Goal: Information Seeking & Learning: Compare options

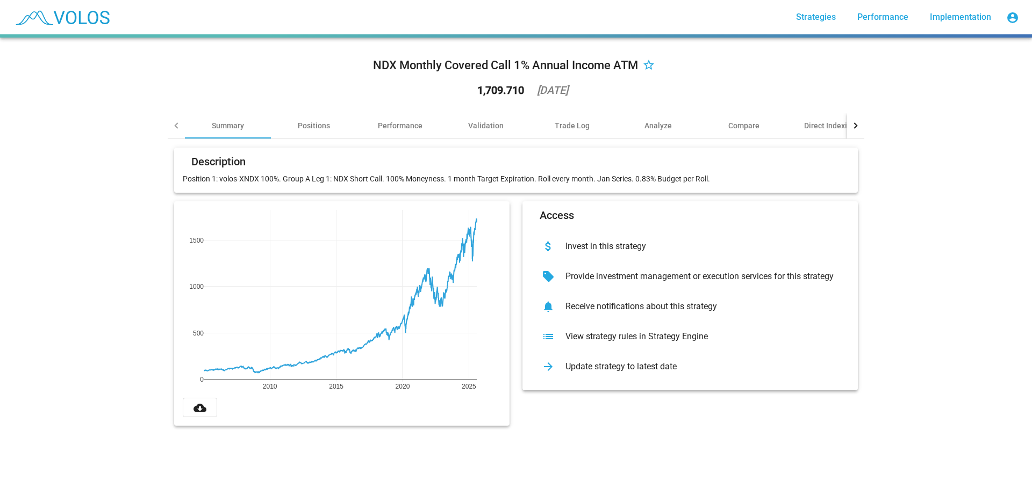
click at [97, 145] on div "NDX Monthly Covered Call 1% Annual Income ATM star_border 1,709.710 2025-08-05 …" at bounding box center [516, 264] width 1032 height 452
click at [371, 160] on mat-card-header "Description" at bounding box center [516, 164] width 666 height 17
click at [305, 129] on div "Positions" at bounding box center [314, 125] width 32 height 11
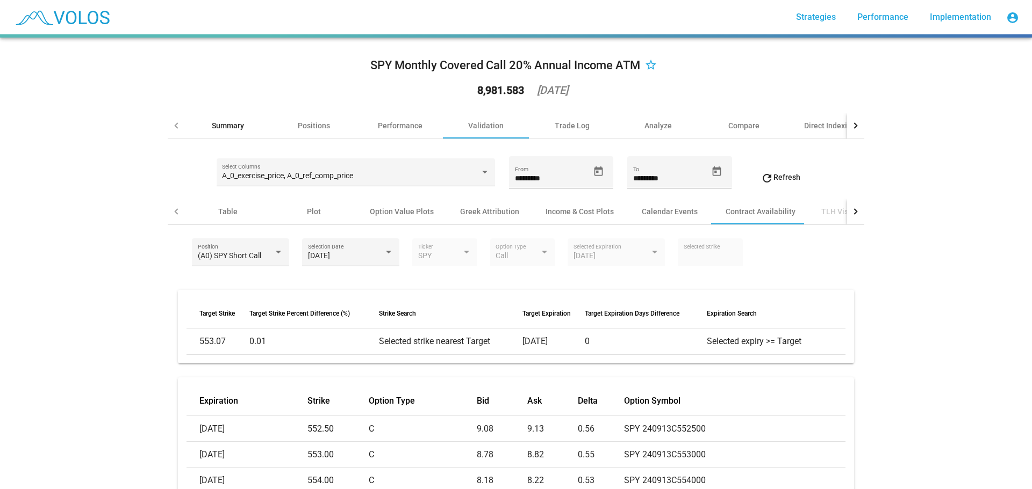
click at [227, 123] on div "Summary" at bounding box center [228, 125] width 32 height 11
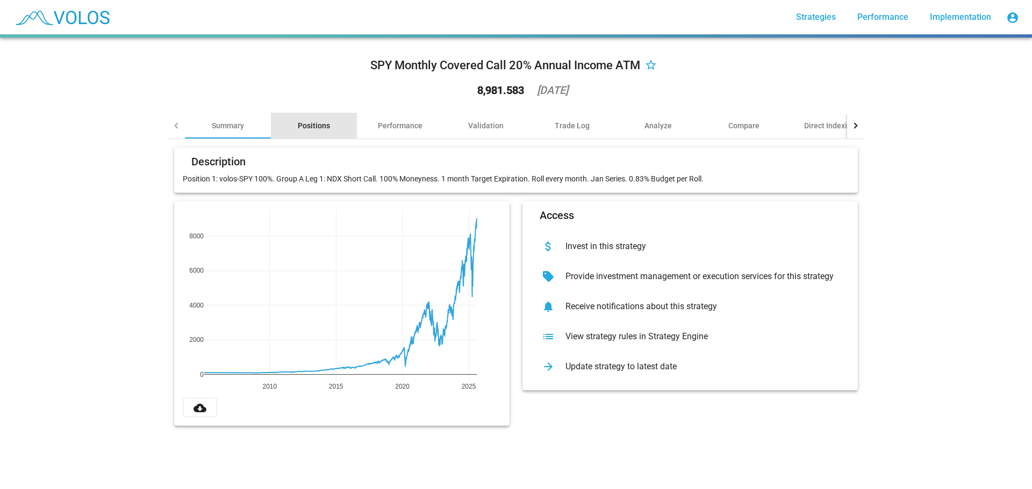
click at [304, 118] on div "Positions" at bounding box center [314, 126] width 86 height 26
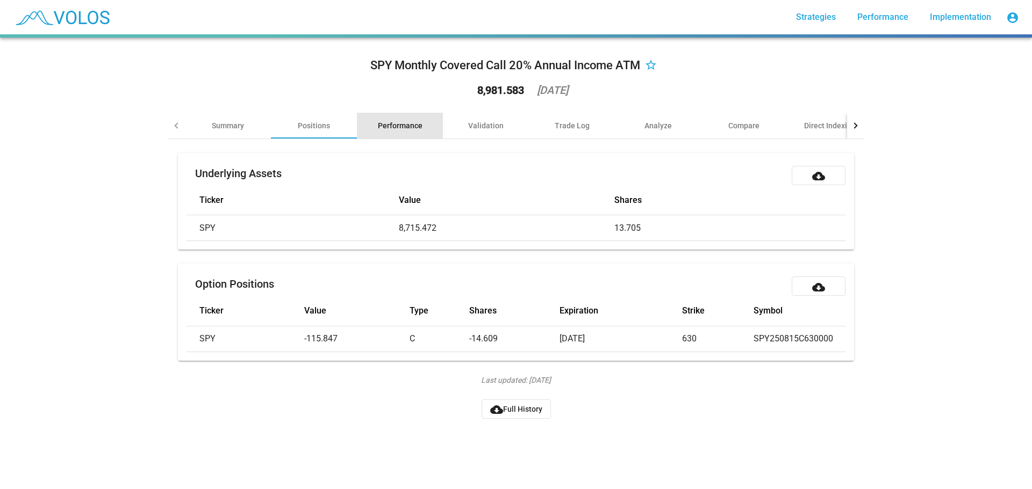
click at [406, 123] on div "Performance" at bounding box center [400, 125] width 45 height 11
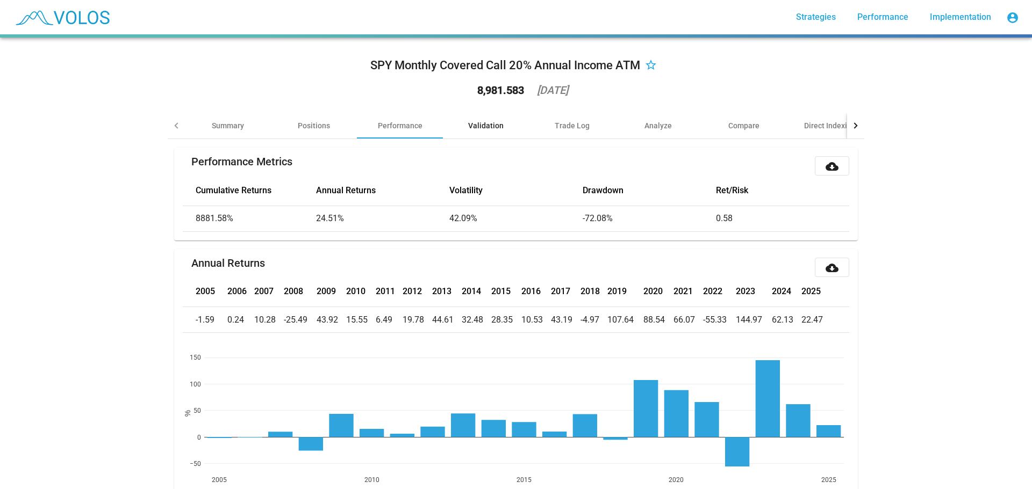
click at [473, 128] on div "Validation" at bounding box center [485, 125] width 35 height 11
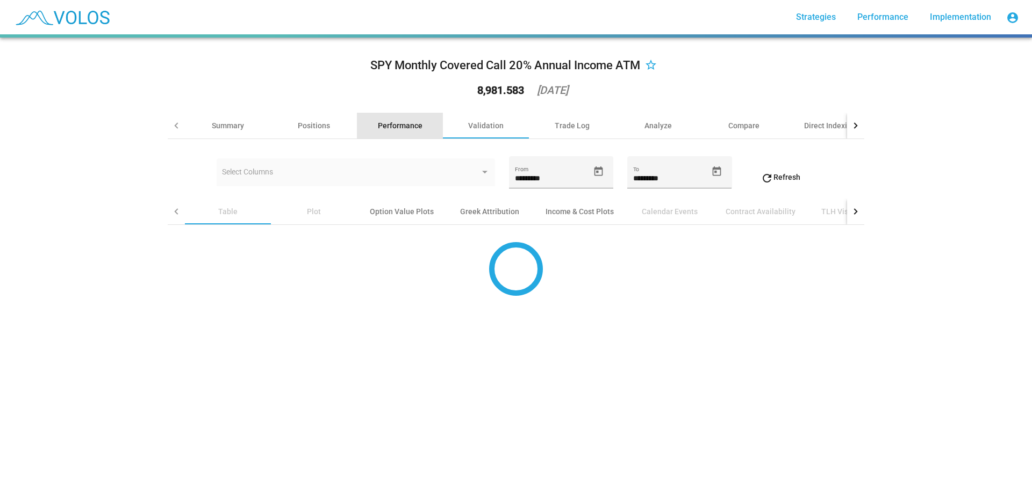
click at [394, 120] on div "Performance" at bounding box center [400, 126] width 86 height 26
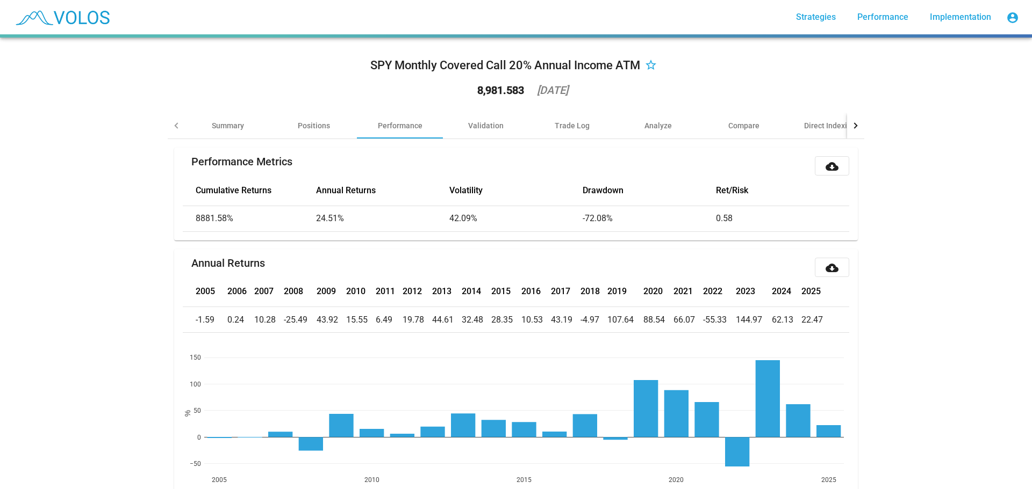
click at [648, 64] on mat-icon "star_border" at bounding box center [650, 66] width 13 height 13
click at [820, 10] on link "Strategies" at bounding box center [815, 17] width 57 height 19
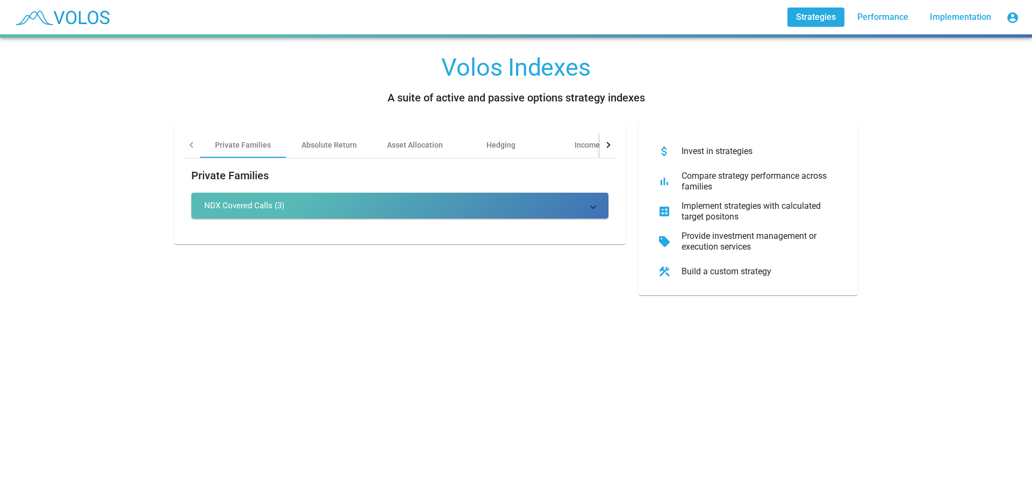
click at [266, 198] on mat-expansion-panel-header "NDX Covered Calls (3)" at bounding box center [399, 206] width 417 height 26
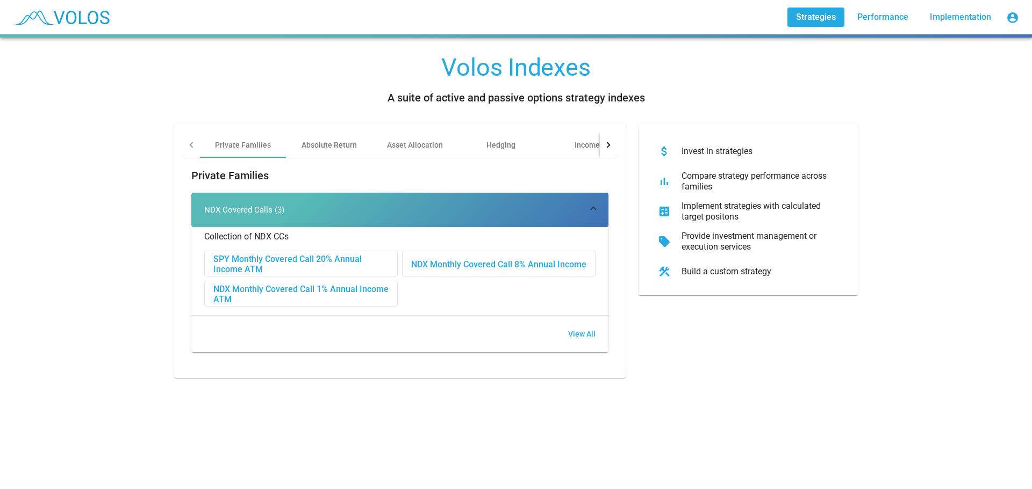
click at [289, 271] on div "SPY Monthly Covered Call 20% Annual Income ATM" at bounding box center [301, 264] width 192 height 26
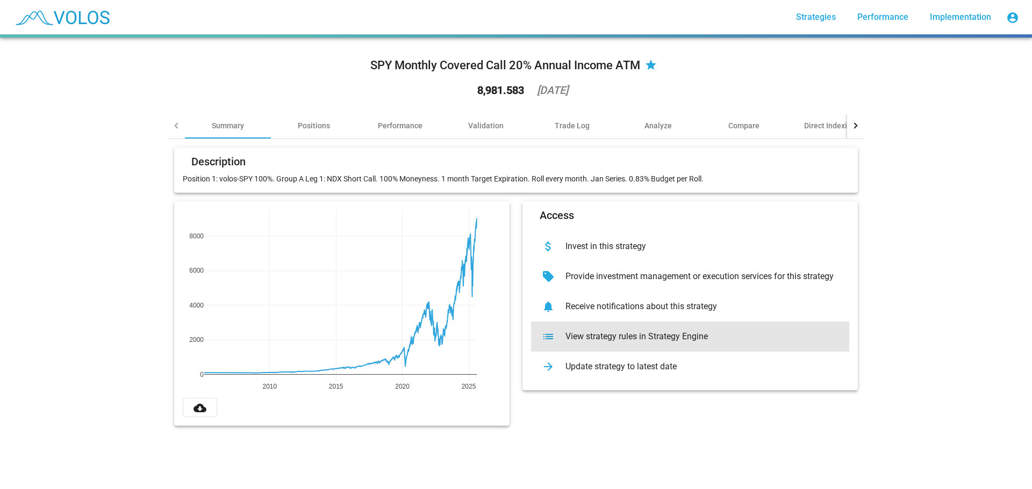
click at [621, 338] on div "View strategy rules in Strategy Engine" at bounding box center [699, 337] width 284 height 11
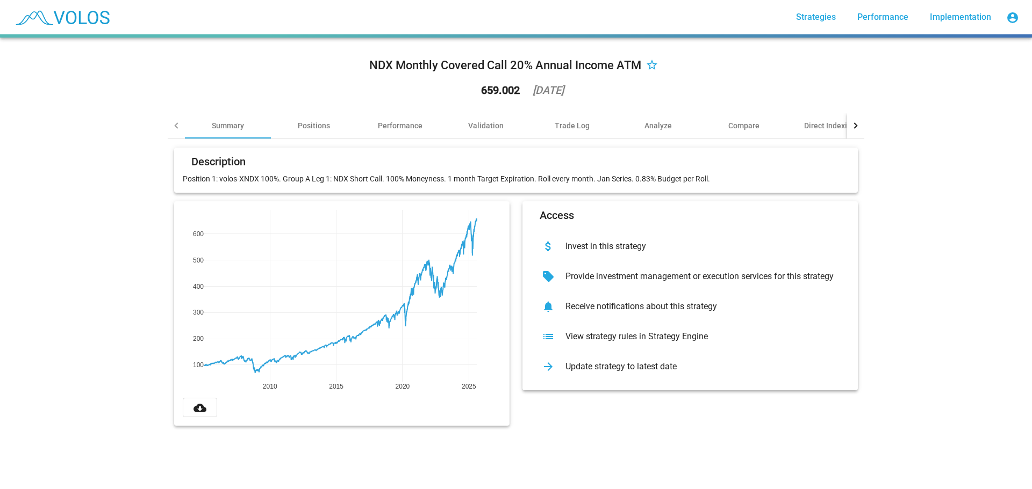
click at [174, 124] on div at bounding box center [177, 126] width 6 height 6
click at [169, 128] on div at bounding box center [176, 126] width 17 height 26
click at [174, 126] on div at bounding box center [177, 126] width 6 height 6
click at [113, 16] on div "more_vert Strategies Performance Implementation account_circle" at bounding box center [516, 17] width 1014 height 34
click at [815, 13] on span "Strategies" at bounding box center [816, 17] width 40 height 10
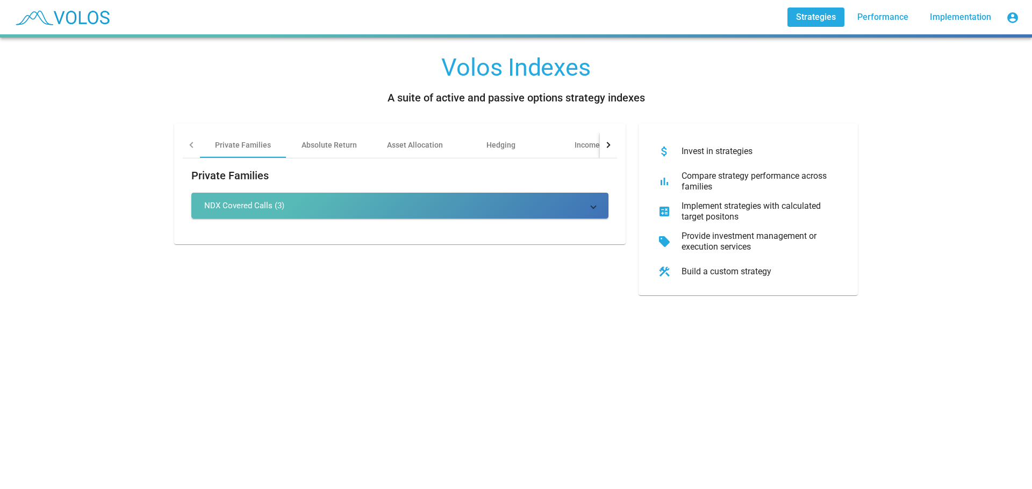
click at [694, 273] on div "Build a custom strategy" at bounding box center [757, 271] width 168 height 11
click at [314, 142] on div "Absolute Return" at bounding box center [328, 145] width 55 height 11
click at [425, 142] on div "Asset Allocation" at bounding box center [415, 145] width 56 height 11
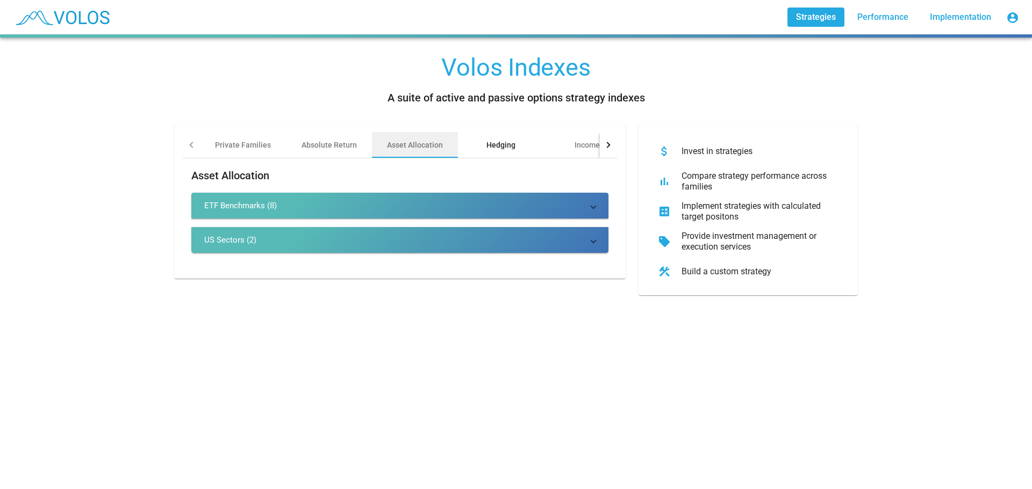
click at [509, 140] on div "Hedging" at bounding box center [500, 145] width 29 height 11
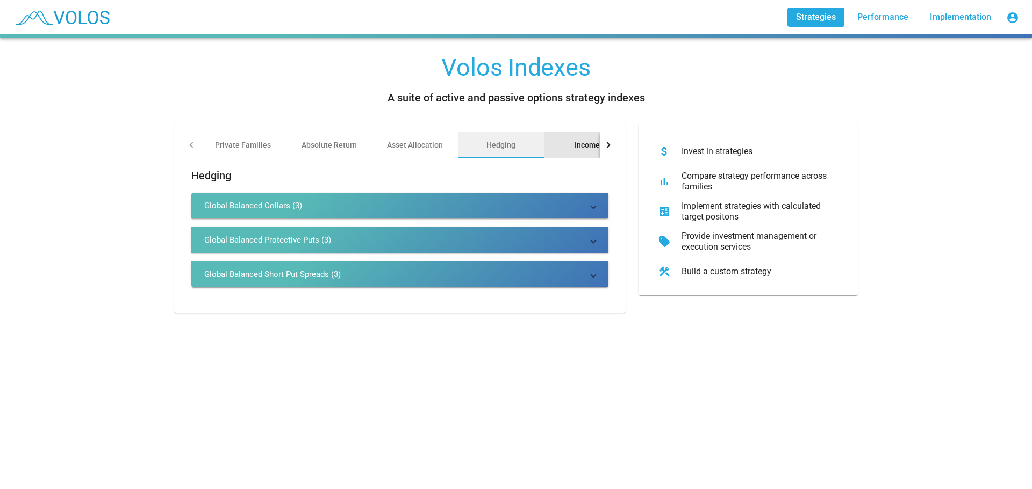
click at [567, 140] on div "Income" at bounding box center [587, 145] width 86 height 26
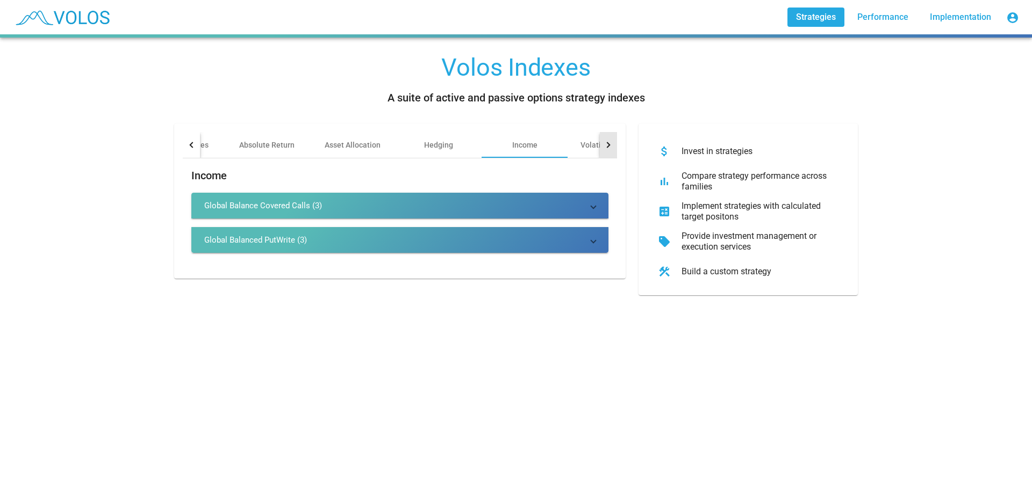
click at [604, 142] on div at bounding box center [607, 145] width 6 height 6
click at [601, 142] on div at bounding box center [608, 145] width 17 height 26
click at [527, 142] on div "Other" at bounding box center [559, 145] width 86 height 26
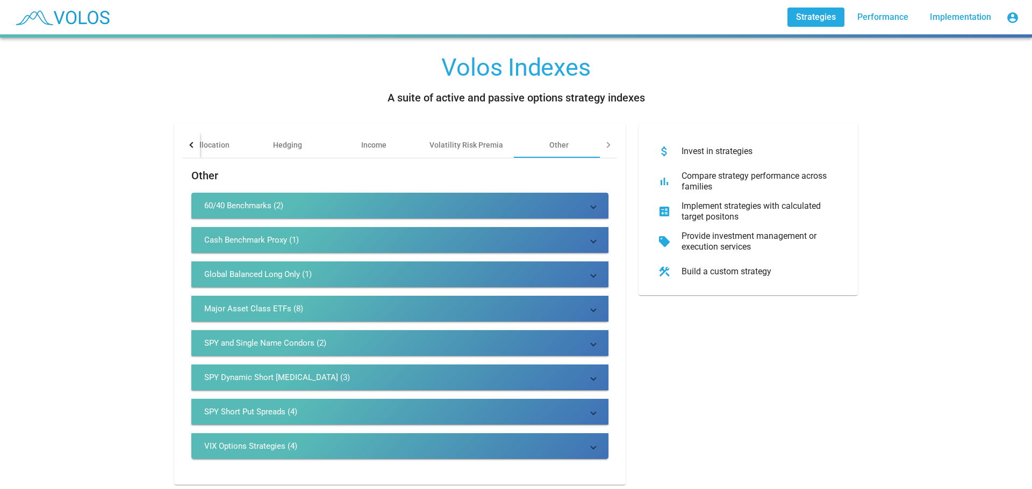
click at [192, 142] on div at bounding box center [191, 145] width 17 height 26
click at [244, 142] on div "Private Families" at bounding box center [243, 145] width 56 height 11
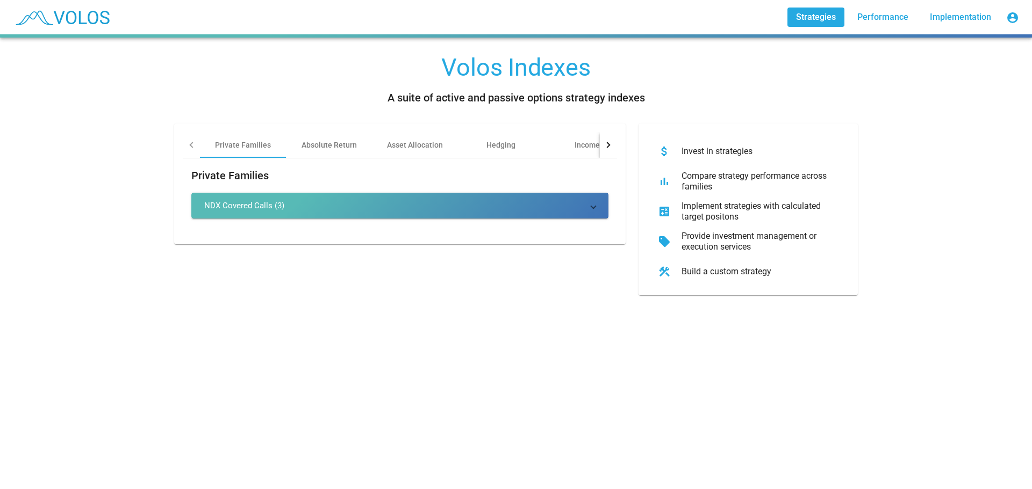
click at [247, 207] on div "NDX Covered Calls (3)" at bounding box center [244, 205] width 80 height 11
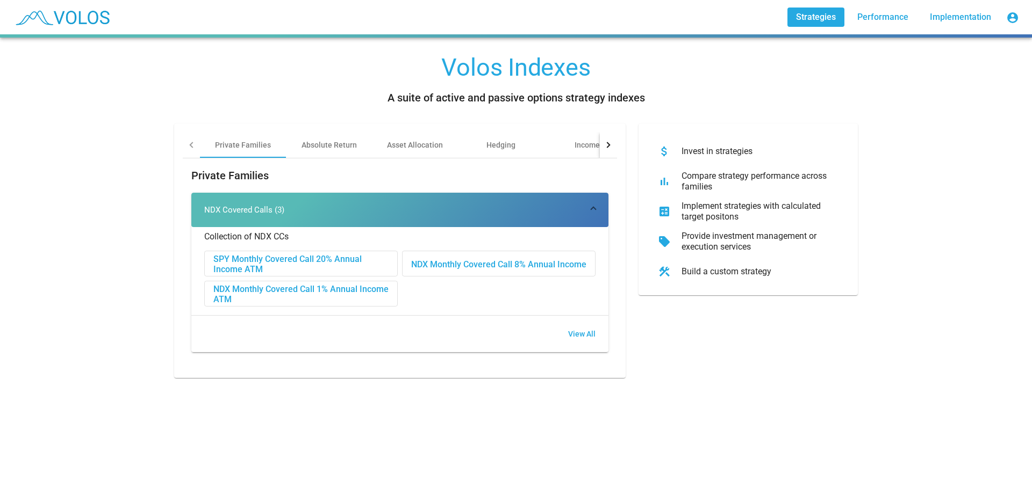
click at [337, 294] on div "NDX Monthly Covered Call 1% Annual Income ATM" at bounding box center [301, 295] width 192 height 26
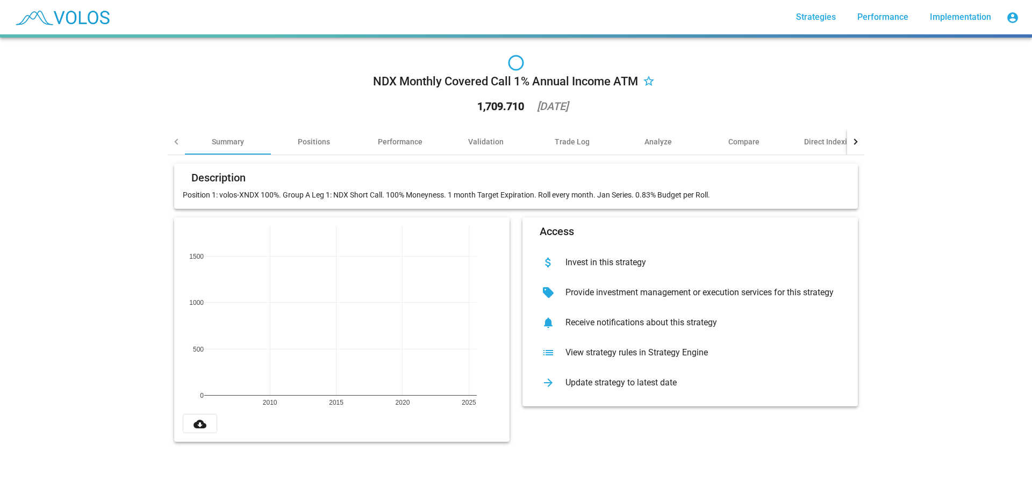
click at [174, 142] on div at bounding box center [177, 142] width 6 height 6
click at [298, 145] on div "Positions" at bounding box center [314, 141] width 32 height 11
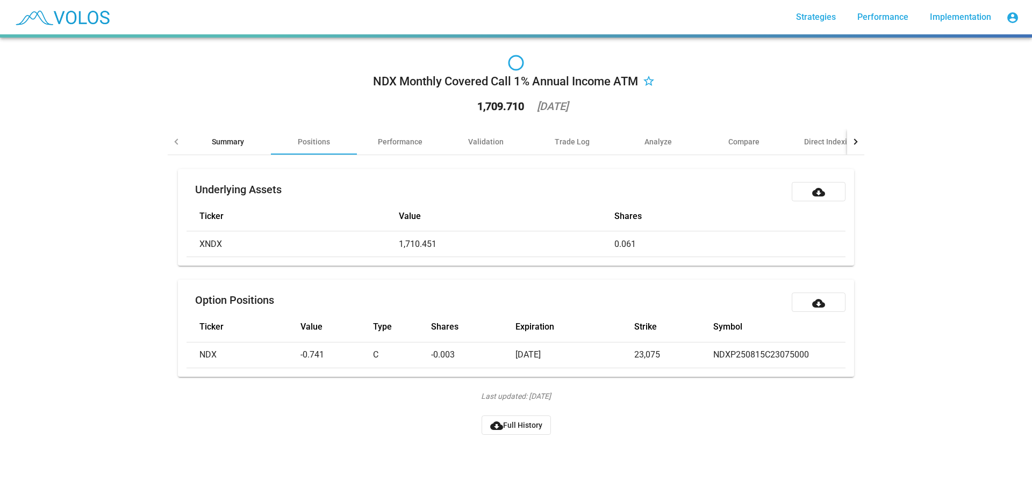
click at [222, 147] on div "Summary" at bounding box center [228, 142] width 86 height 26
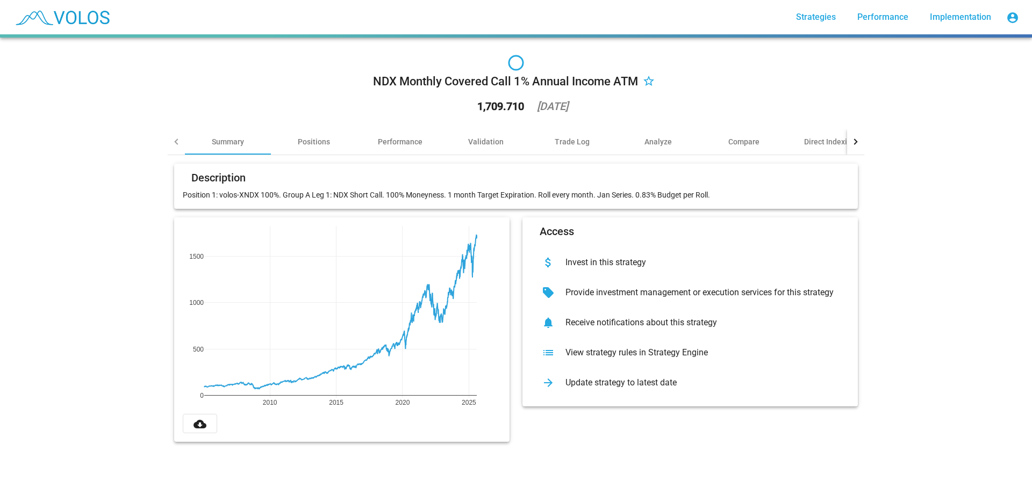
click at [1007, 15] on mat-icon "account_circle" at bounding box center [1012, 17] width 13 height 13
click at [969, 46] on button "julian.rhein@nasdaq.com" at bounding box center [955, 45] width 136 height 26
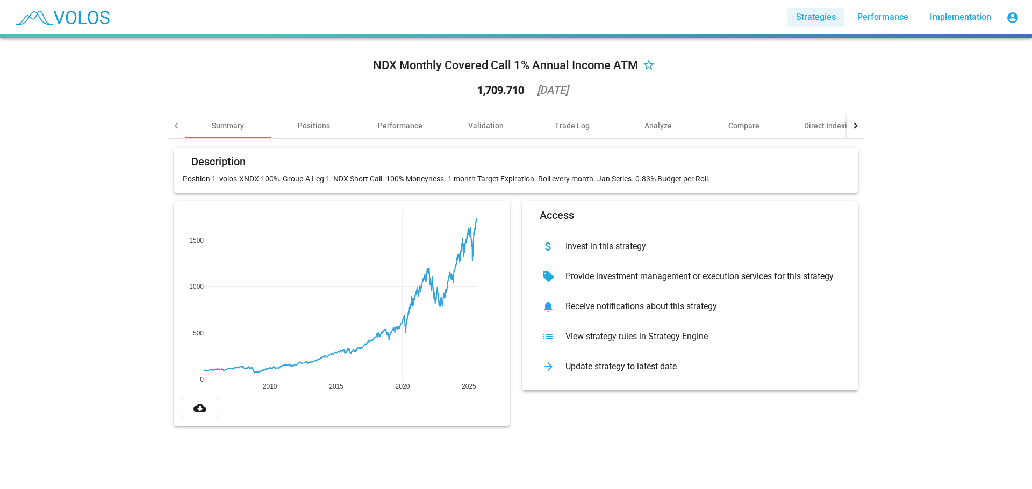
click at [810, 17] on span "Strategies" at bounding box center [816, 17] width 40 height 10
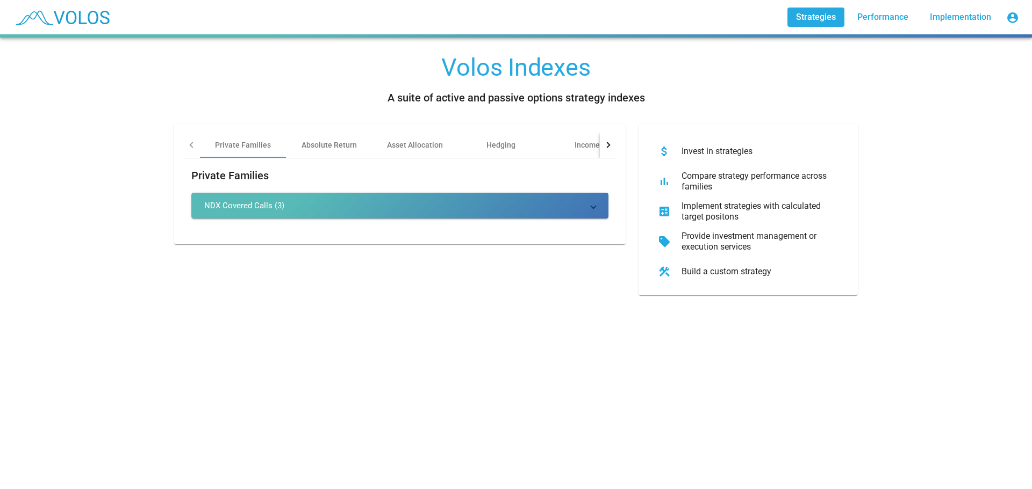
click at [258, 206] on div "NDX Covered Calls (3)" at bounding box center [244, 205] width 80 height 11
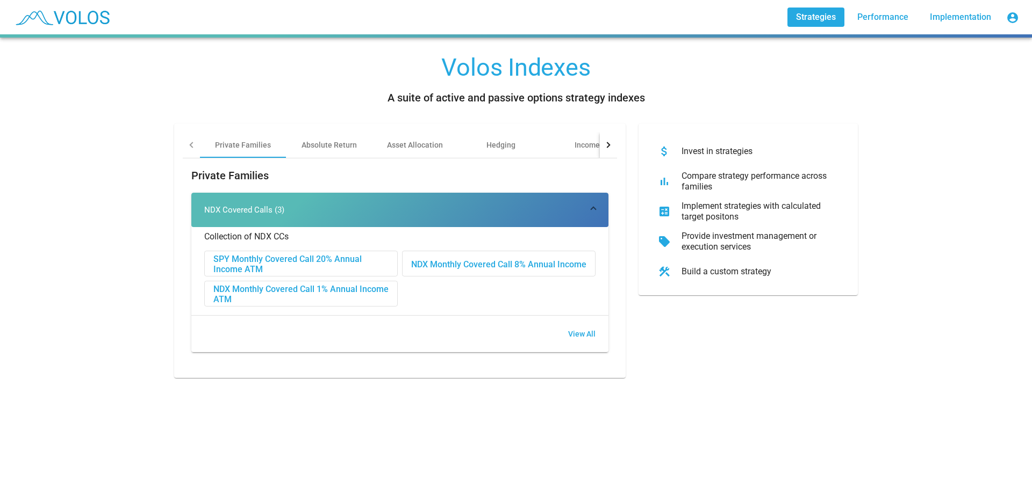
click at [255, 204] on mat-expansion-panel-header "NDX Covered Calls (3)" at bounding box center [399, 210] width 417 height 34
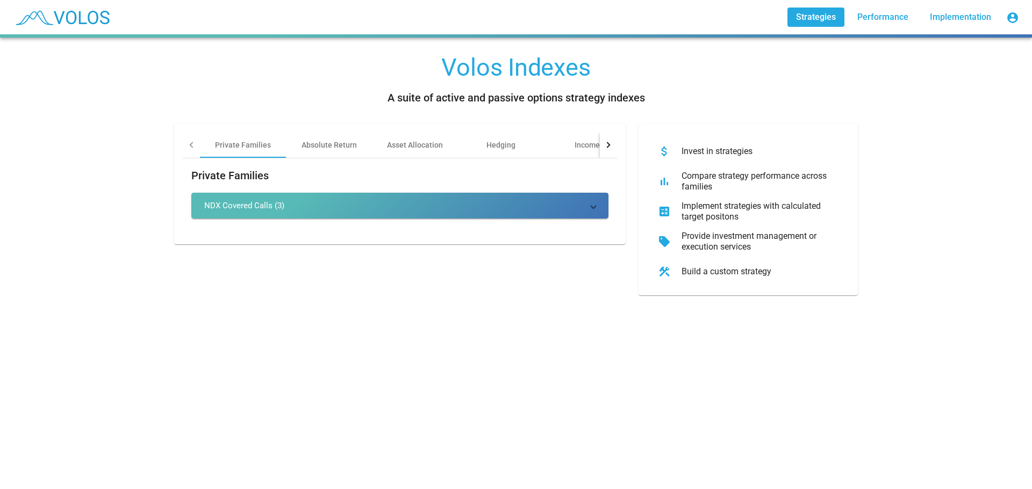
click at [1016, 17] on mat-icon "account_circle" at bounding box center [1012, 17] width 13 height 13
click at [976, 43] on button "[EMAIL_ADDRESS][DOMAIN_NAME]" at bounding box center [955, 45] width 136 height 26
click at [732, 182] on div "Compare strategy performance across families" at bounding box center [757, 181] width 168 height 21
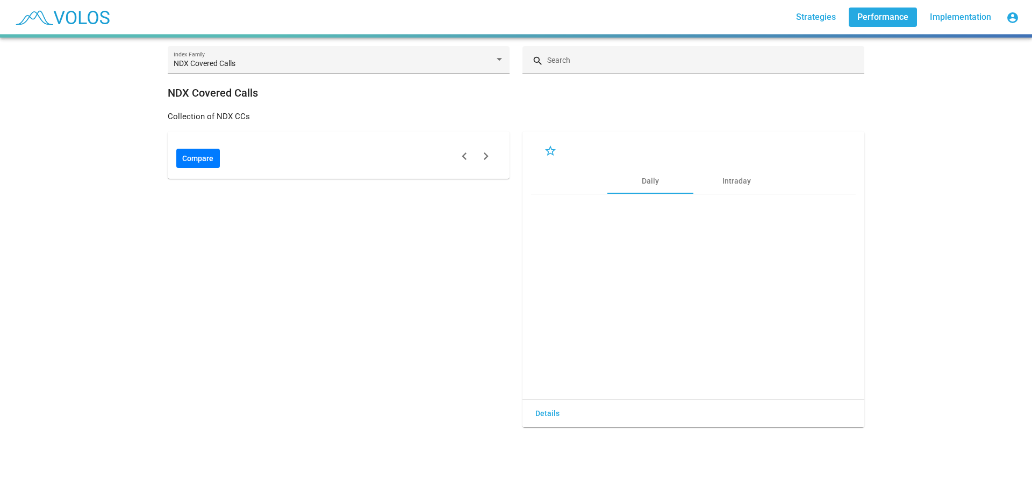
click at [194, 158] on span "Compare" at bounding box center [197, 158] width 31 height 19
click at [272, 53] on div "NDX Covered Calls Index Family" at bounding box center [339, 63] width 330 height 22
click at [494, 61] on div at bounding box center [499, 59] width 10 height 9
click at [622, 61] on input "Search" at bounding box center [703, 64] width 312 height 9
click at [296, 69] on div "NDX Covered Calls Index Family" at bounding box center [339, 63] width 330 height 22
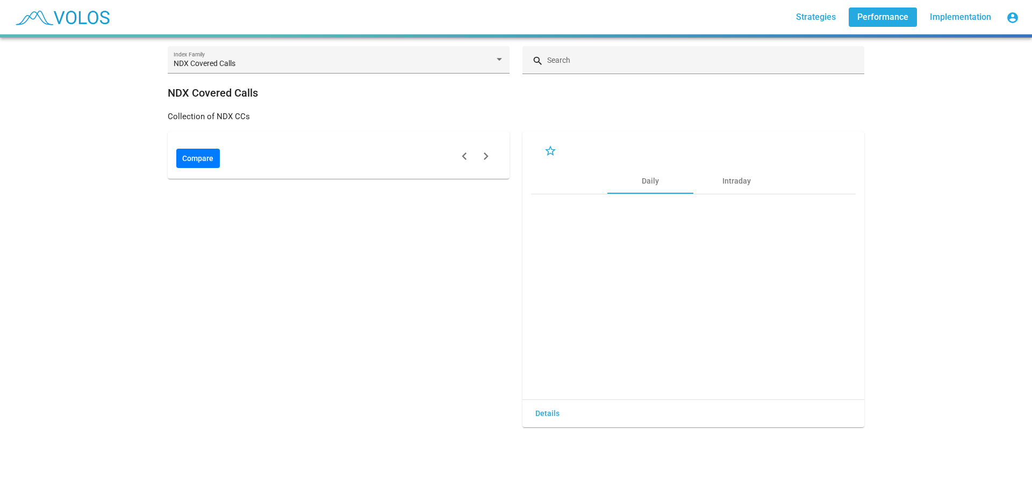
drag, startPoint x: 233, startPoint y: 112, endPoint x: 307, endPoint y: 161, distance: 89.1
click at [233, 114] on div "Collection of NDX CCs" at bounding box center [516, 116] width 696 height 13
drag, startPoint x: 383, startPoint y: 231, endPoint x: 536, endPoint y: 256, distance: 154.7
click at [384, 232] on div "Compare" at bounding box center [338, 280] width 355 height 296
drag, startPoint x: 675, startPoint y: 263, endPoint x: 746, endPoint y: 176, distance: 112.3
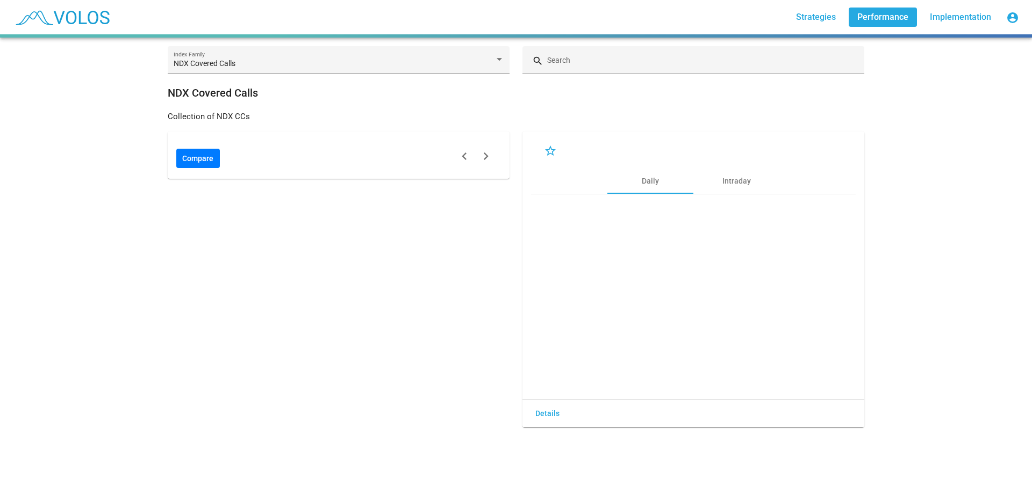
click at [686, 255] on div at bounding box center [693, 297] width 325 height 188
drag, startPoint x: 747, startPoint y: 170, endPoint x: 737, endPoint y: 175, distance: 11.1
click at [744, 172] on div "Intraday" at bounding box center [736, 181] width 86 height 26
click at [643, 182] on div "Daily" at bounding box center [650, 181] width 17 height 11
click at [808, 23] on link "Strategies" at bounding box center [815, 17] width 57 height 19
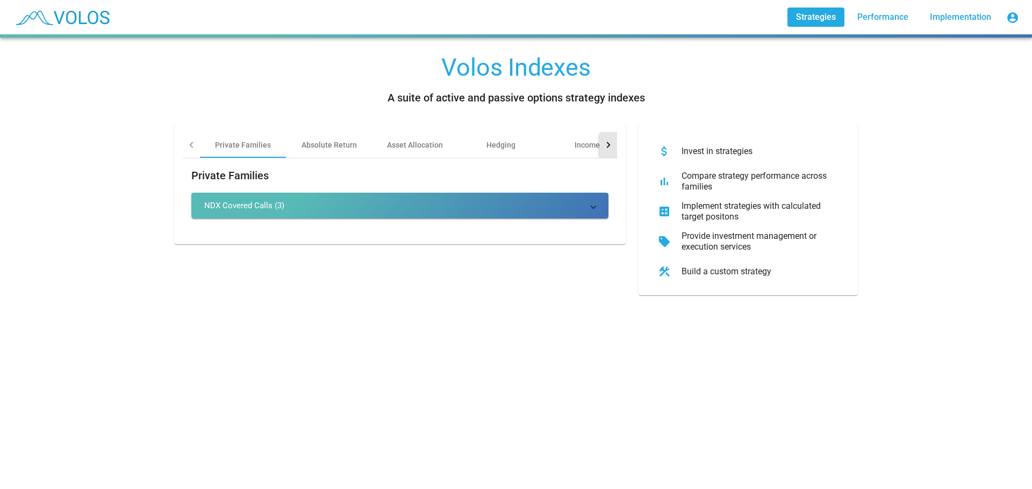
click at [600, 144] on div at bounding box center [608, 145] width 17 height 26
click at [969, 11] on link "Implementation" at bounding box center [960, 17] width 78 height 19
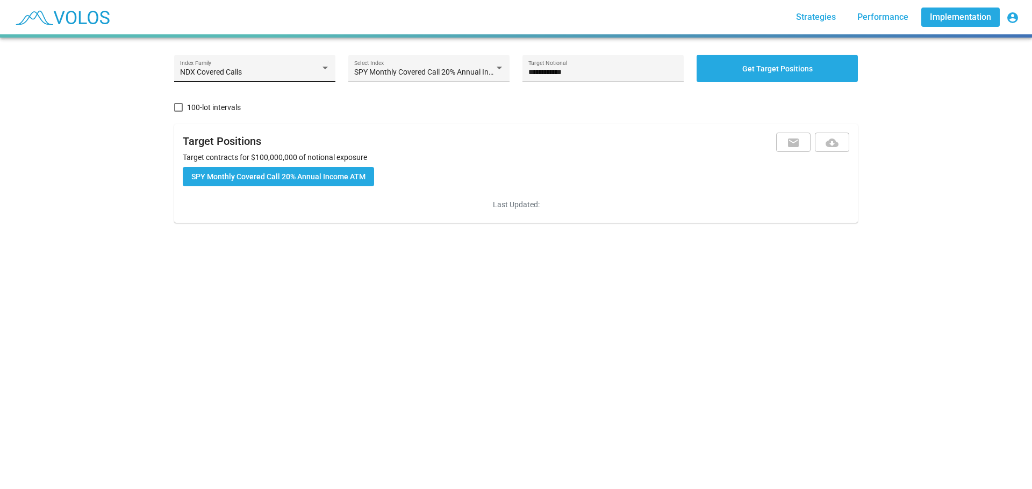
click at [311, 66] on div "NDX Covered Calls Index Family" at bounding box center [255, 72] width 150 height 22
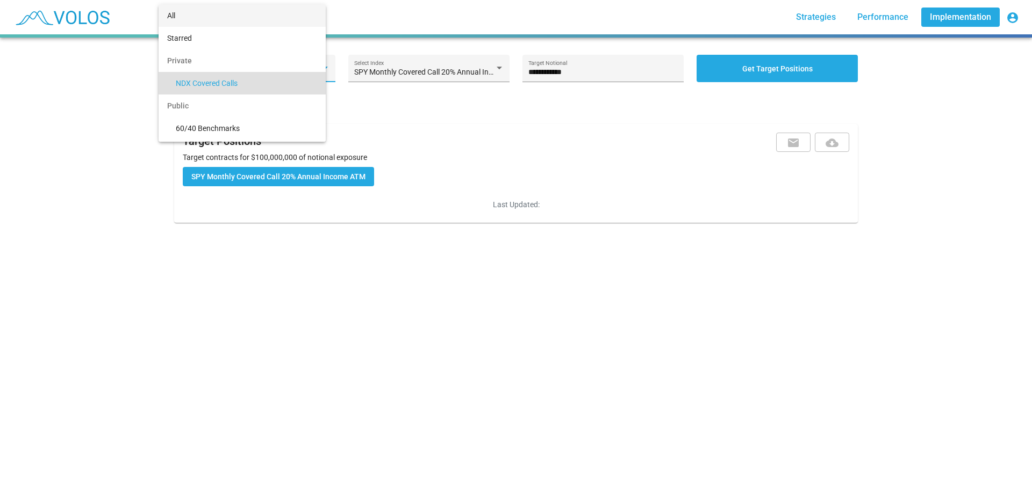
click at [182, 16] on span "All" at bounding box center [242, 15] width 150 height 23
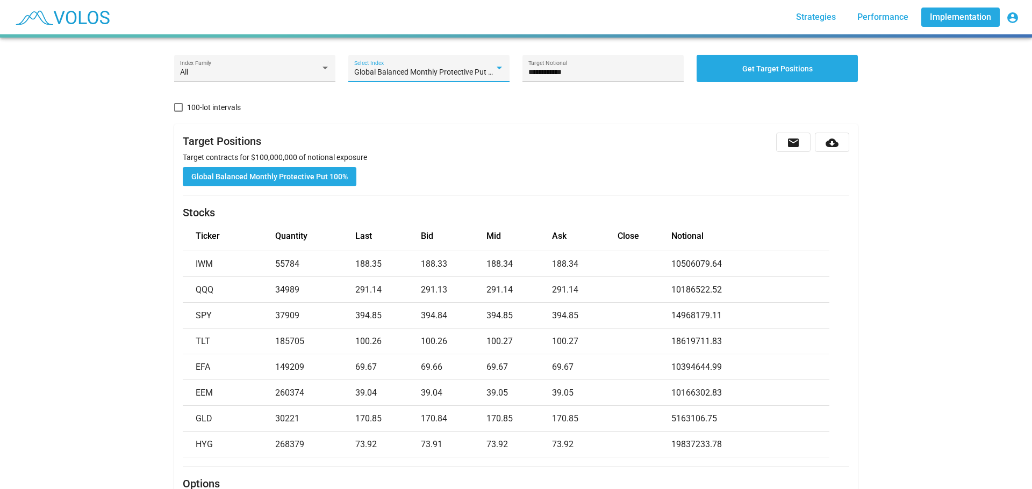
click at [472, 76] on span "Global Balanced Monthly Protective Put 100%" at bounding box center [430, 72] width 152 height 9
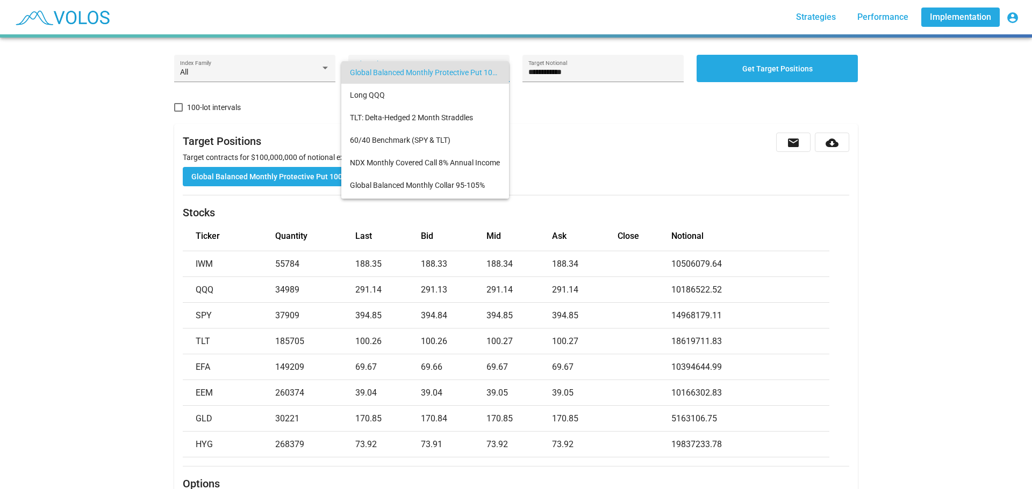
drag, startPoint x: 588, startPoint y: 130, endPoint x: 516, endPoint y: 121, distance: 73.0
click at [586, 130] on div at bounding box center [516, 244] width 1032 height 489
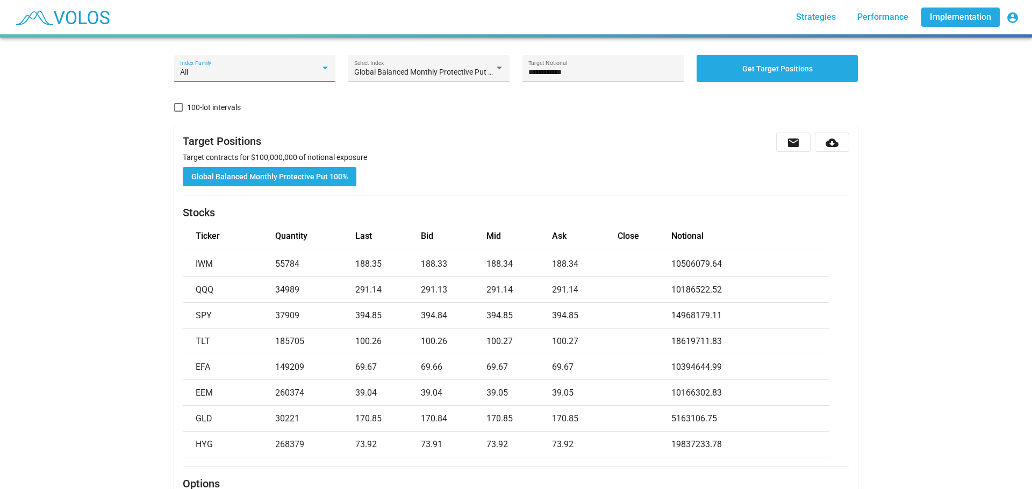
click at [314, 69] on div "All" at bounding box center [250, 72] width 140 height 9
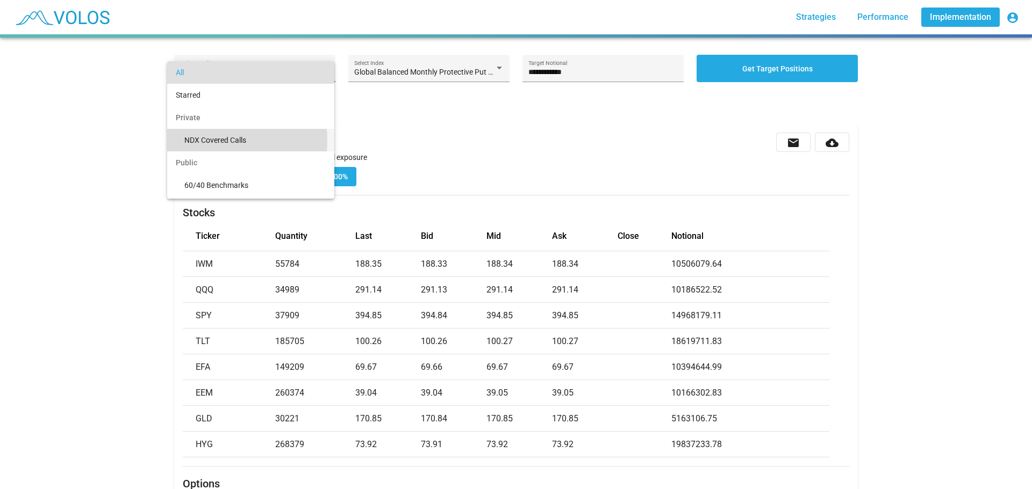
click at [217, 140] on span "NDX Covered Calls" at bounding box center [254, 140] width 141 height 23
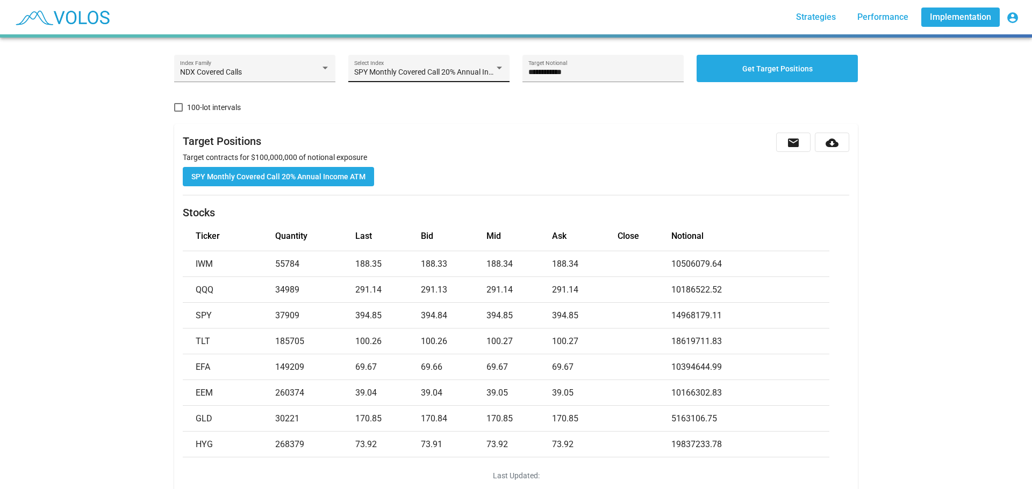
click at [481, 66] on div "SPY Monthly Covered Call 20% Annual Income ATM Select Index" at bounding box center [429, 72] width 150 height 22
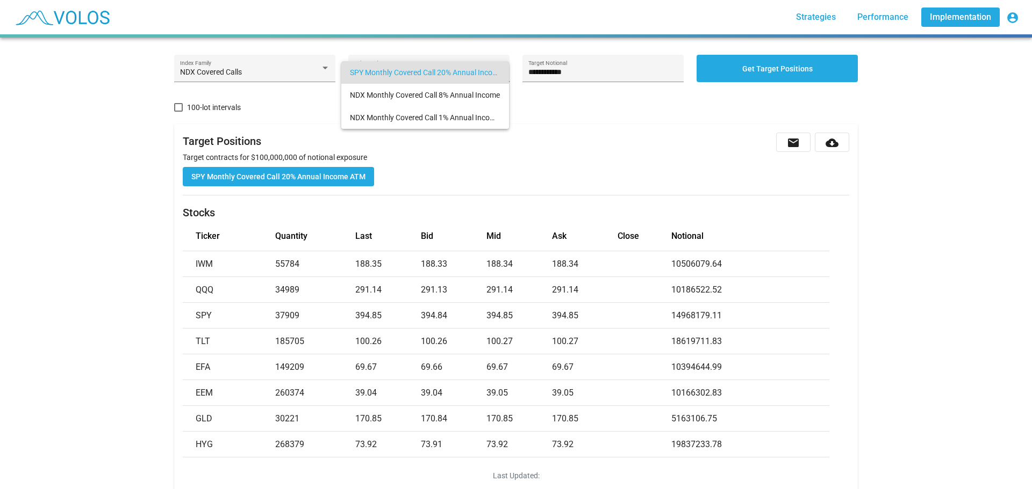
click at [619, 133] on div at bounding box center [516, 244] width 1032 height 489
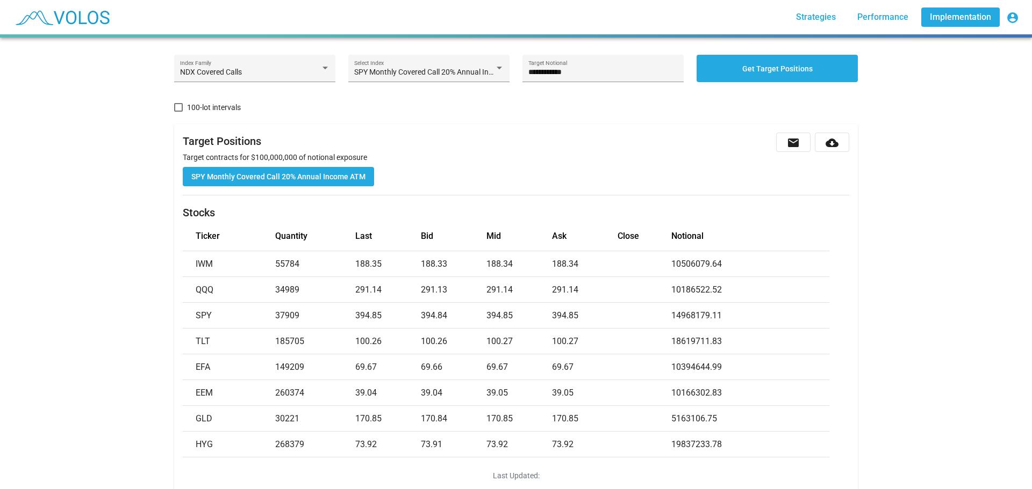
click at [1010, 13] on mat-icon "account_circle" at bounding box center [1012, 17] width 13 height 13
click at [941, 75] on button "Profile" at bounding box center [955, 71] width 136 height 26
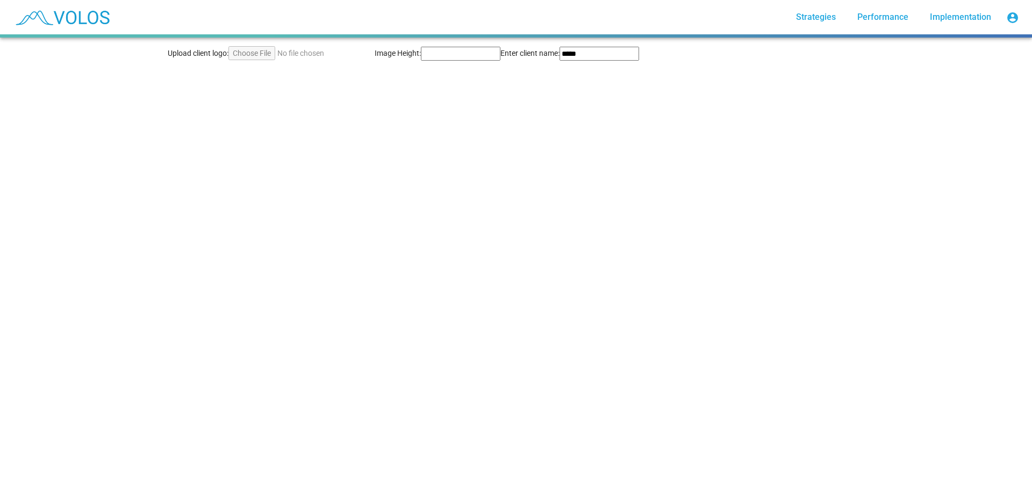
click at [1014, 15] on mat-icon "account_circle" at bounding box center [1012, 17] width 13 height 13
click at [951, 47] on button "[EMAIL_ADDRESS][DOMAIN_NAME]" at bounding box center [955, 45] width 136 height 26
drag, startPoint x: 521, startPoint y: 62, endPoint x: 614, endPoint y: 112, distance: 106.3
click at [520, 62] on div "Upload client logo: Image Height: ** Enter client name: *****" at bounding box center [515, 59] width 709 height 42
drag, startPoint x: 614, startPoint y: 112, endPoint x: 634, endPoint y: 121, distance: 21.9
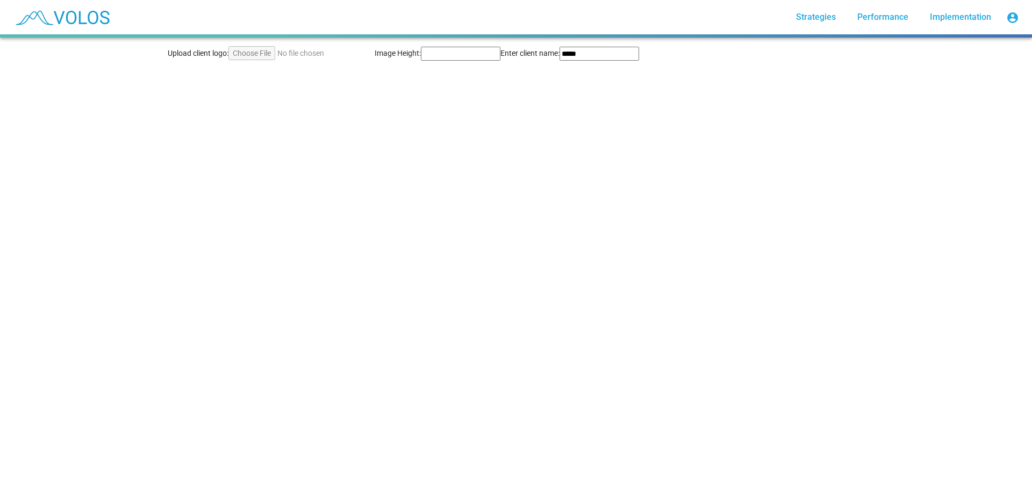
click at [613, 111] on div "Upload client logo: Image Height: ** Enter client name: *****" at bounding box center [516, 264] width 1032 height 452
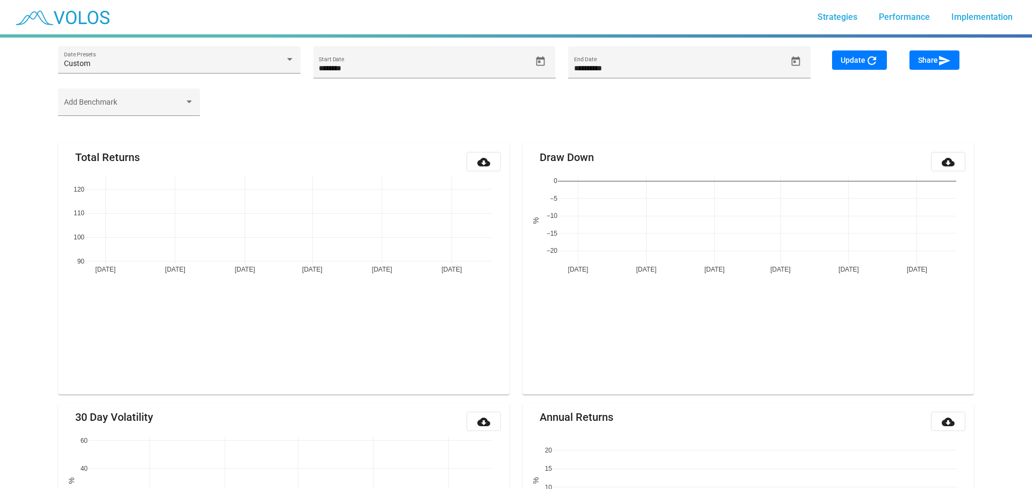
type input "*********"
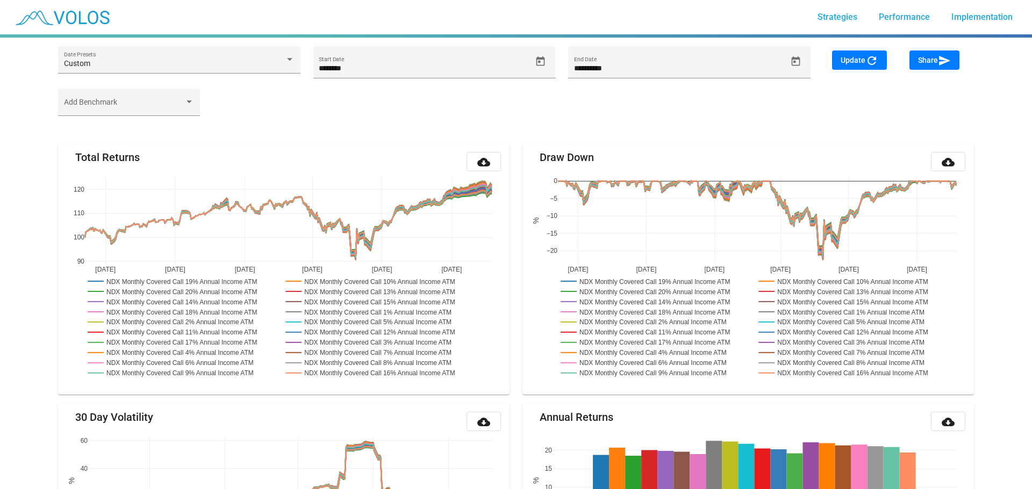
type input "********"
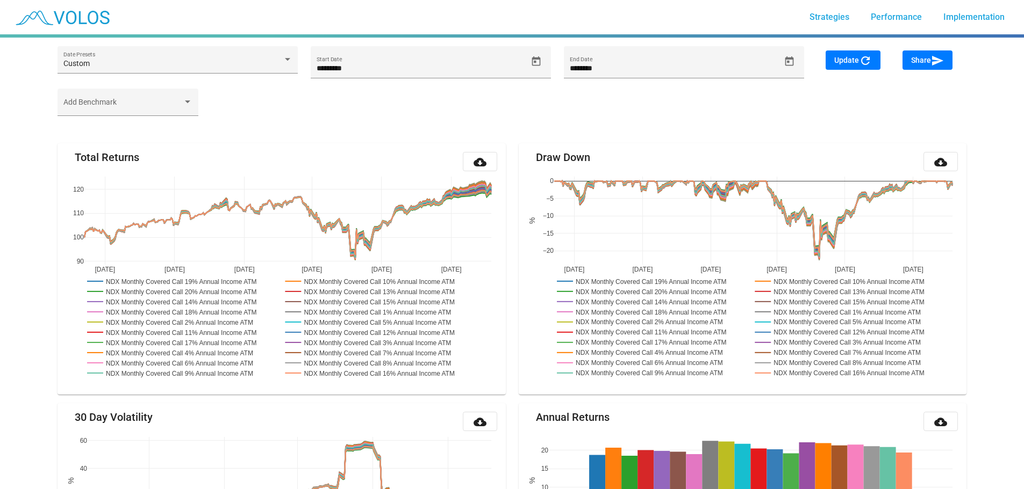
click at [838, 22] on link "Strategies" at bounding box center [829, 17] width 57 height 19
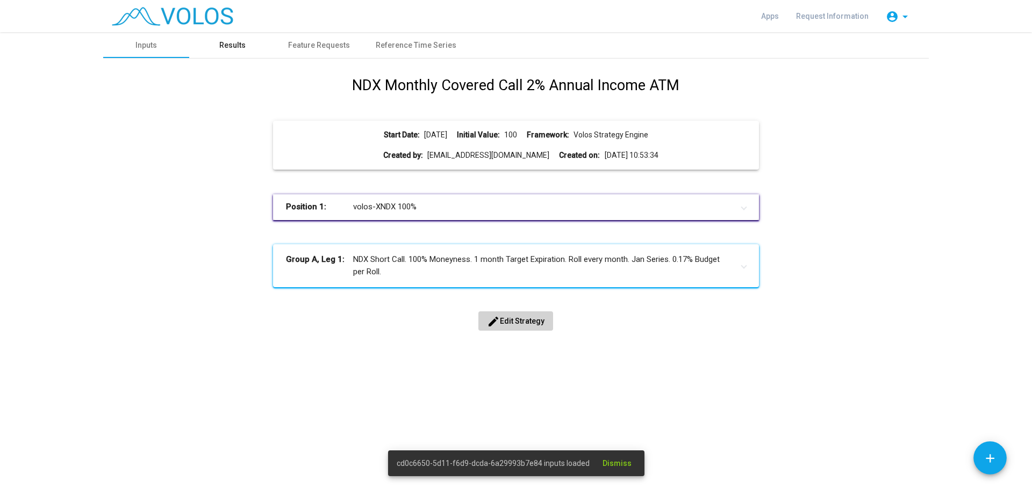
click at [249, 42] on div "Results" at bounding box center [232, 45] width 86 height 26
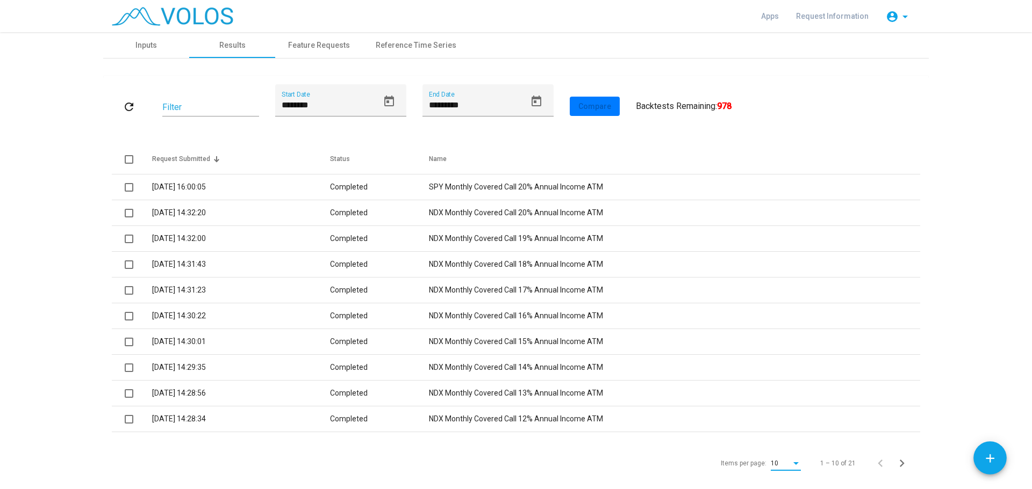
click at [796, 464] on div "Items per page:" at bounding box center [796, 464] width 10 height 8
click at [774, 421] on span "25" at bounding box center [782, 418] width 30 height 19
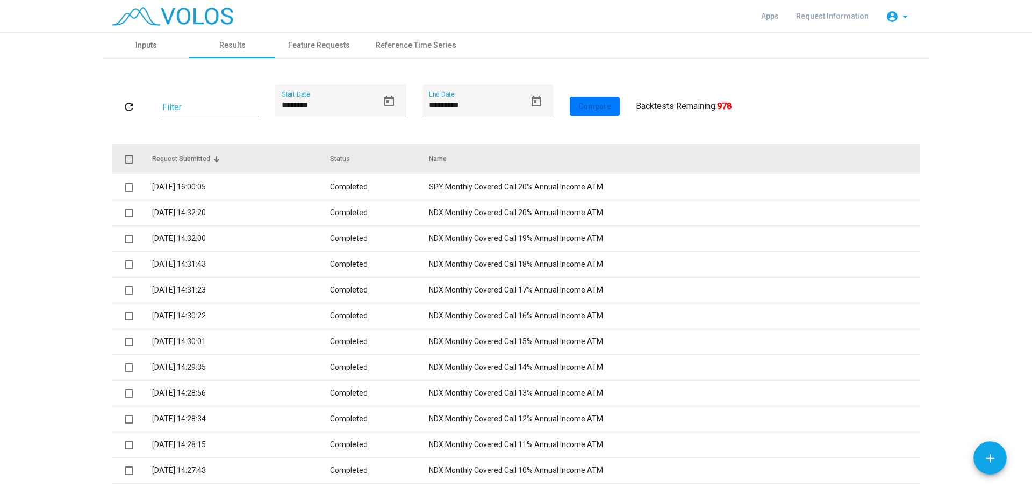
click at [133, 160] on th at bounding box center [132, 160] width 40 height 30
click at [127, 158] on span at bounding box center [129, 159] width 9 height 9
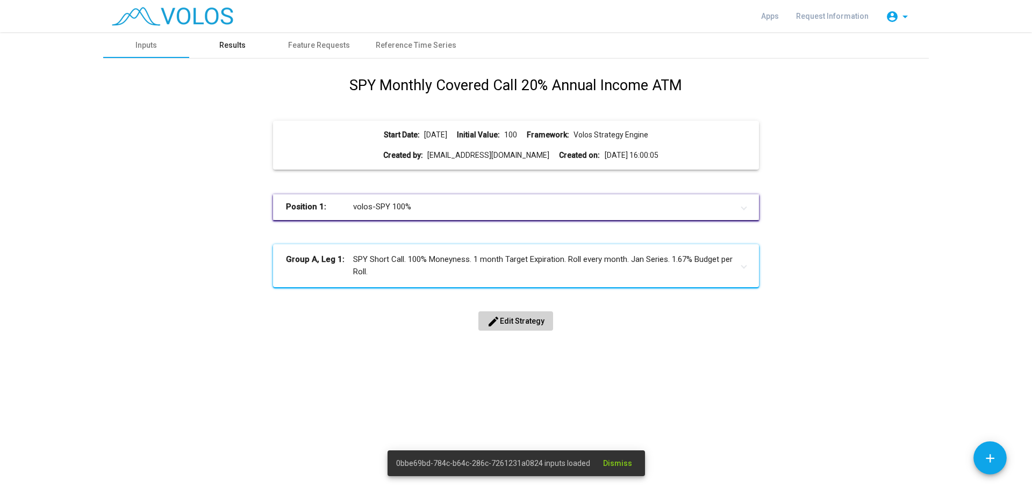
click at [221, 47] on div "Results" at bounding box center [232, 45] width 26 height 11
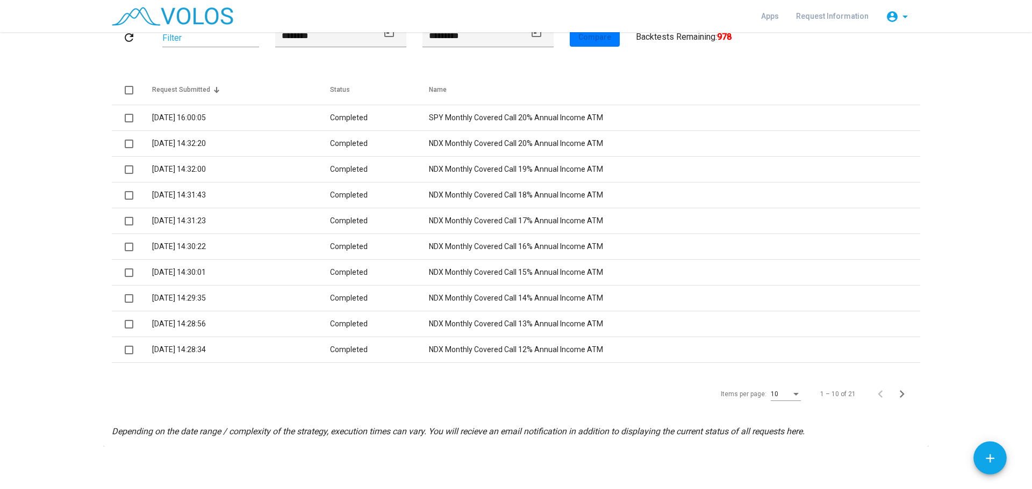
scroll to position [70, 0]
click at [784, 388] on div "10" at bounding box center [785, 392] width 30 height 18
click at [777, 350] on span "25" at bounding box center [782, 349] width 30 height 19
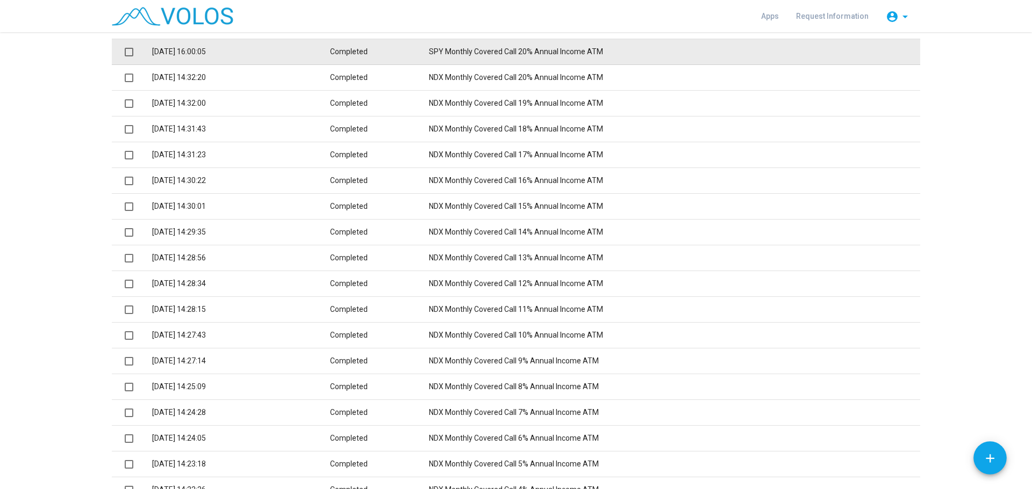
scroll to position [0, 0]
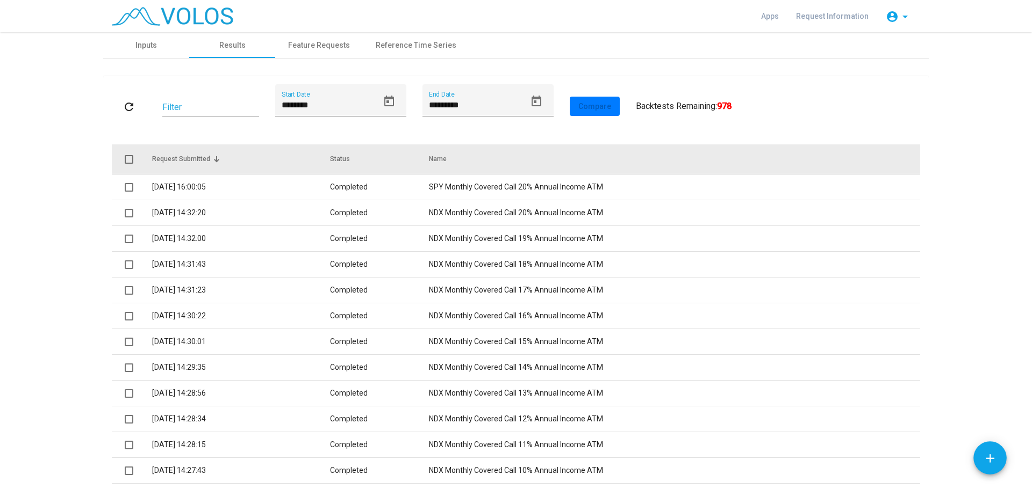
click at [118, 159] on th at bounding box center [132, 160] width 40 height 30
click at [125, 160] on span at bounding box center [129, 159] width 9 height 9
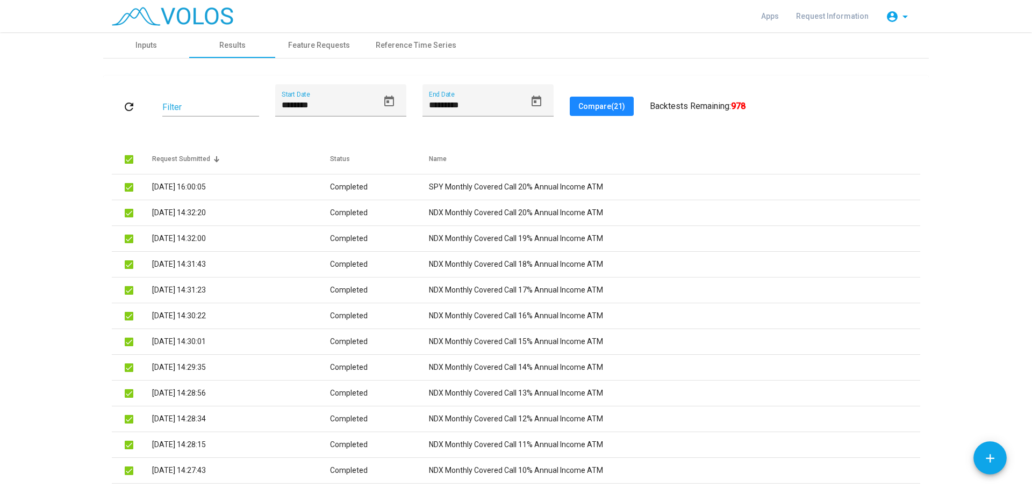
click at [605, 104] on span "Compare (21)" at bounding box center [601, 106] width 47 height 9
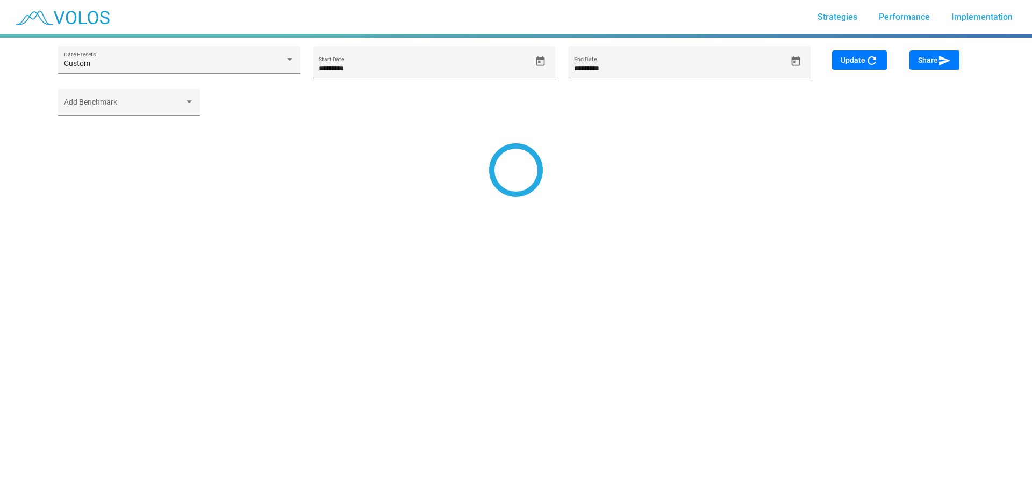
type input "********"
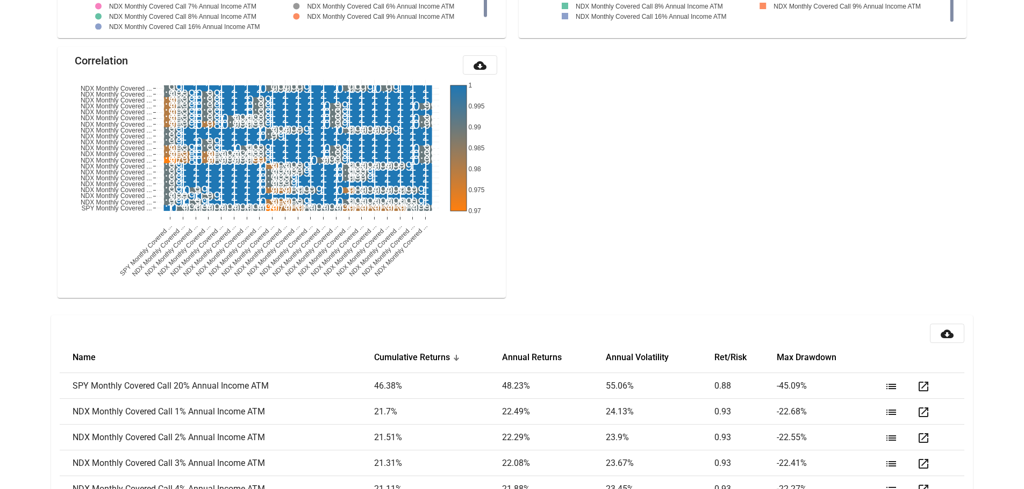
scroll to position [1257, 0]
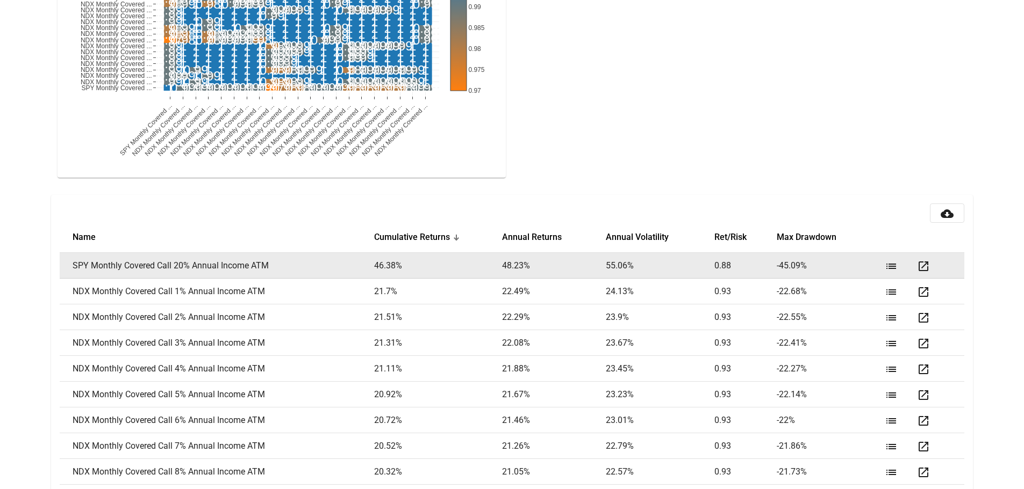
drag, startPoint x: 611, startPoint y: 264, endPoint x: 331, endPoint y: 261, distance: 280.5
click at [331, 261] on tr "SPY Monthly Covered Call 20% Annual Income ATM 46.38 % 48.23 % 55.06 % 0.88 -45…" at bounding box center [512, 266] width 904 height 26
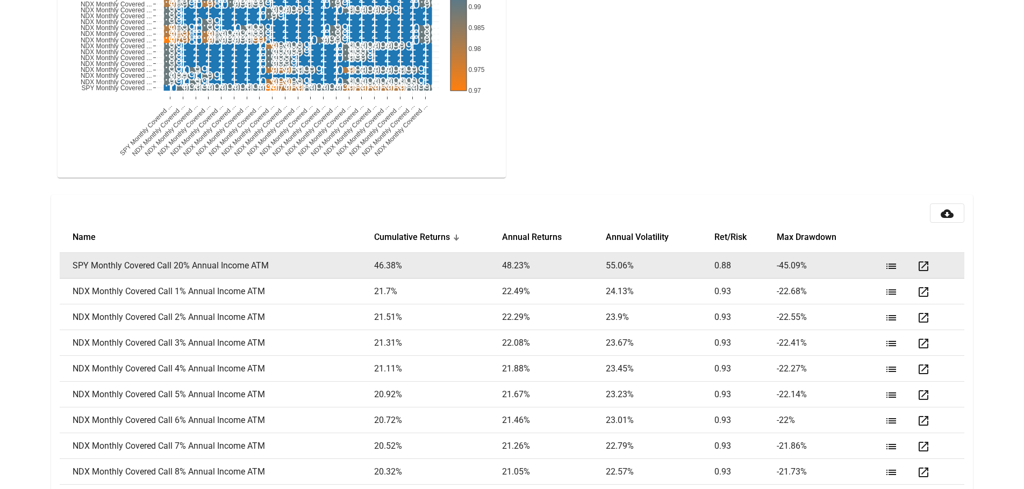
drag, startPoint x: 644, startPoint y: 265, endPoint x: 322, endPoint y: 260, distance: 321.9
click at [322, 260] on tr "SPY Monthly Covered Call 20% Annual Income ATM 46.38 % 48.23 % 55.06 % 0.88 -45…" at bounding box center [512, 266] width 904 height 26
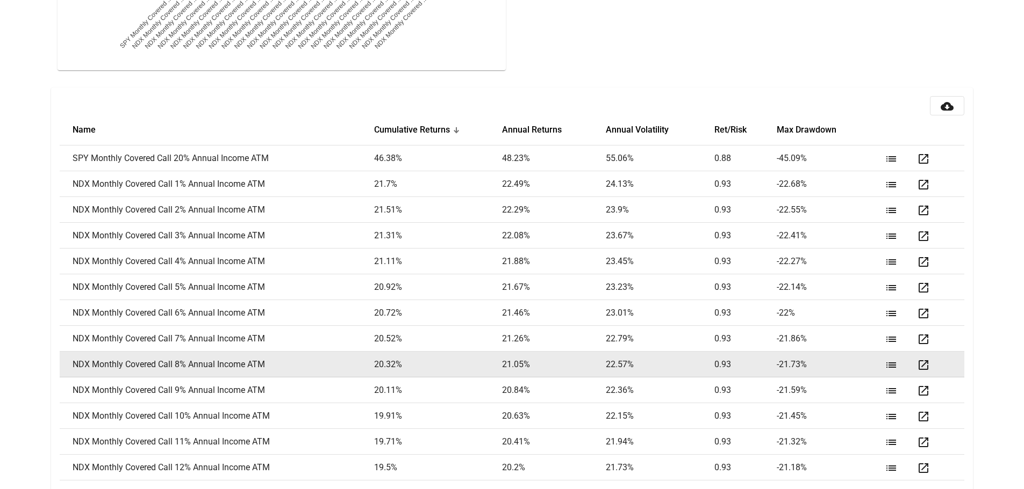
scroll to position [1311, 0]
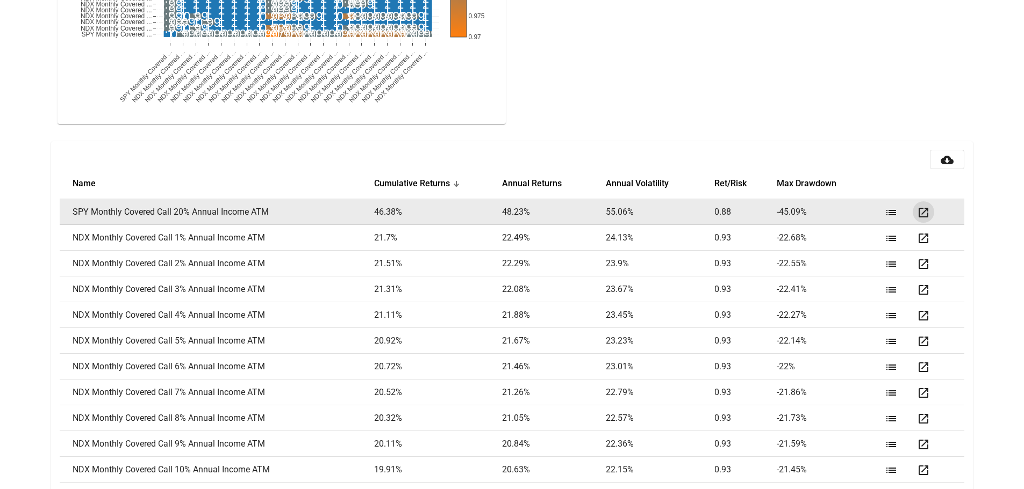
click at [924, 212] on mat-icon "open_in_new" at bounding box center [923, 212] width 13 height 13
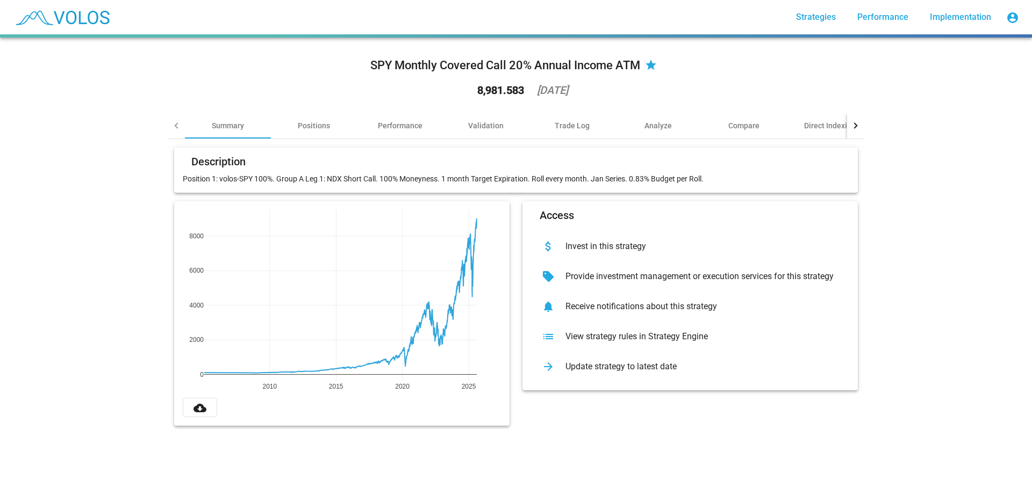
click at [621, 334] on div "View strategy rules in Strategy Engine" at bounding box center [699, 337] width 284 height 11
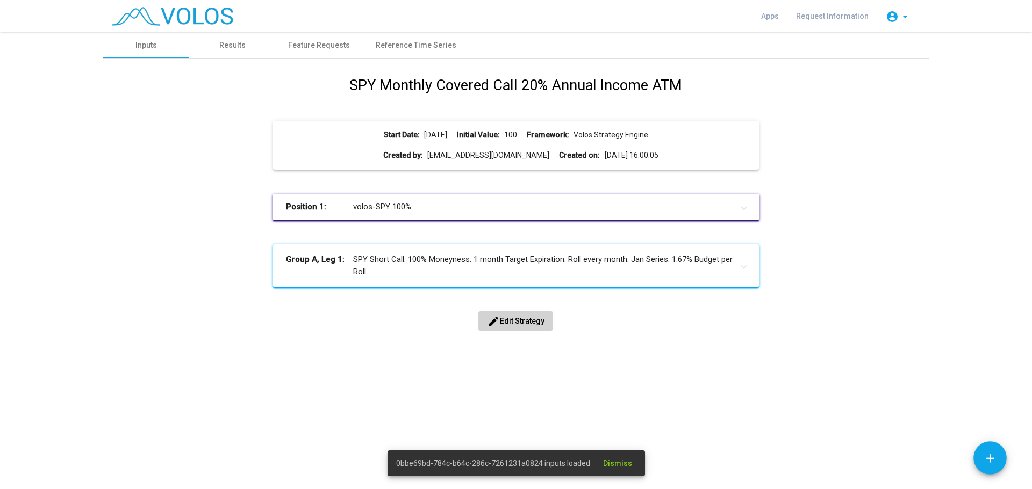
click at [409, 205] on mat-panel-title "Position 1: volos-SPY 100%" at bounding box center [509, 207] width 446 height 12
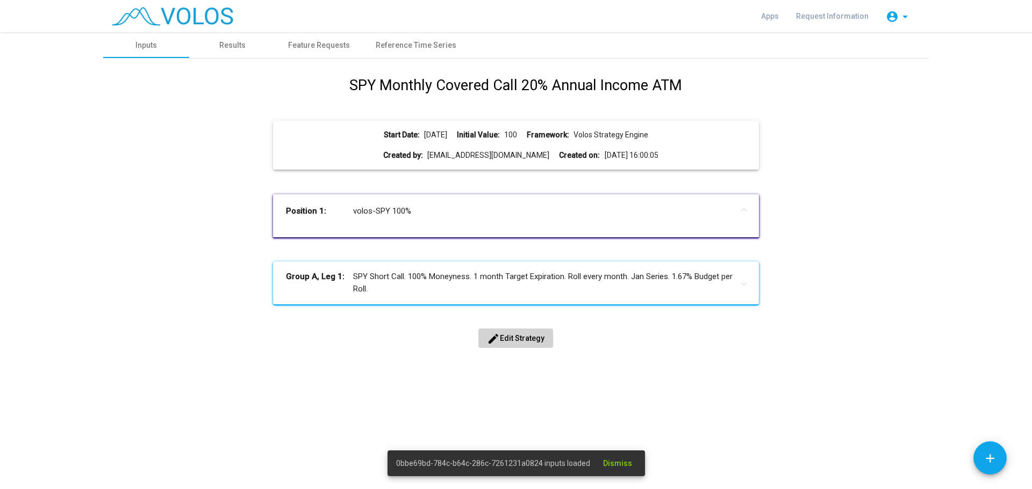
click at [477, 283] on mat-panel-title "Group A, Leg 1: SPY Short Call. 100% Moneyness. 1 month Target Expiration. Roll…" at bounding box center [509, 283] width 446 height 24
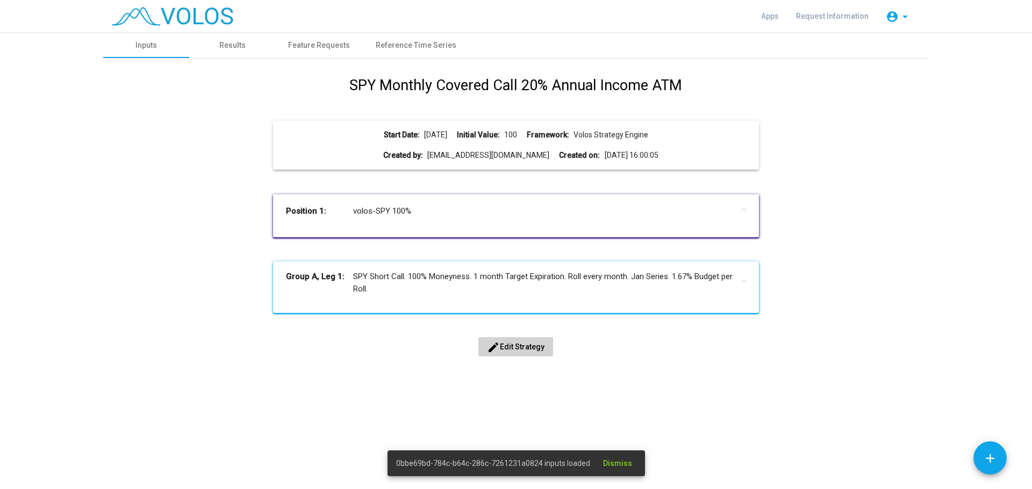
click at [499, 348] on mat-icon "edit" at bounding box center [493, 347] width 13 height 13
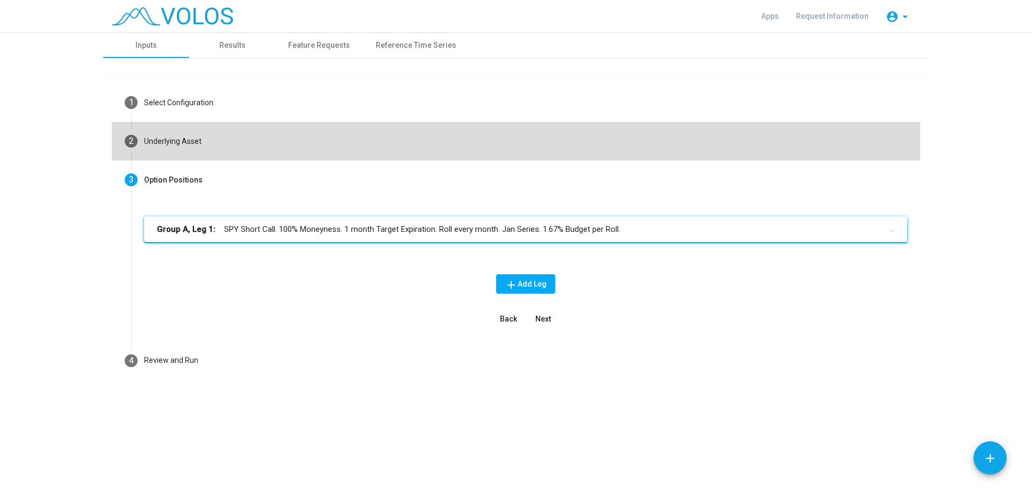
click at [196, 144] on div "Underlying Asset" at bounding box center [172, 141] width 57 height 11
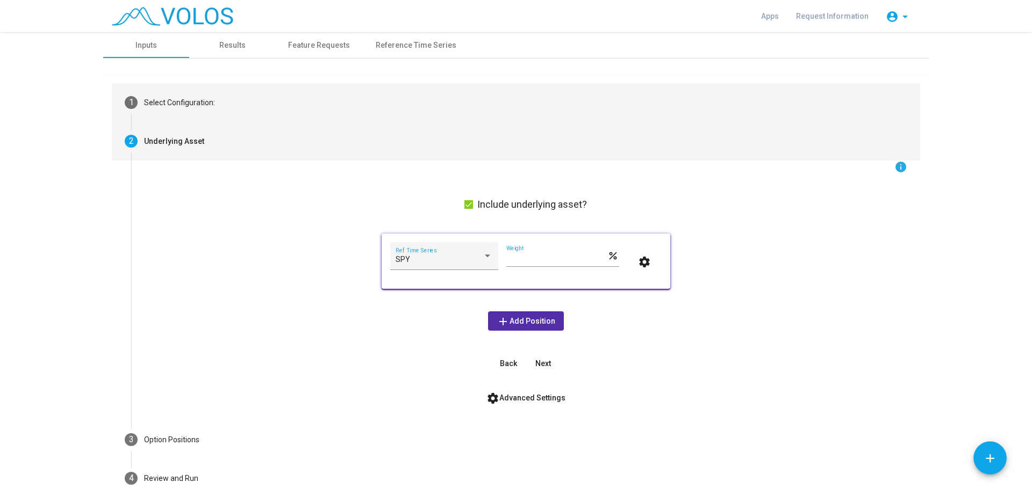
click at [193, 109] on mat-step-header "1 Select Configuration:" at bounding box center [516, 102] width 808 height 39
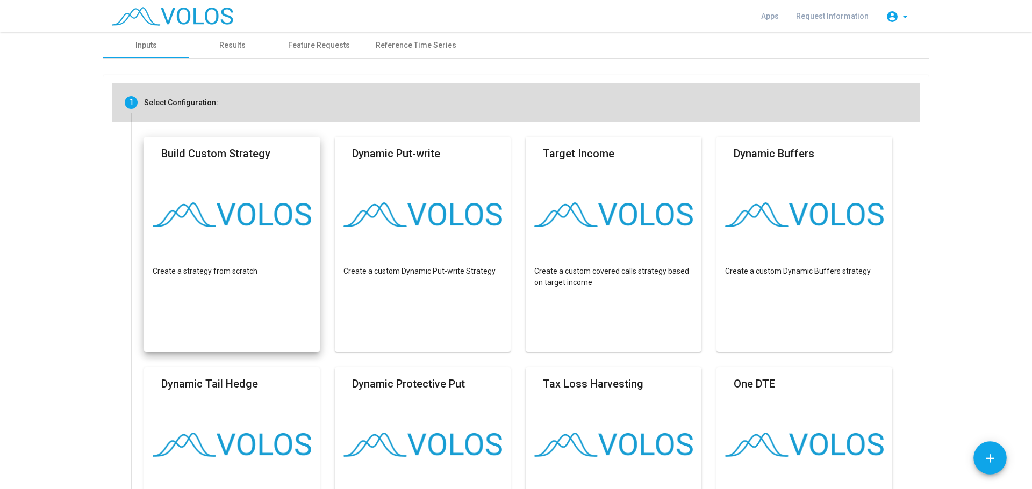
click at [151, 98] on div "Select Configuration:" at bounding box center [181, 102] width 74 height 11
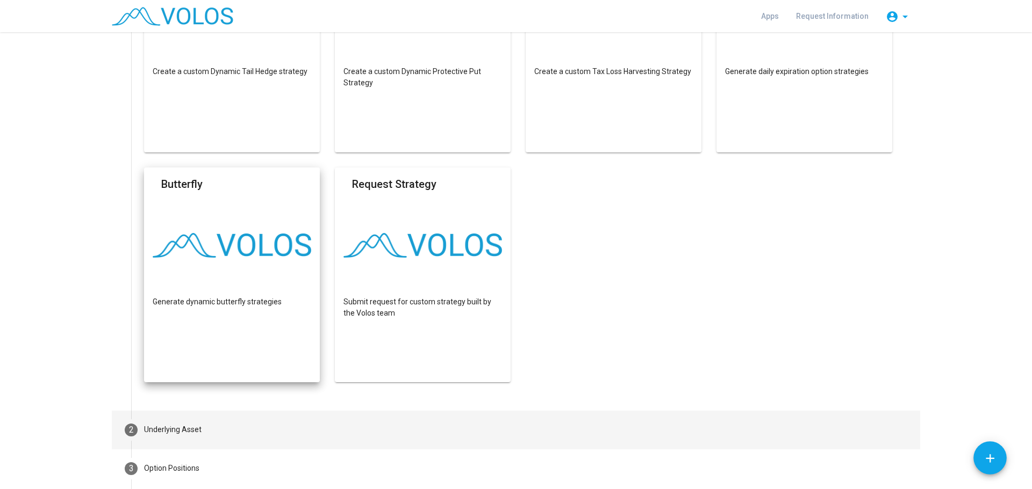
click at [139, 433] on mat-step-header "2 Underlying Asset" at bounding box center [516, 430] width 808 height 39
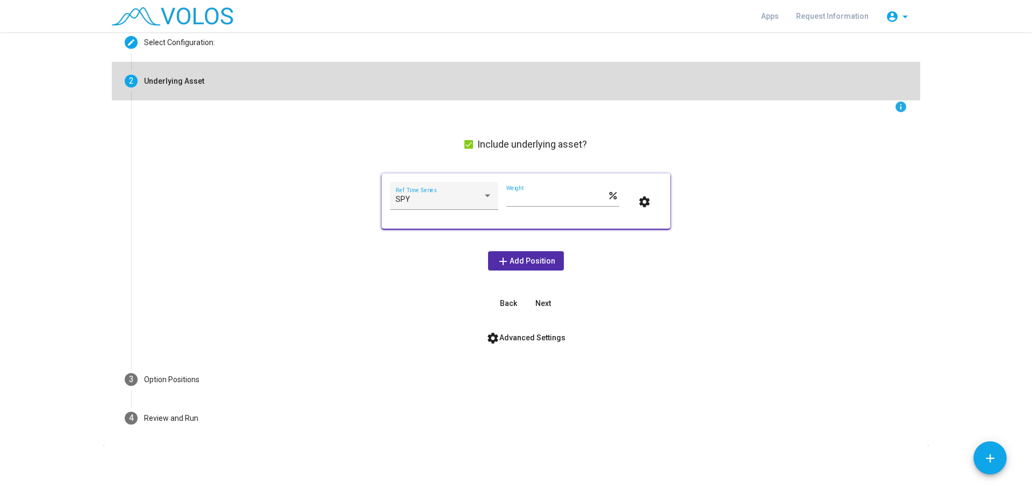
scroll to position [60, 0]
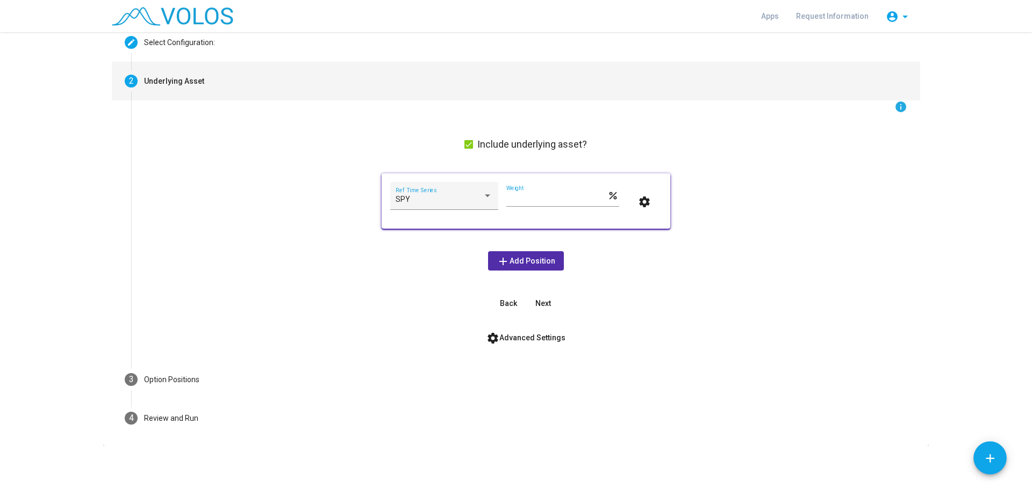
click at [536, 297] on button "Next" at bounding box center [542, 303] width 34 height 19
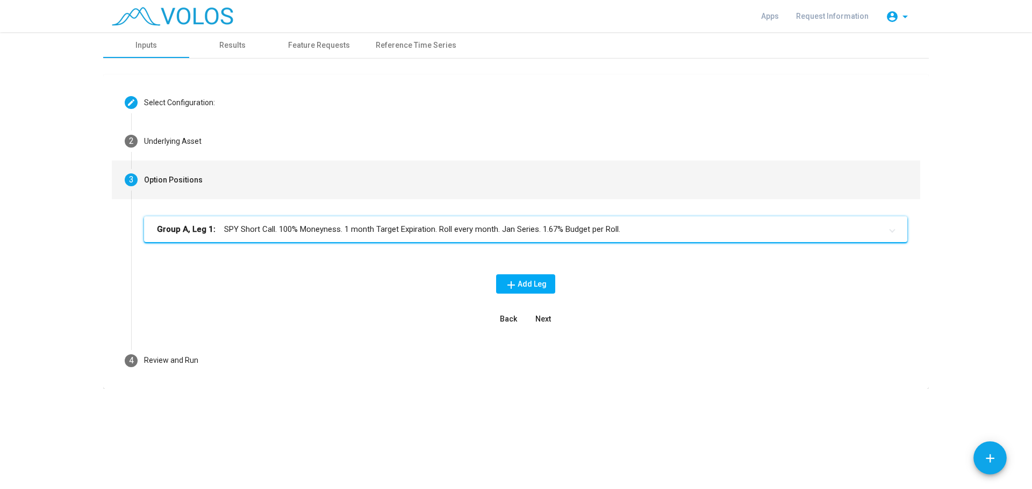
scroll to position [0, 0]
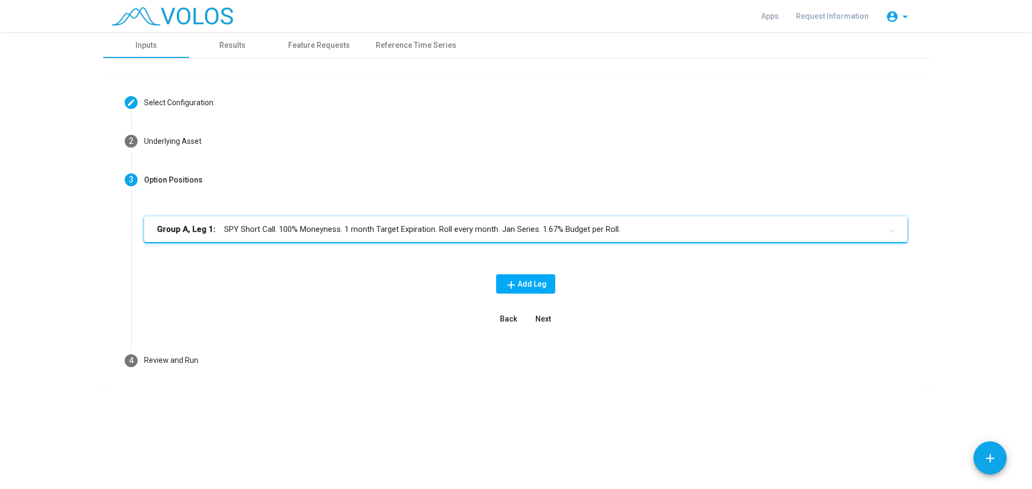
click at [325, 228] on mat-panel-title "Group A, Leg 1: SPY Short Call. 100% Moneyness. 1 month Target Expiration. Roll…" at bounding box center [519, 230] width 724 height 12
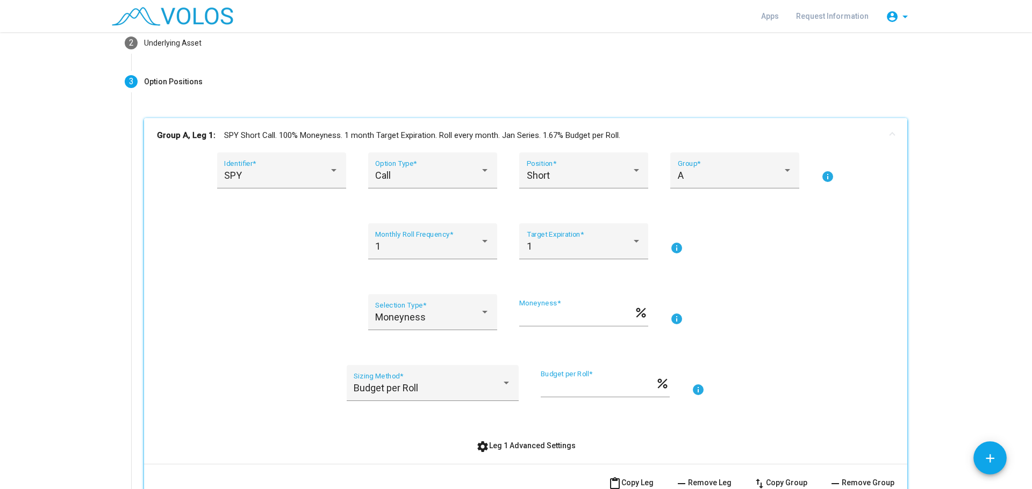
scroll to position [107, 0]
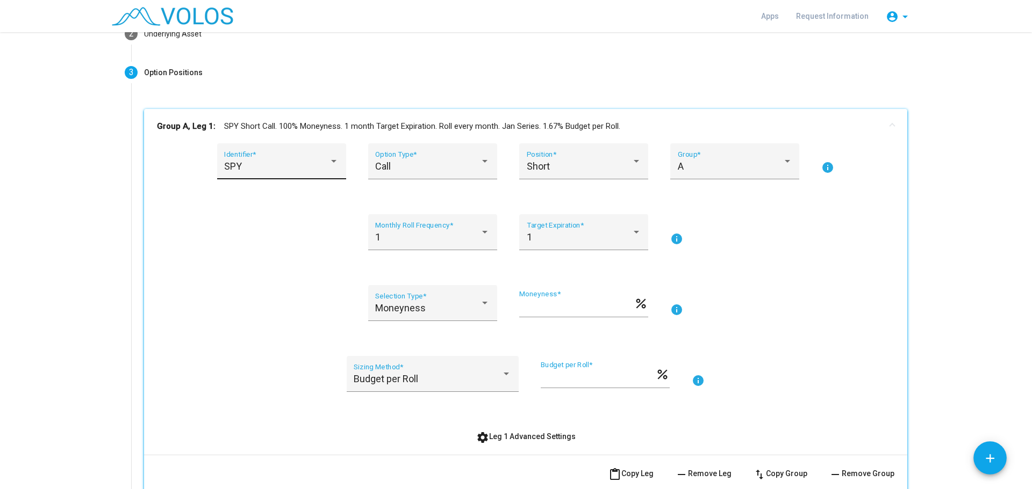
click at [250, 172] on div "SPY Identifier *" at bounding box center [281, 165] width 114 height 28
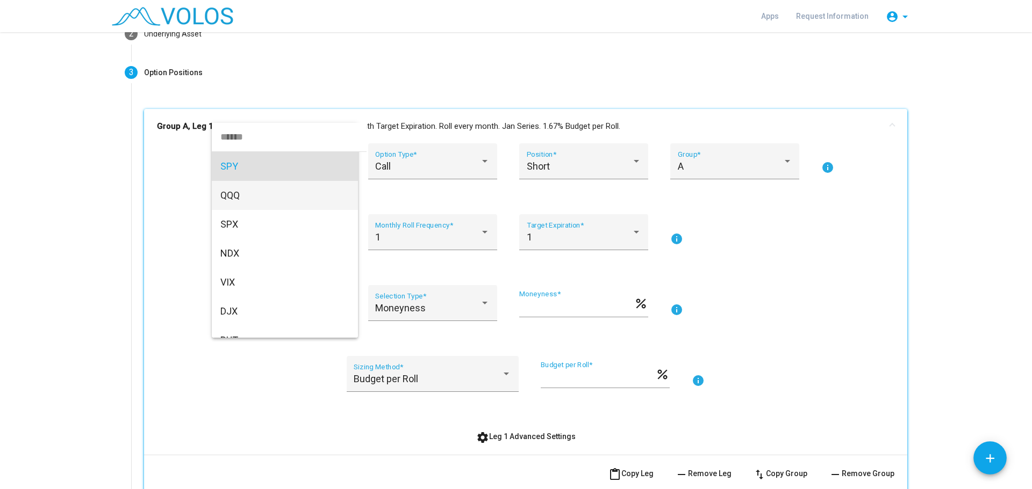
click at [243, 194] on span "QQQ" at bounding box center [284, 195] width 129 height 29
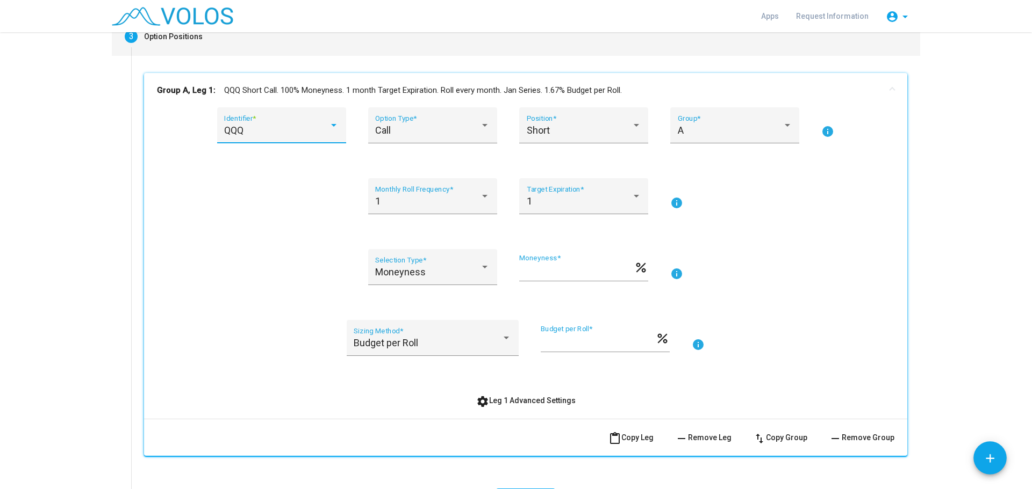
scroll to position [161, 0]
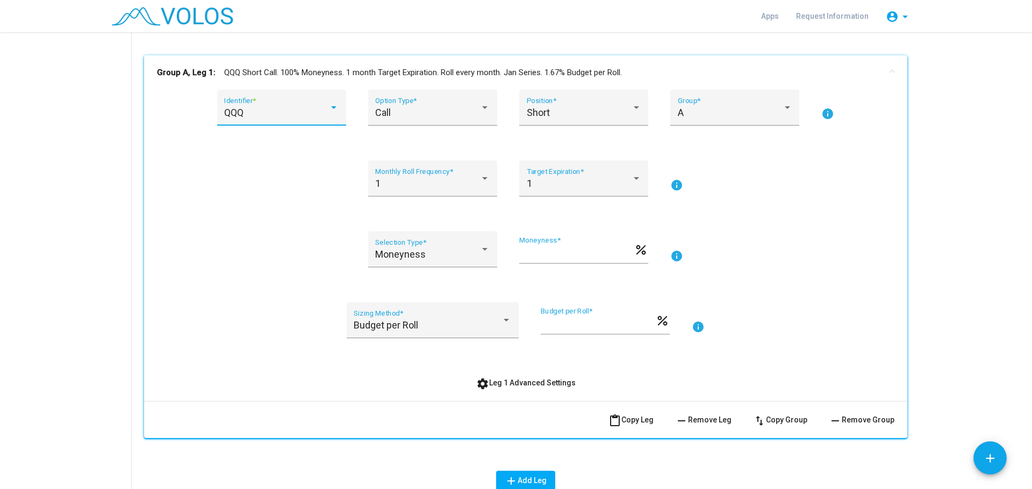
click at [522, 383] on span "settings Leg 1 Advanced Settings" at bounding box center [525, 383] width 99 height 9
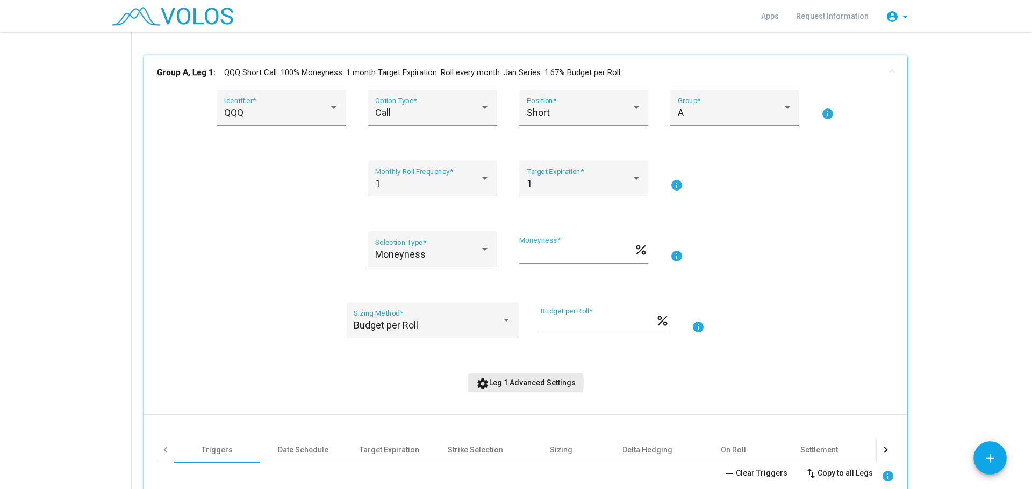
click at [520, 383] on span "settings Leg 1 Advanced Settings" at bounding box center [525, 383] width 99 height 9
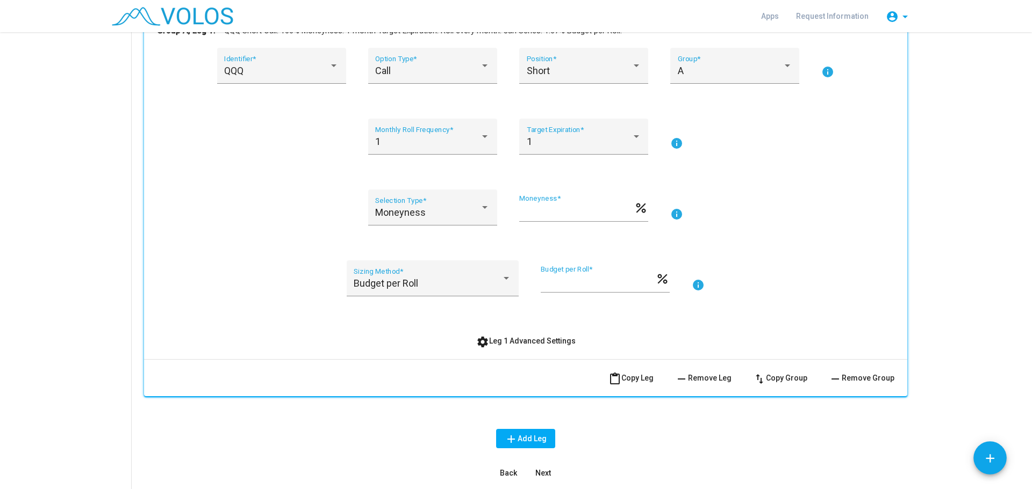
scroll to position [269, 0]
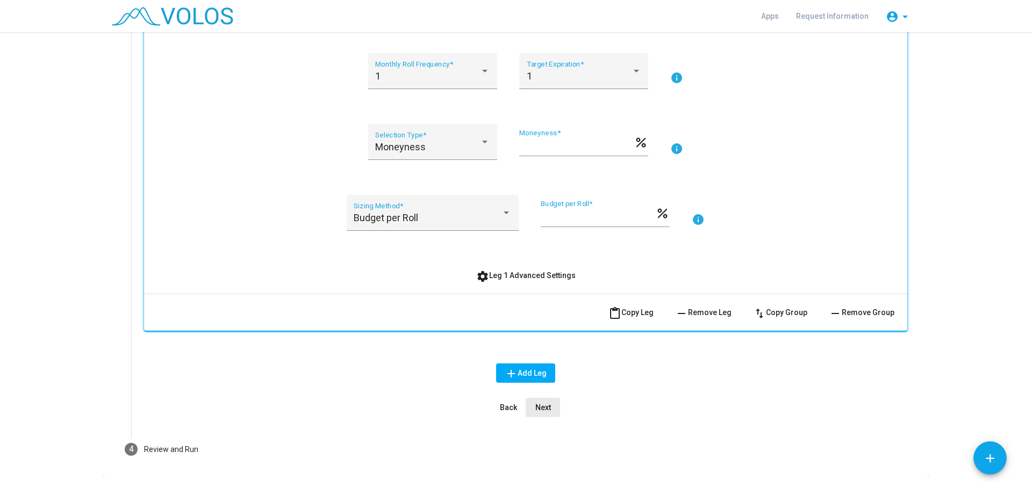
click at [536, 407] on span "Next" at bounding box center [543, 408] width 16 height 9
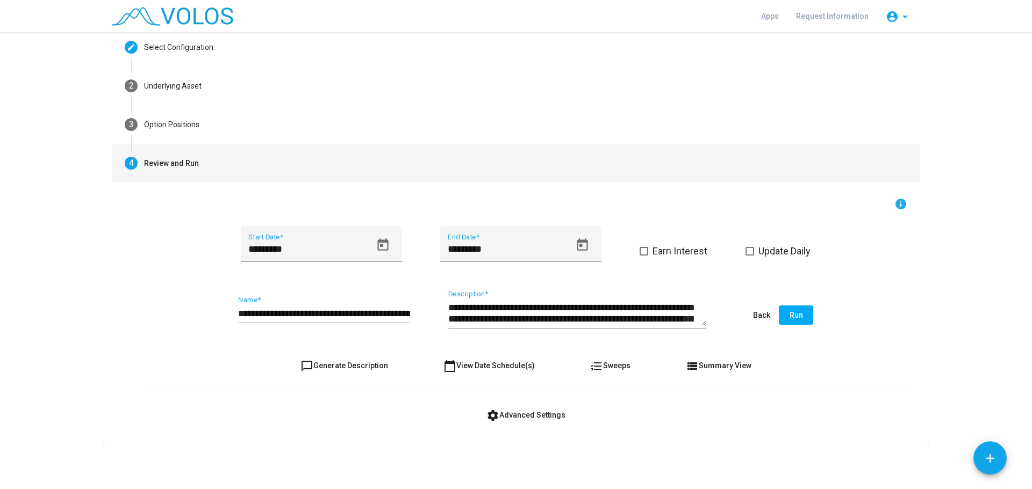
scroll to position [0, 0]
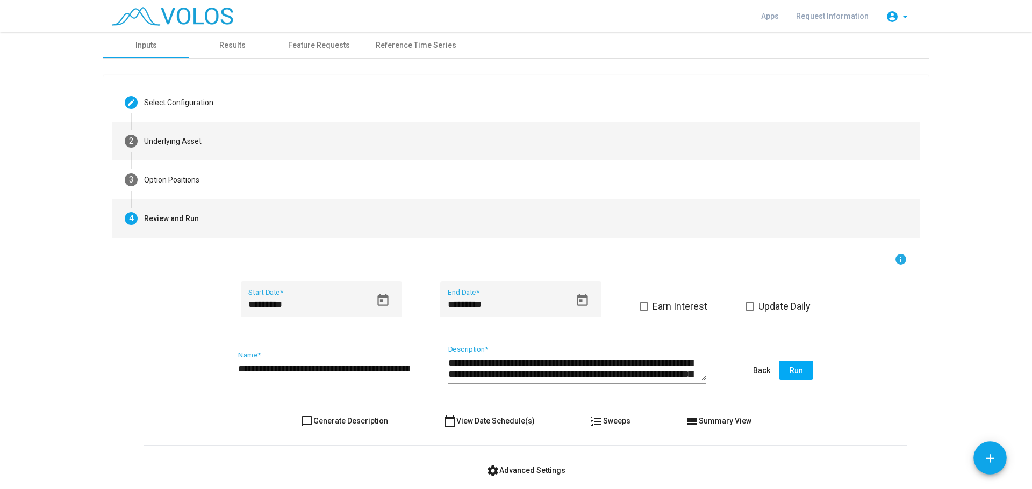
click at [184, 149] on mat-step-header "2 Underlying Asset" at bounding box center [516, 141] width 808 height 39
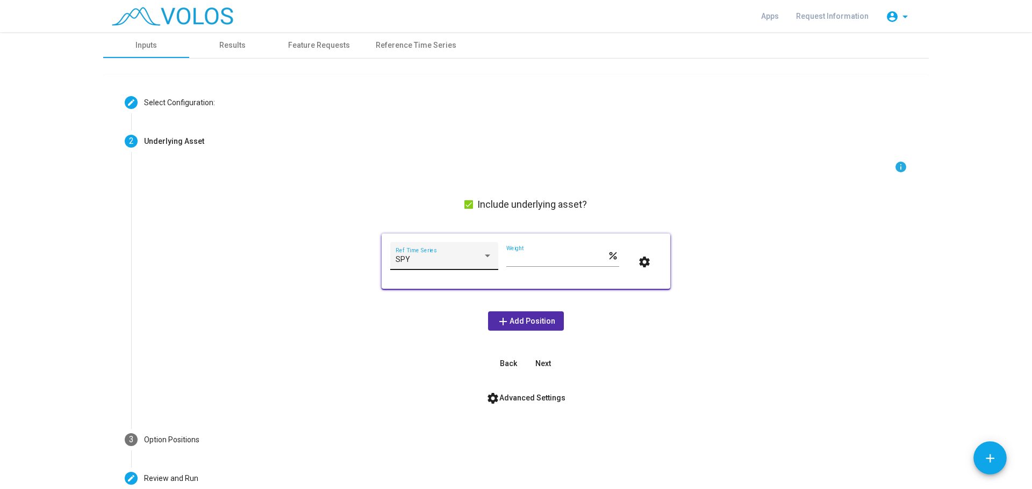
click at [449, 248] on div "SPY Ref Time Series" at bounding box center [443, 259] width 97 height 22
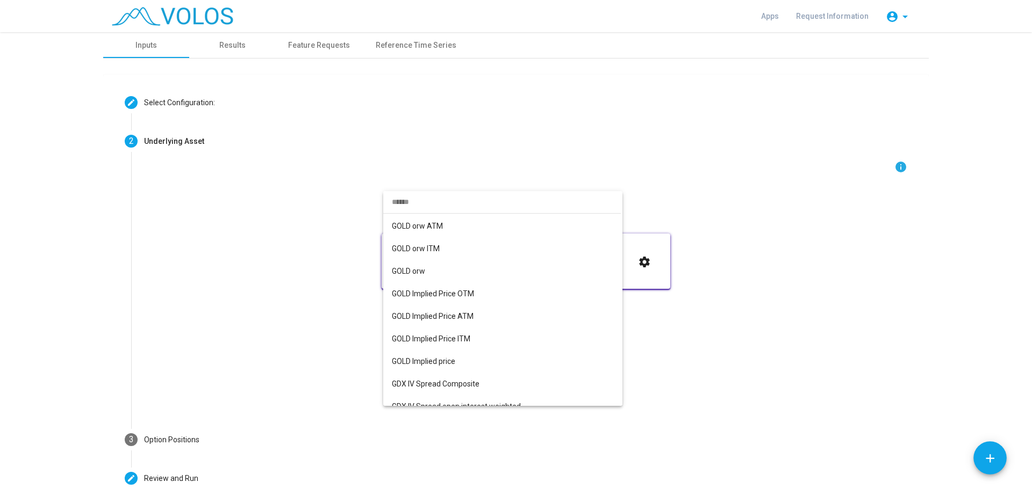
scroll to position [2385, 0]
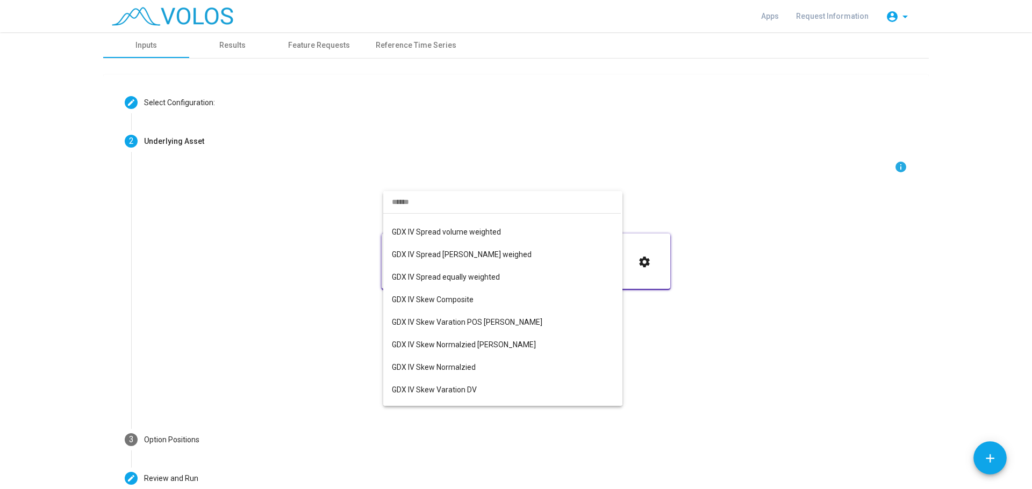
click at [424, 204] on input "dropdown search" at bounding box center [501, 202] width 237 height 23
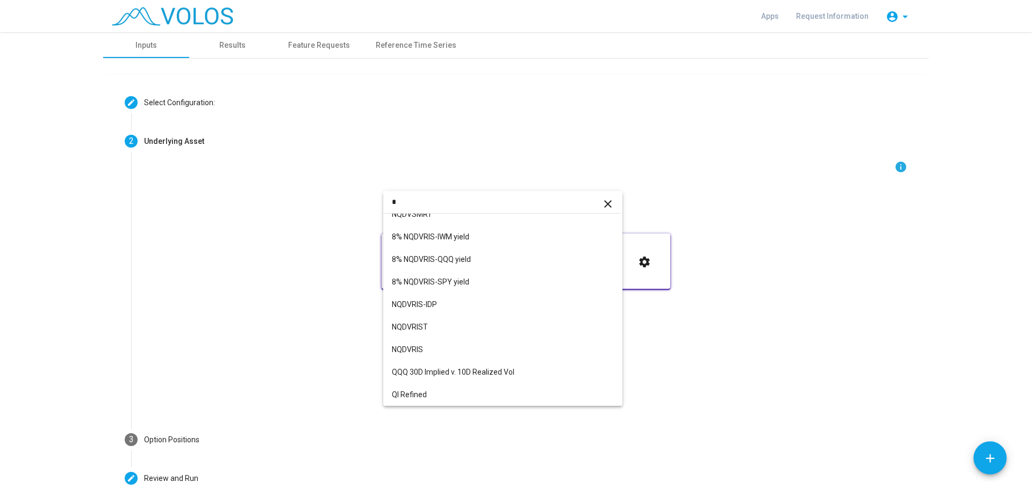
scroll to position [0, 0]
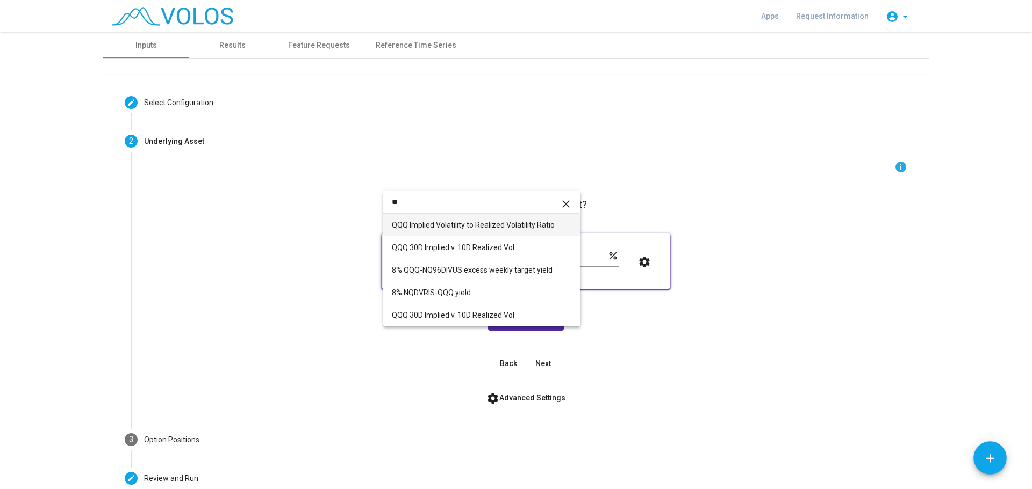
type input "*"
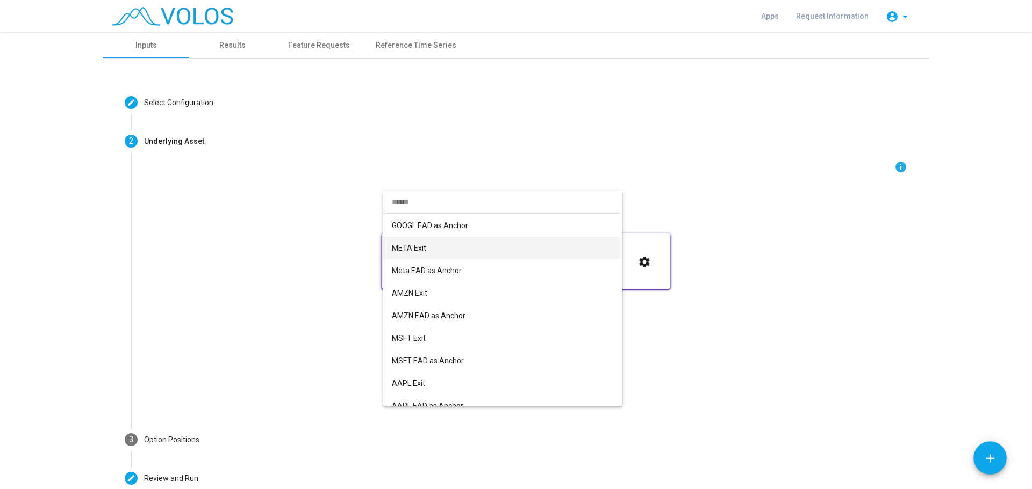
scroll to position [1666, 0]
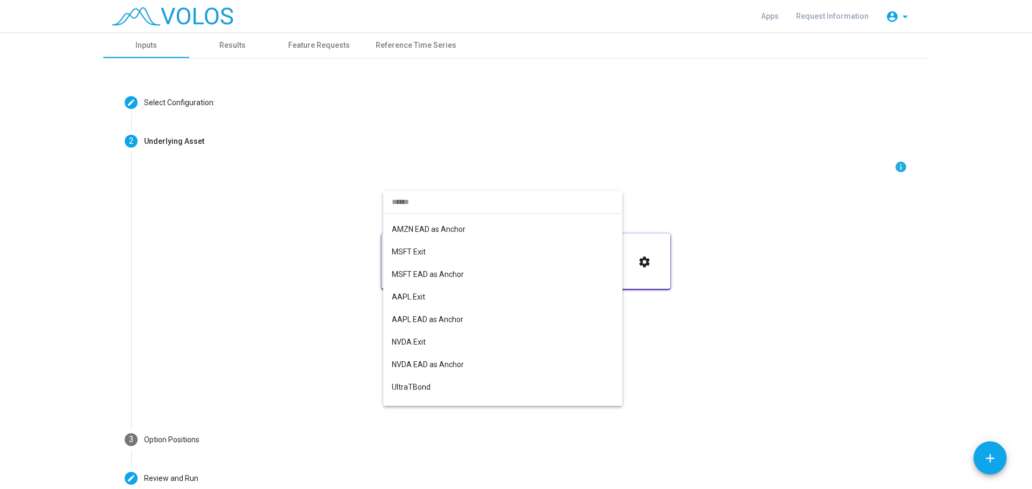
click at [427, 206] on input "dropdown search" at bounding box center [501, 202] width 237 height 23
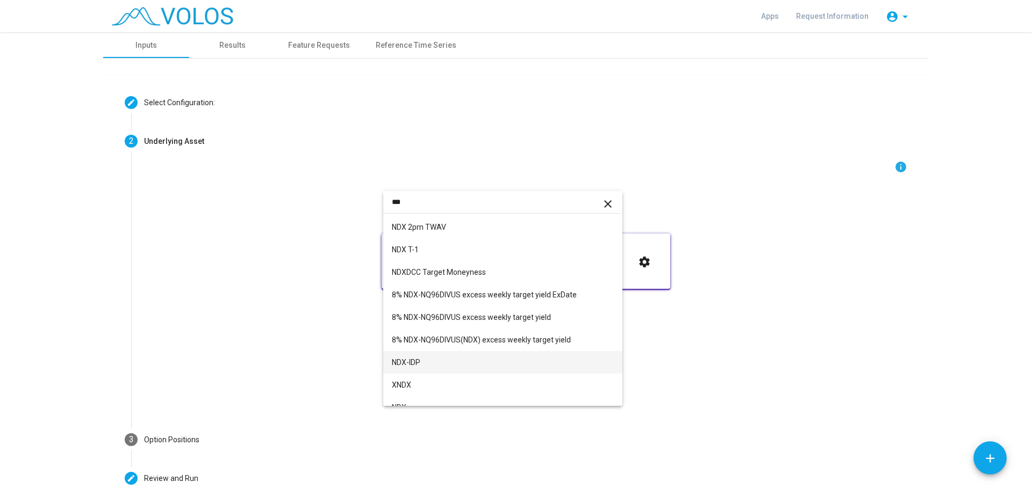
scroll to position [282, 0]
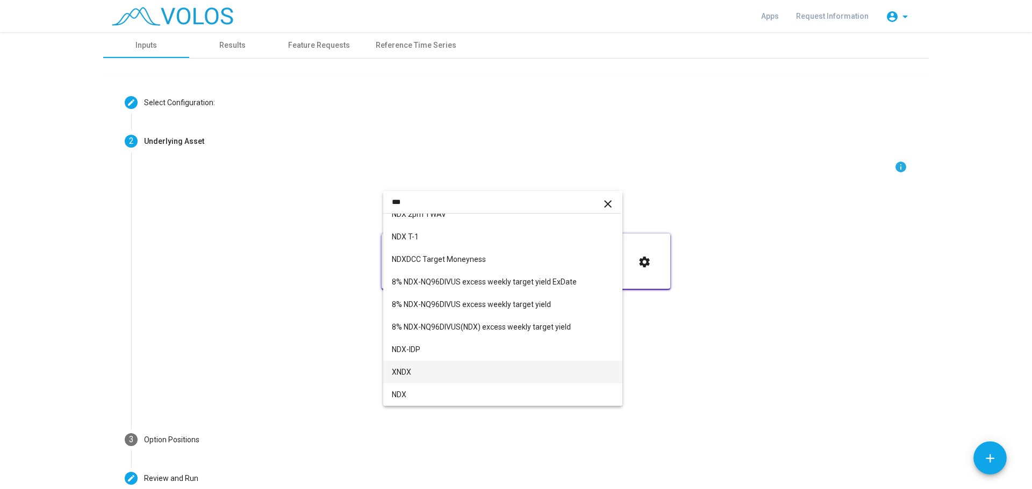
type input "***"
click at [435, 375] on span "XNDX" at bounding box center [503, 372] width 222 height 23
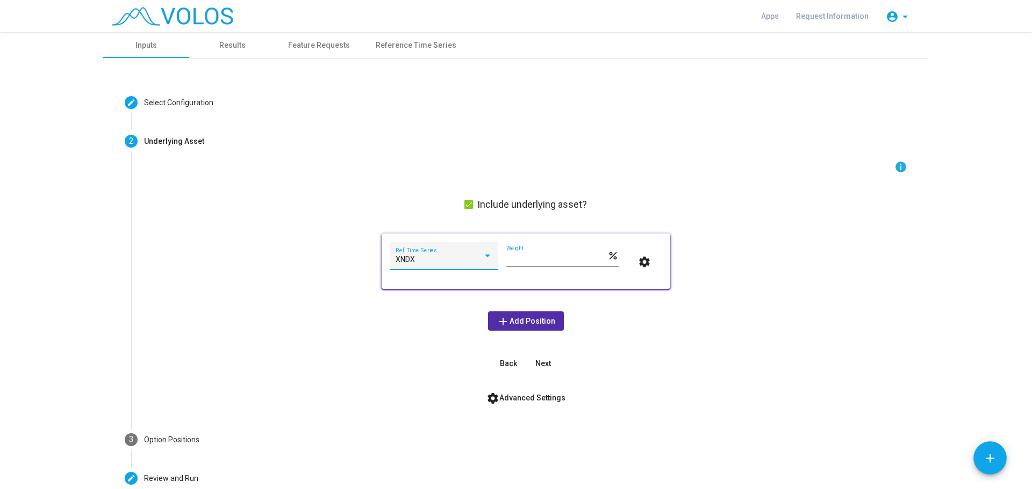
click at [538, 361] on span "Next" at bounding box center [543, 363] width 16 height 9
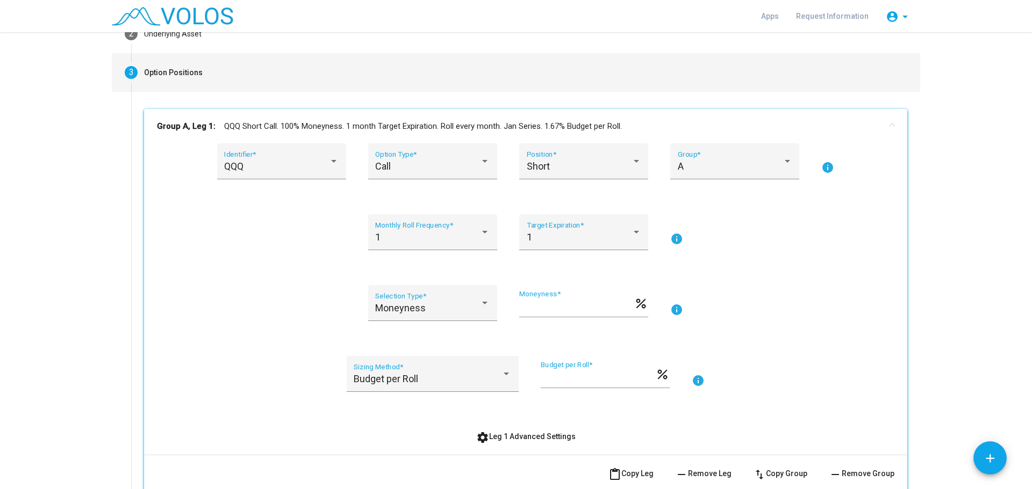
scroll to position [300, 0]
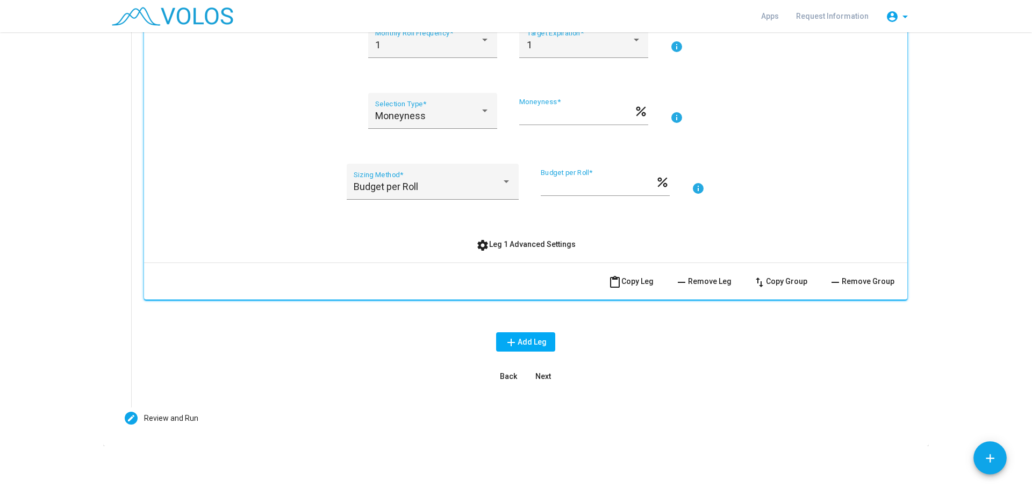
click at [543, 376] on span "Next" at bounding box center [543, 376] width 16 height 9
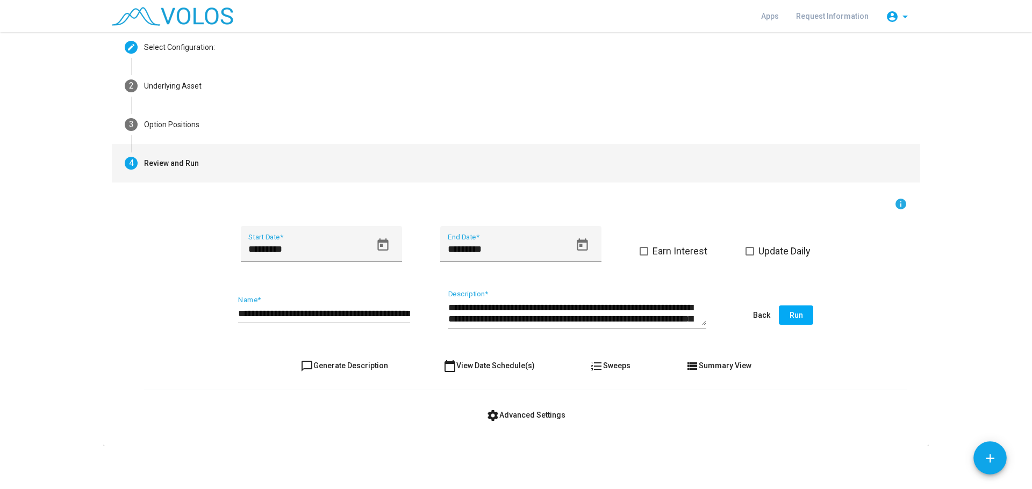
scroll to position [55, 0]
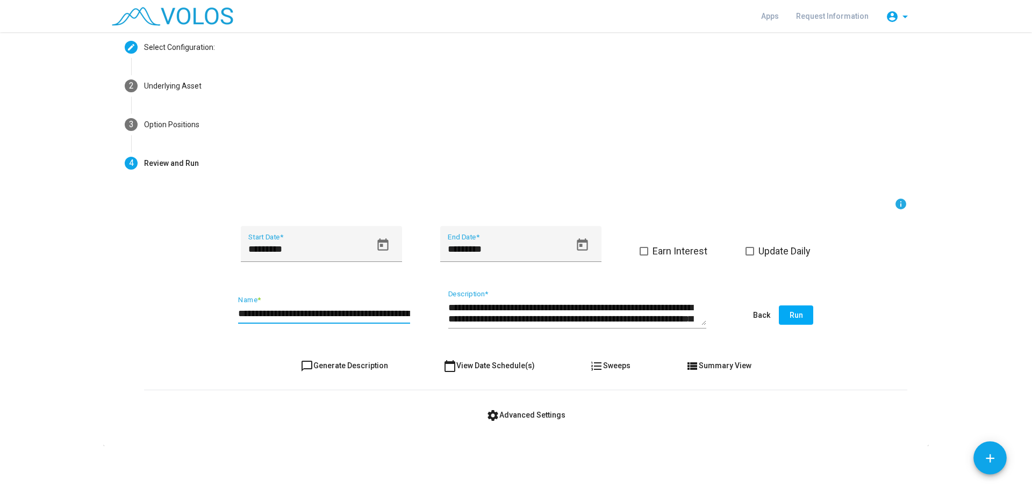
drag, startPoint x: 249, startPoint y: 313, endPoint x: 229, endPoint y: 314, distance: 19.9
click at [229, 314] on div "**********" at bounding box center [525, 316] width 763 height 51
type input "**********"
drag, startPoint x: 537, startPoint y: 308, endPoint x: 517, endPoint y: 308, distance: 19.3
click at [517, 308] on textarea "**********" at bounding box center [577, 313] width 258 height 24
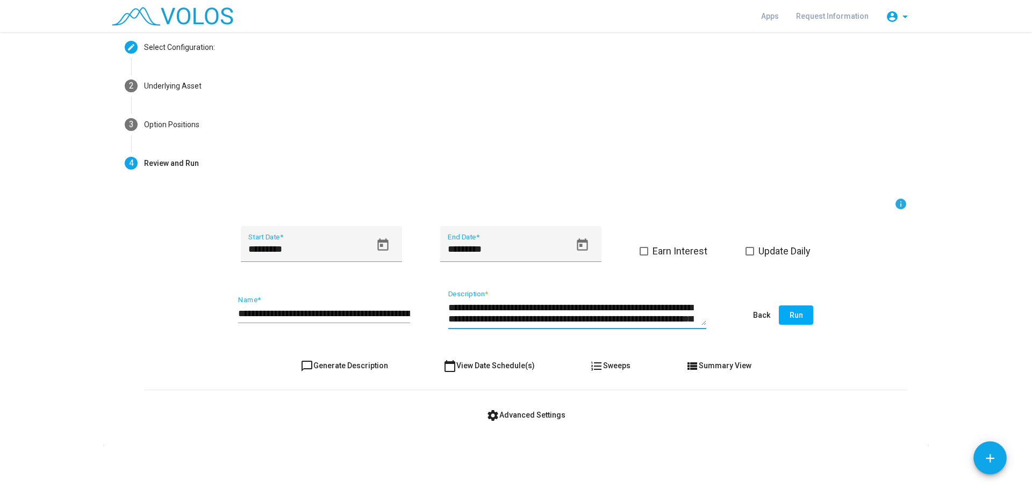
drag, startPoint x: 654, startPoint y: 308, endPoint x: 637, endPoint y: 308, distance: 17.2
click at [637, 308] on textarea "**********" at bounding box center [577, 313] width 258 height 24
type textarea "**********"
click at [794, 312] on span "Run" at bounding box center [795, 315] width 13 height 9
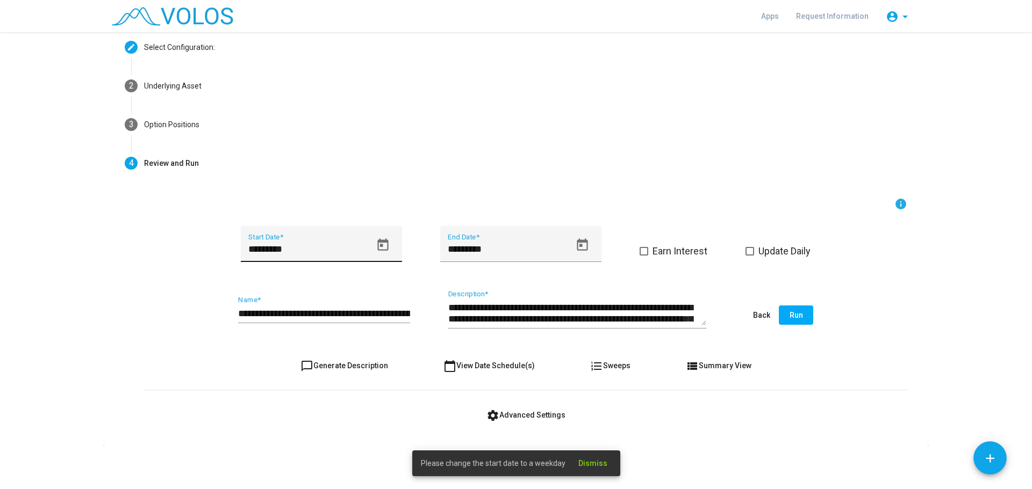
click at [377, 245] on icon "Open calendar" at bounding box center [382, 245] width 11 height 12
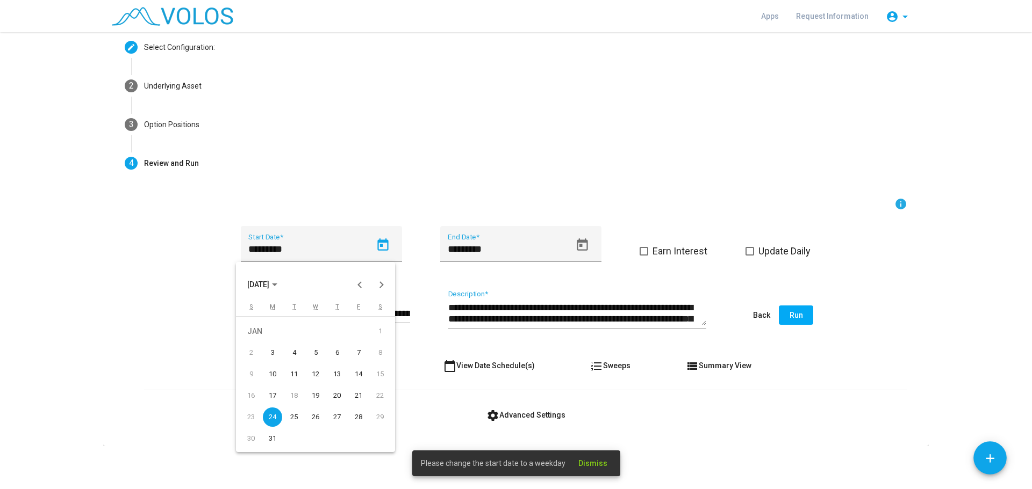
click at [321, 415] on div "26" at bounding box center [315, 417] width 19 height 19
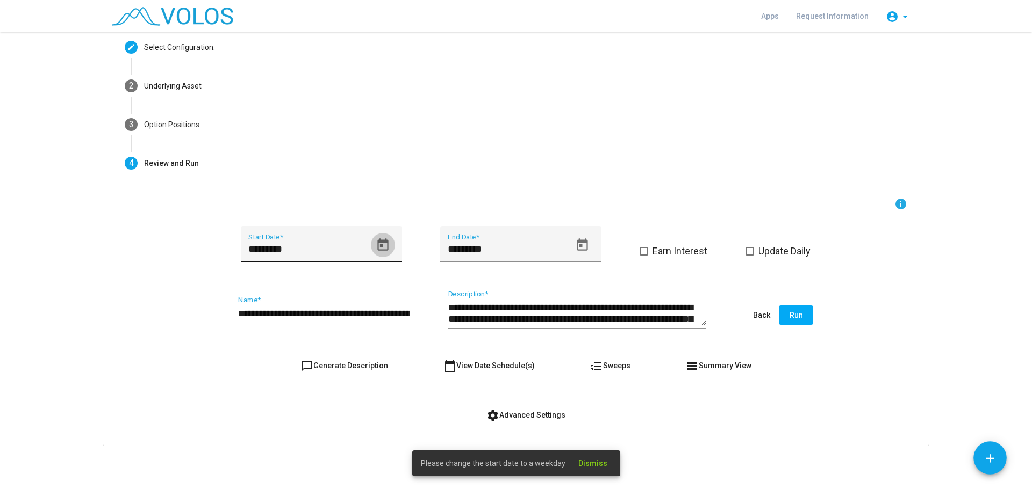
click at [381, 246] on icon "Open calendar" at bounding box center [383, 245] width 15 height 15
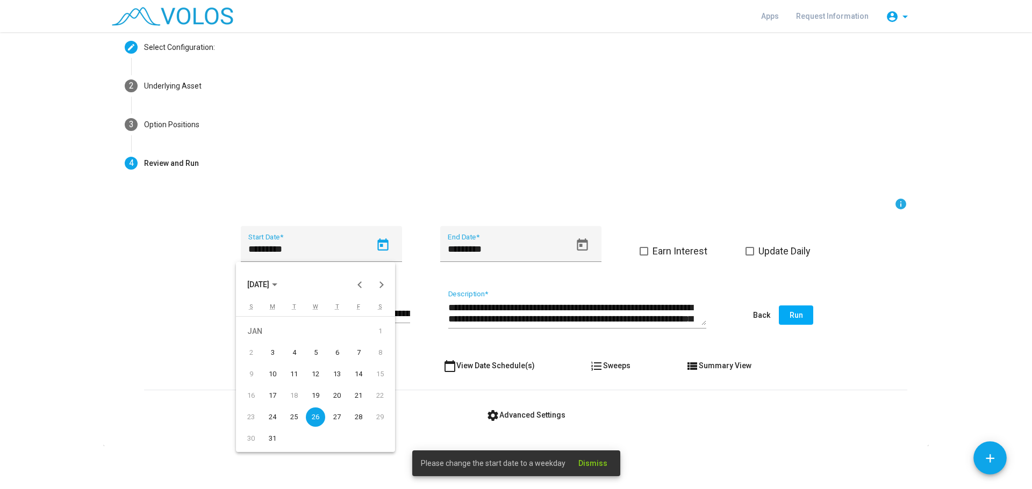
click at [293, 416] on div "25" at bounding box center [293, 417] width 19 height 19
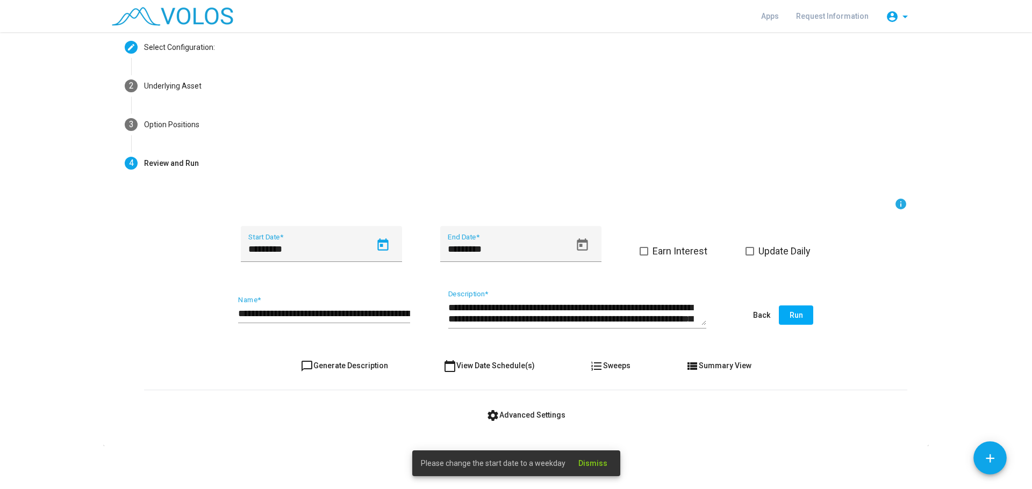
type input "*********"
click at [799, 309] on button "Run" at bounding box center [796, 315] width 34 height 19
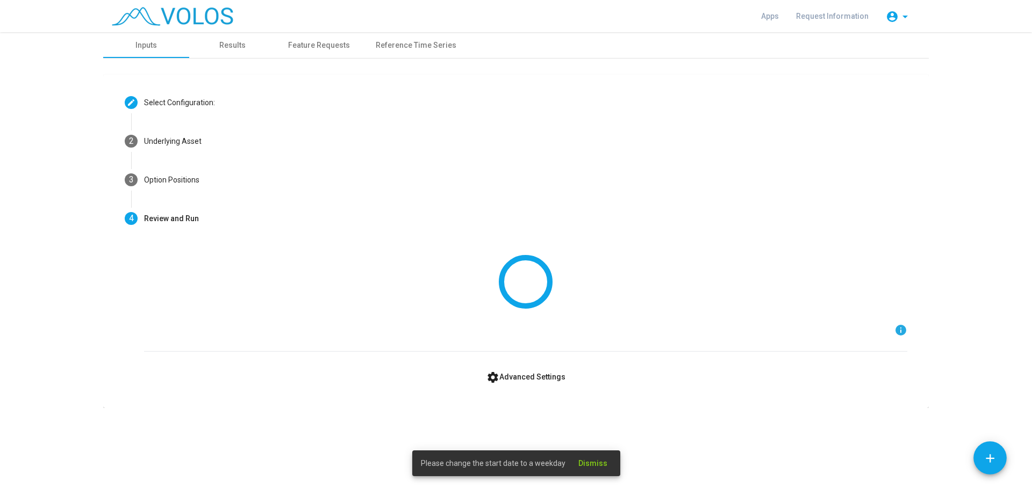
scroll to position [0, 0]
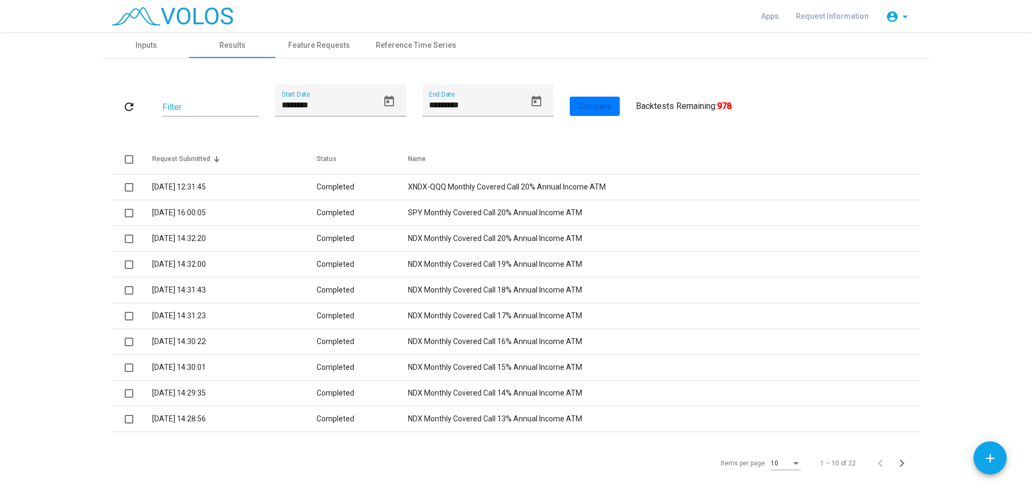
click at [791, 465] on div "Items per page:" at bounding box center [796, 464] width 10 height 8
click at [778, 417] on span "25" at bounding box center [782, 418] width 30 height 19
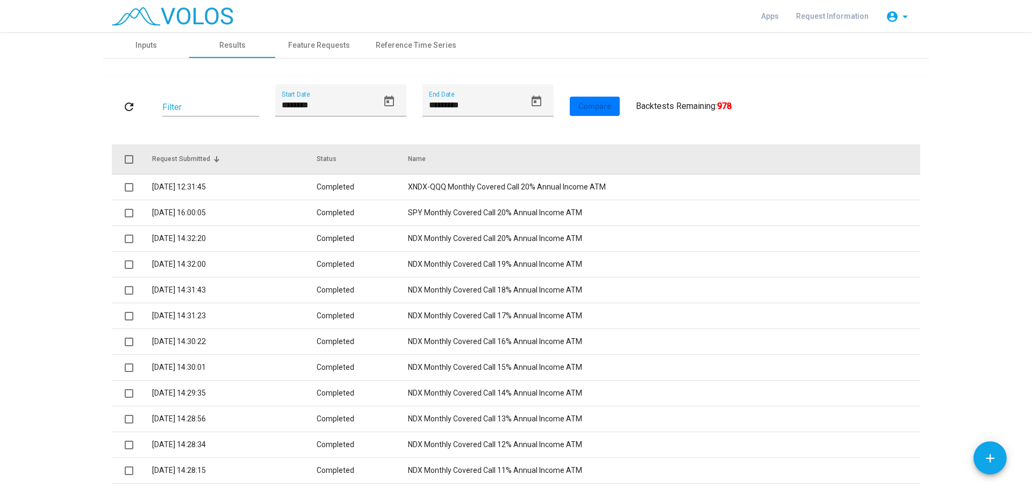
click at [125, 160] on span at bounding box center [129, 159] width 9 height 9
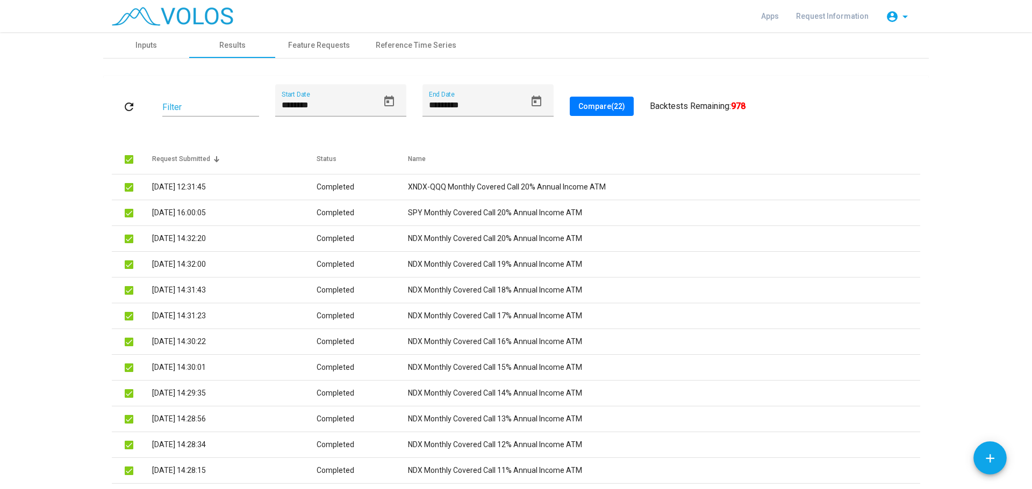
click at [605, 107] on span "Compare (22)" at bounding box center [601, 106] width 47 height 9
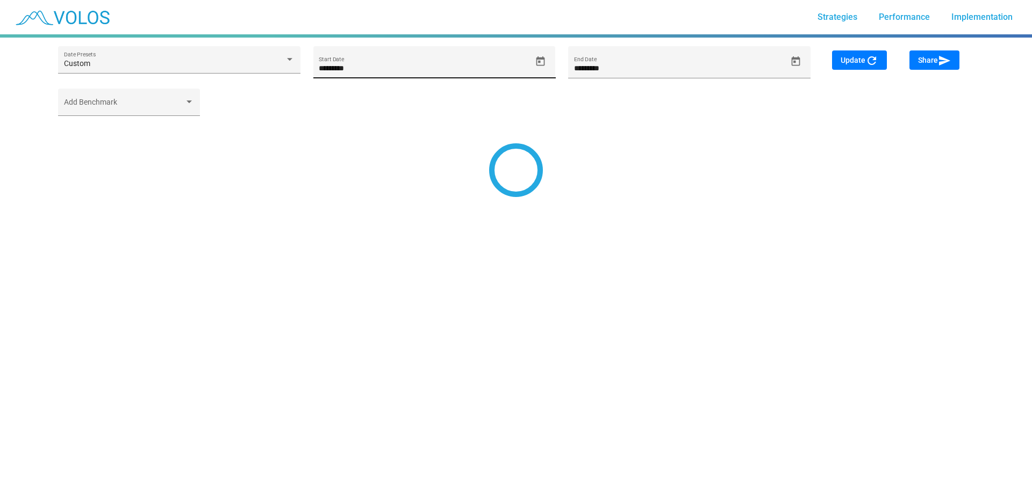
type input "********"
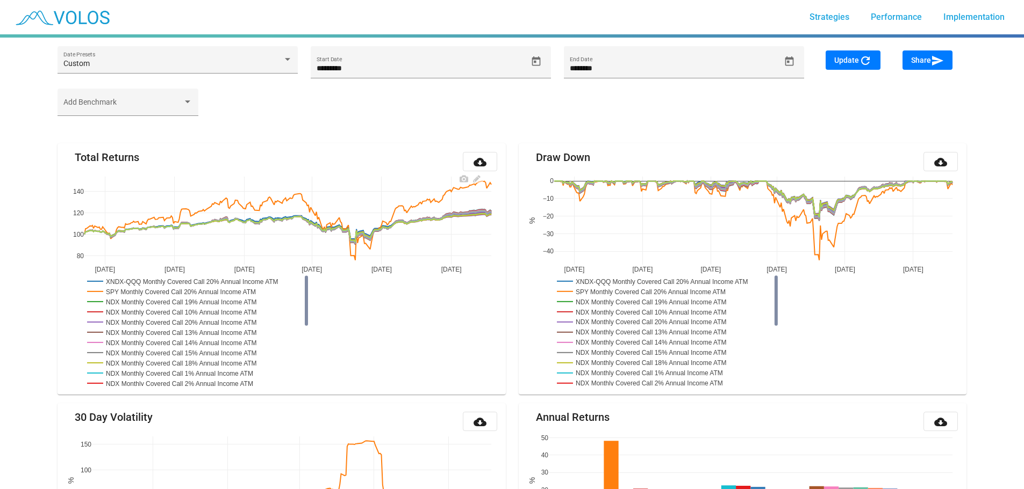
click at [265, 282] on rect at bounding box center [193, 281] width 219 height 10
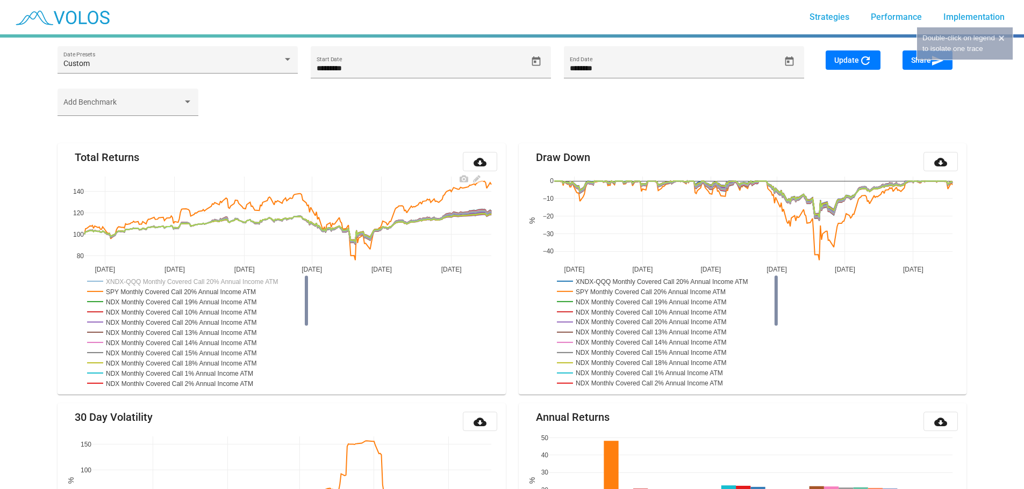
click at [265, 282] on rect at bounding box center [193, 281] width 219 height 10
click at [250, 291] on rect at bounding box center [181, 291] width 194 height 10
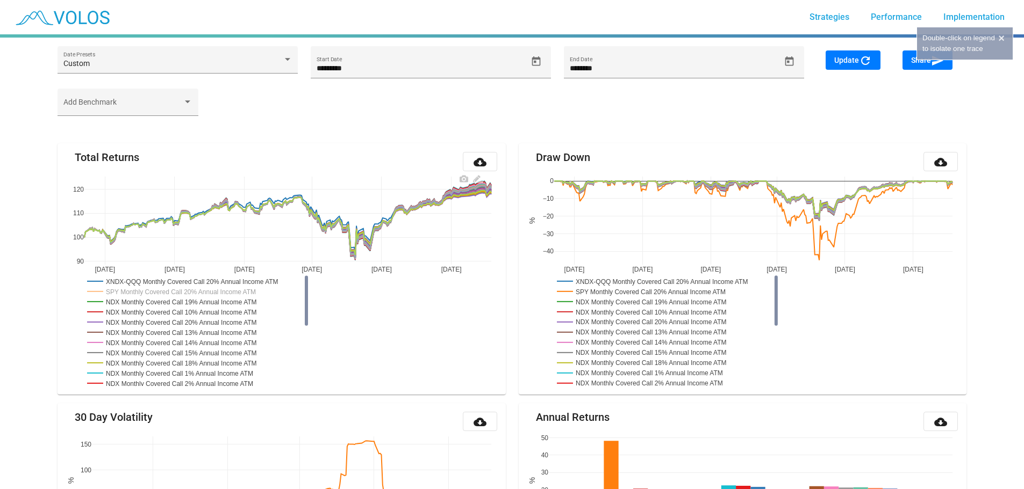
click at [248, 301] on rect at bounding box center [182, 302] width 197 height 10
click at [244, 312] on rect at bounding box center [182, 312] width 197 height 10
click at [244, 316] on rect at bounding box center [182, 312] width 197 height 10
click at [155, 289] on rect at bounding box center [181, 291] width 194 height 10
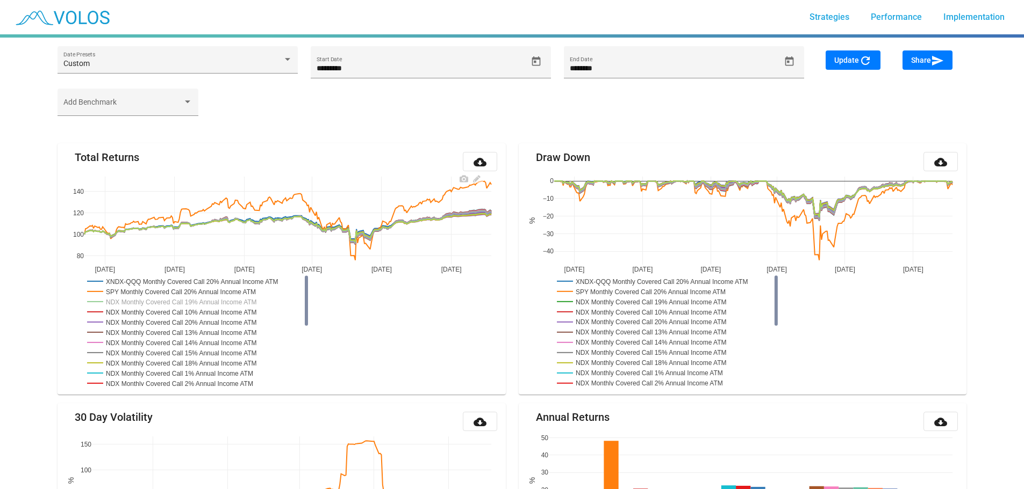
click at [161, 302] on rect at bounding box center [182, 302] width 197 height 10
click at [214, 282] on rect at bounding box center [193, 281] width 219 height 10
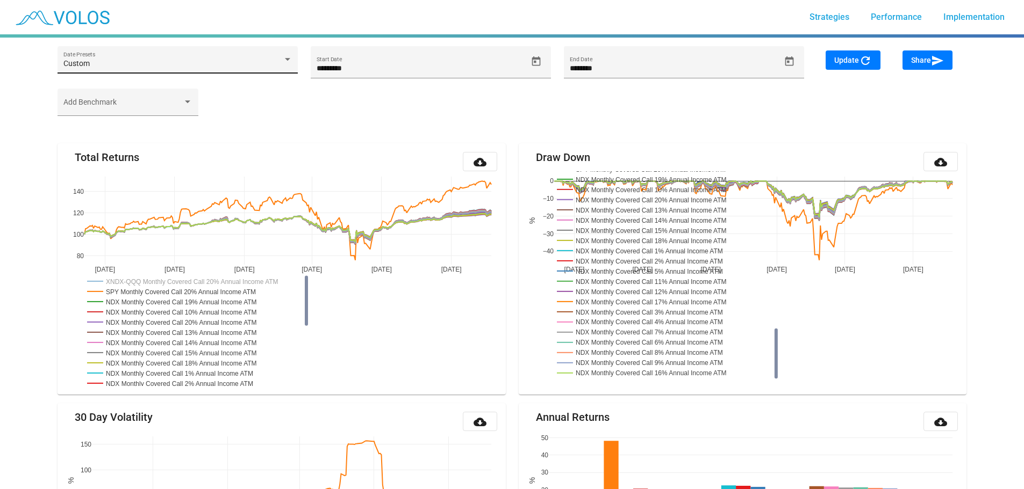
click at [285, 62] on div at bounding box center [288, 59] width 10 height 9
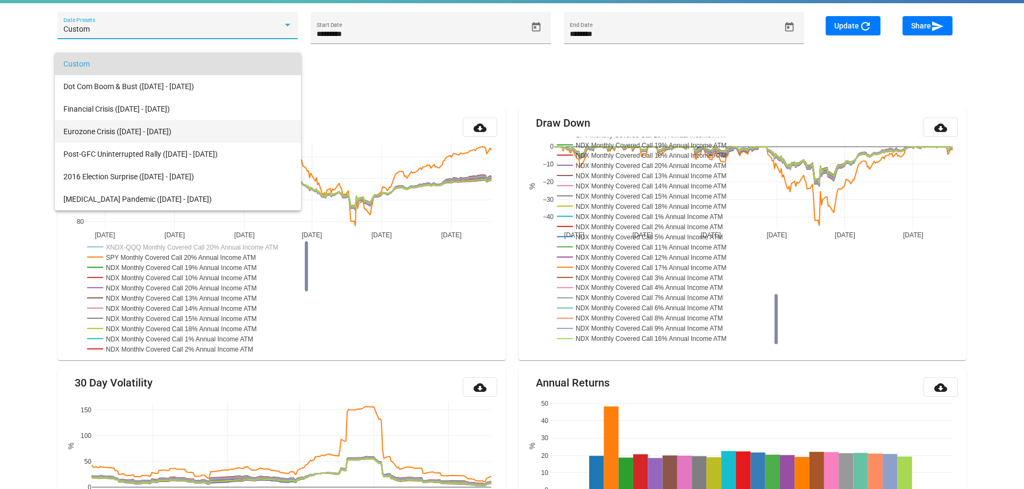
scroll to position [54, 0]
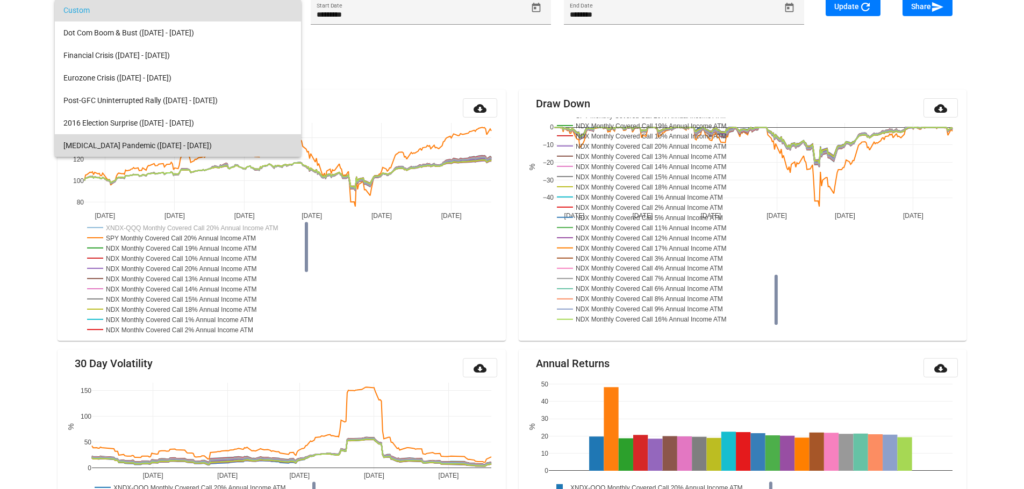
click at [193, 144] on span "COVID-19 Pandemic (Feb 1, 2020 - Jan 31, 2021)" at bounding box center [177, 145] width 229 height 23
type input "********"
type input "*********"
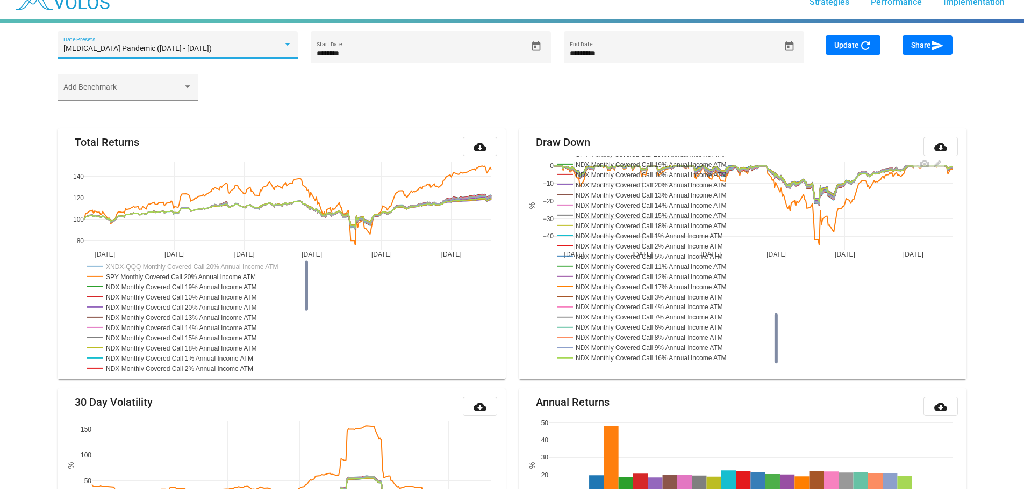
scroll to position [0, 0]
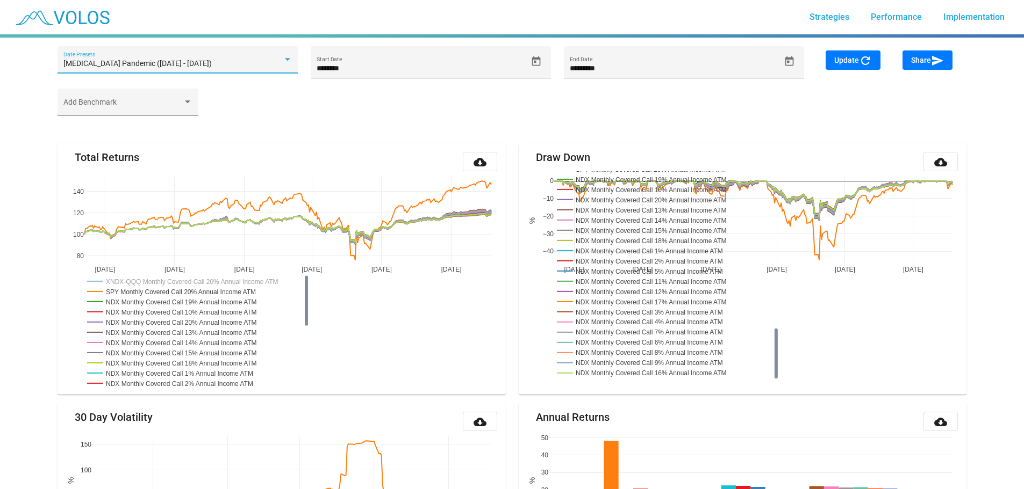
click at [851, 54] on button "Update refresh" at bounding box center [852, 60] width 55 height 19
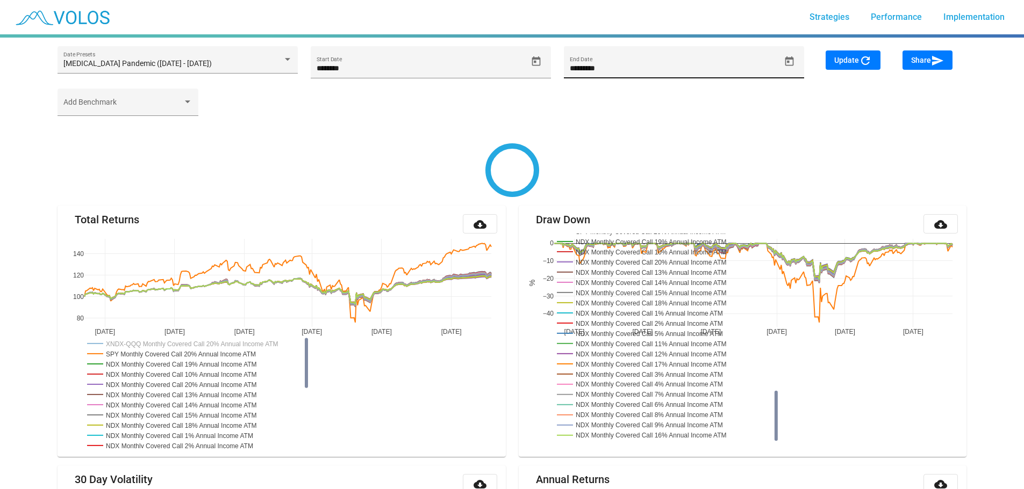
type input "********"
type input "*********"
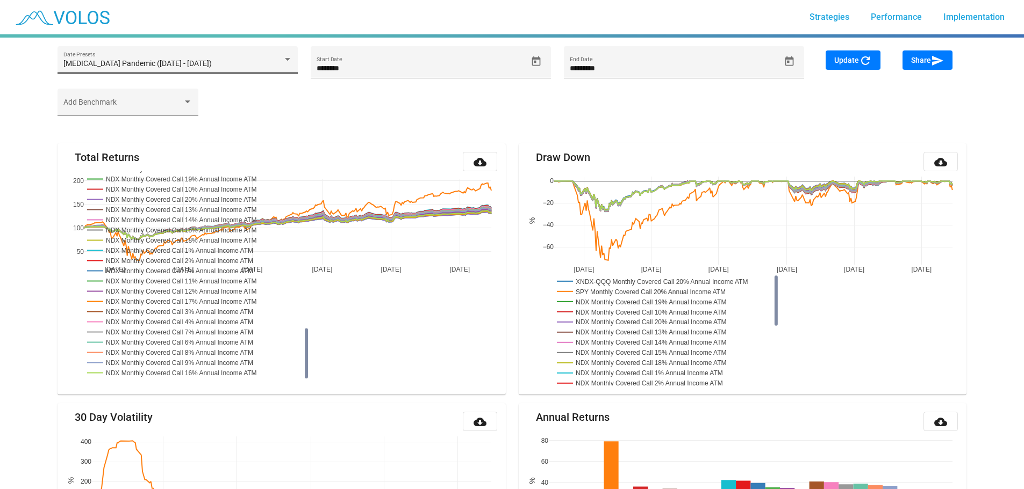
click at [283, 67] on div "COVID-19 Pandemic (Feb 1, 2020 - Jan 31, 2021)" at bounding box center [177, 64] width 229 height 9
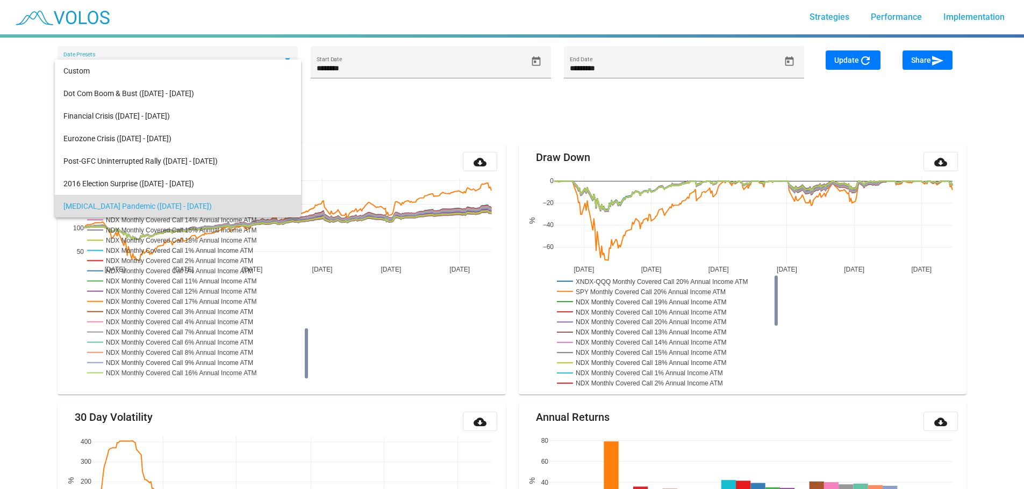
click at [434, 95] on div at bounding box center [512, 244] width 1024 height 489
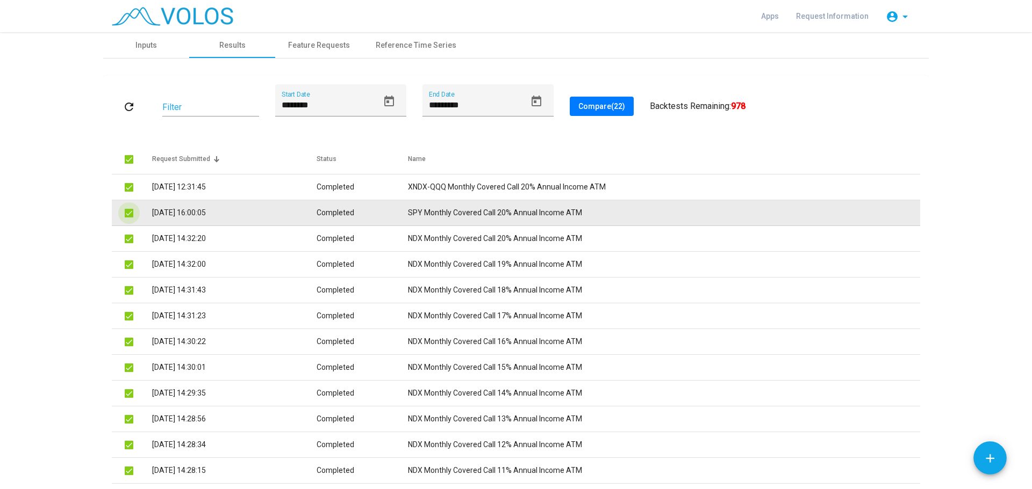
click at [125, 214] on span at bounding box center [129, 213] width 9 height 9
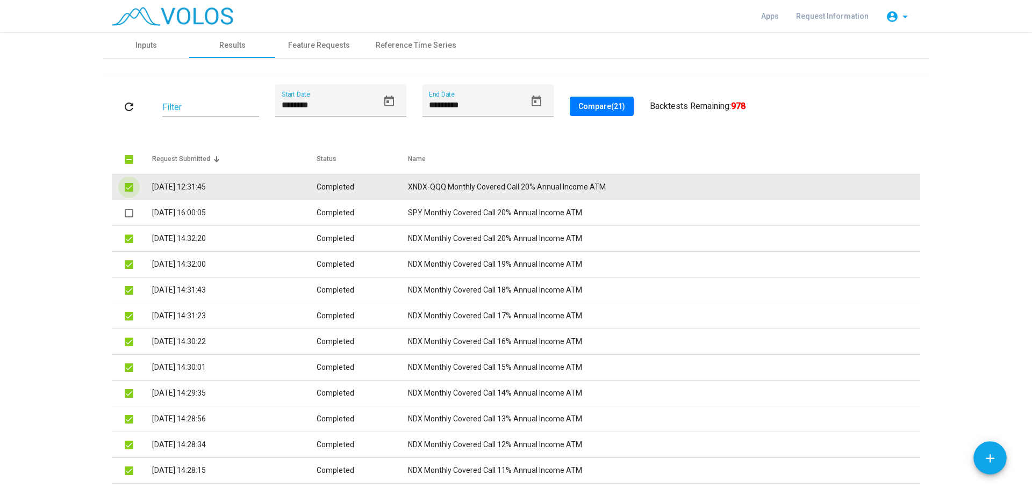
click at [126, 191] on span at bounding box center [129, 187] width 9 height 9
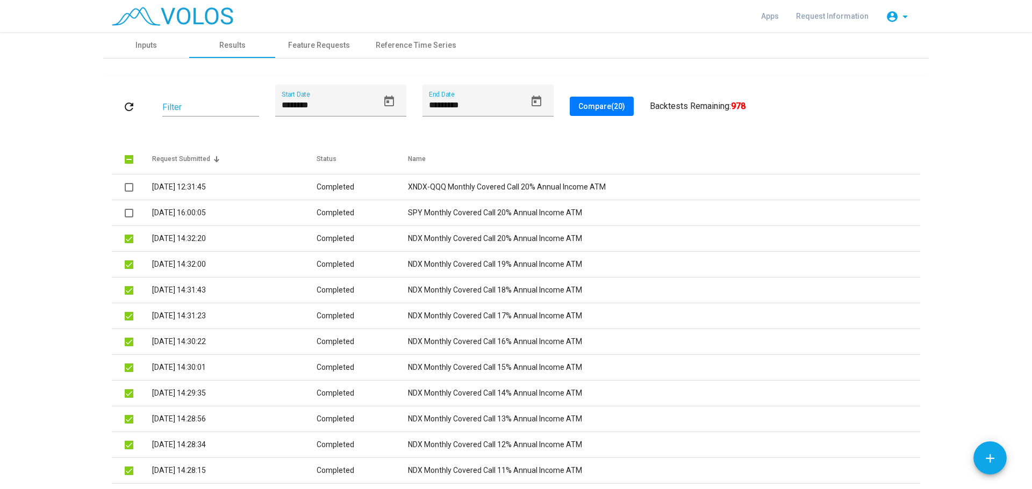
click at [599, 106] on span "Compare (20)" at bounding box center [601, 106] width 47 height 9
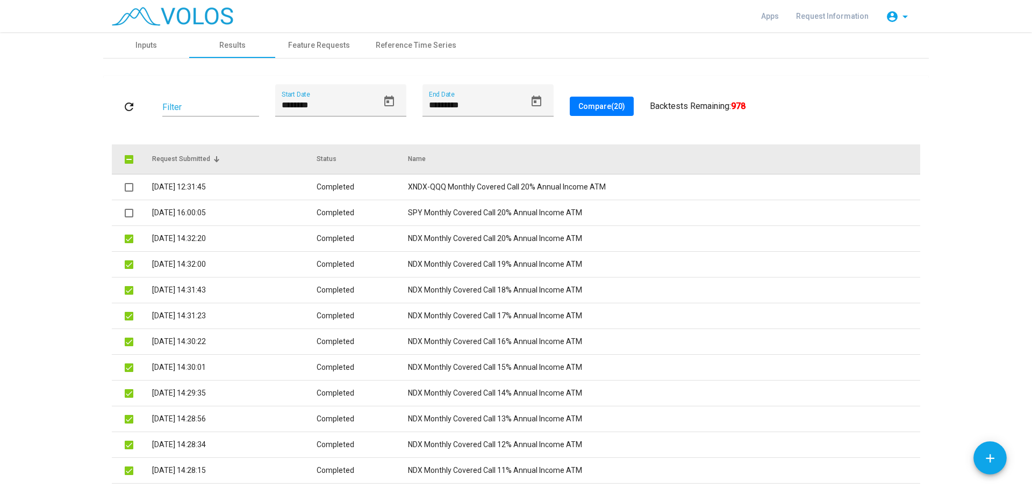
click at [125, 160] on span at bounding box center [129, 159] width 9 height 9
click at [125, 161] on span at bounding box center [129, 159] width 9 height 9
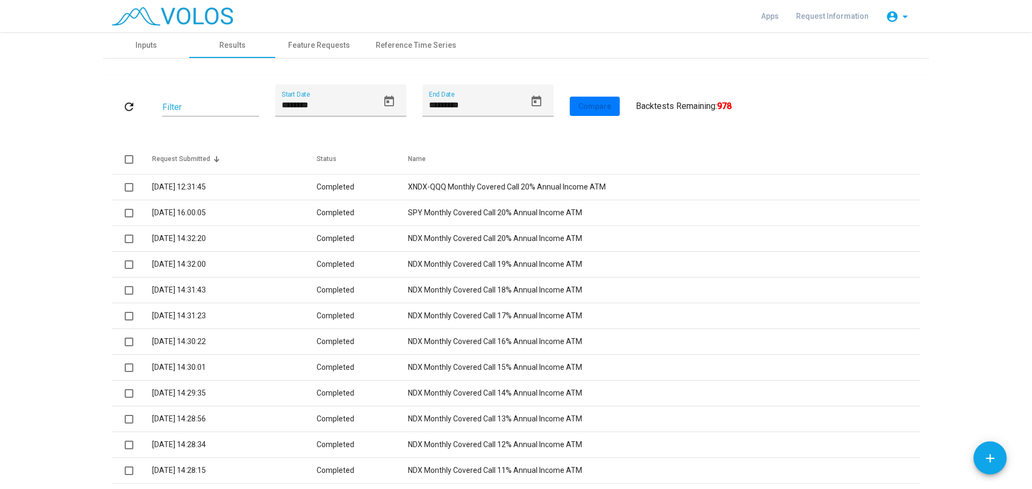
scroll to position [54, 0]
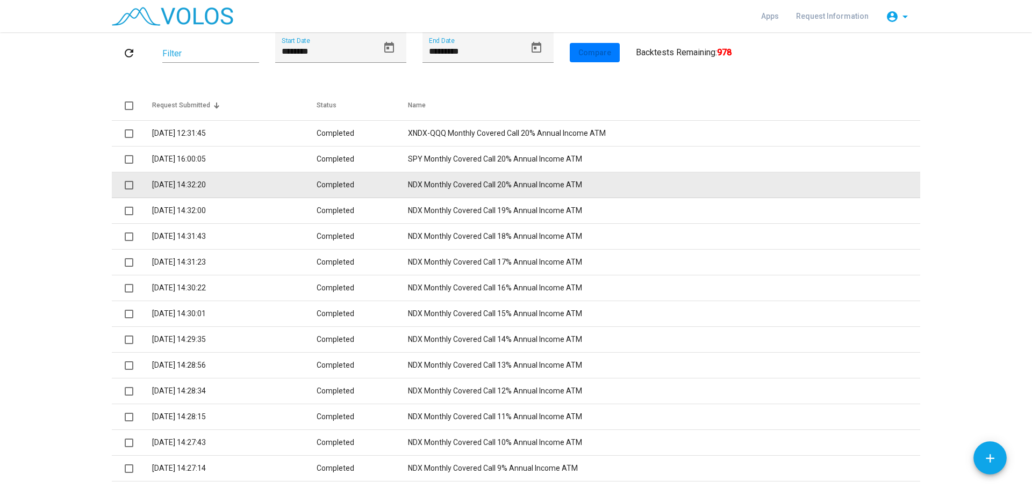
click at [127, 186] on span at bounding box center [129, 185] width 9 height 9
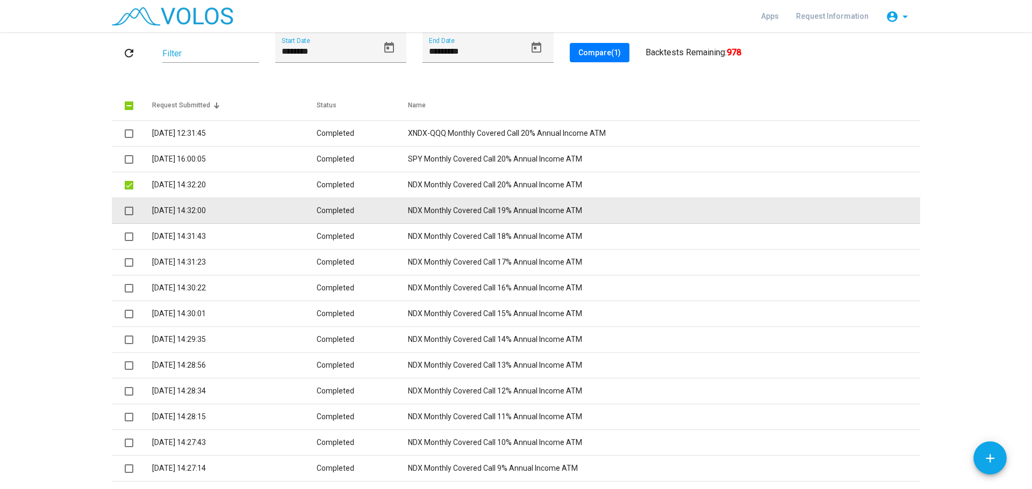
click at [125, 214] on span at bounding box center [129, 211] width 9 height 9
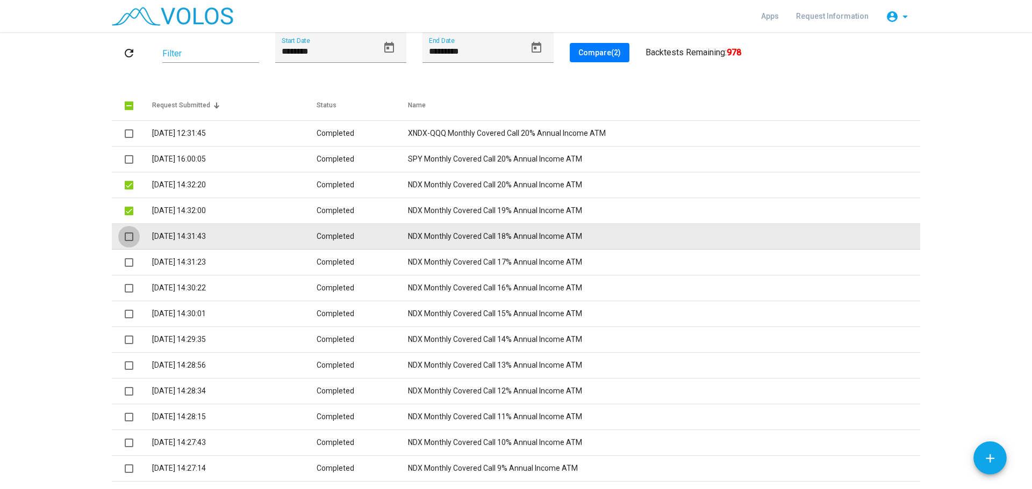
click at [125, 237] on span at bounding box center [129, 237] width 9 height 9
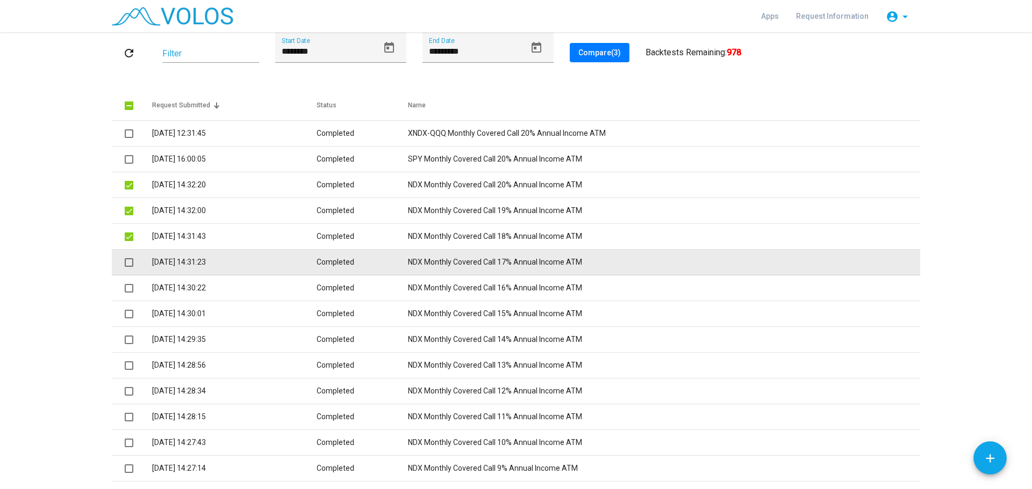
click at [125, 265] on span at bounding box center [129, 262] width 9 height 9
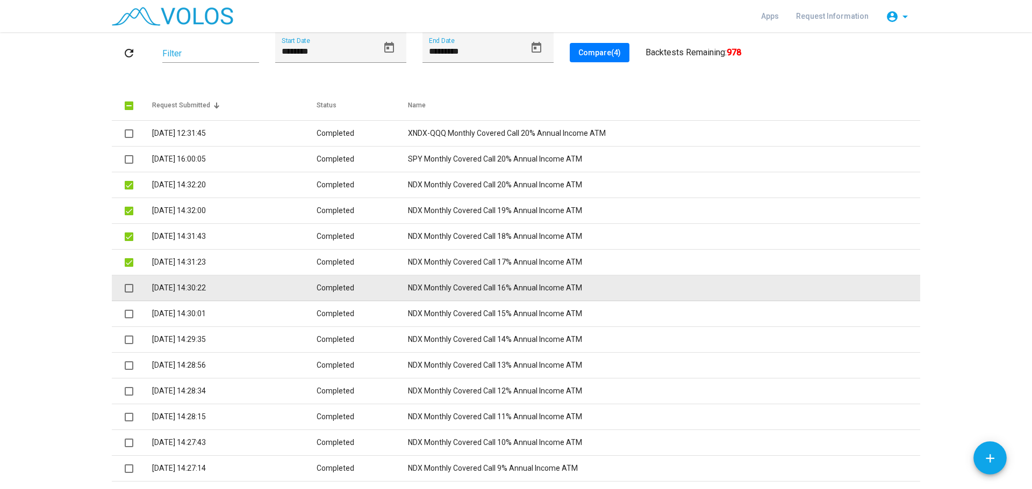
click at [125, 286] on span at bounding box center [129, 288] width 9 height 9
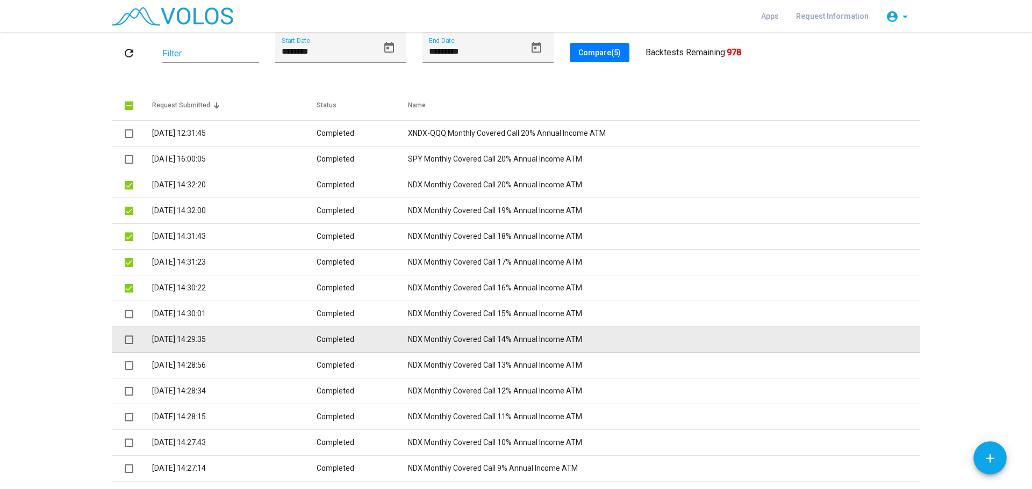
drag, startPoint x: 126, startPoint y: 318, endPoint x: 125, endPoint y: 334, distance: 16.7
click at [126, 319] on mat-checkbox at bounding box center [129, 313] width 9 height 11
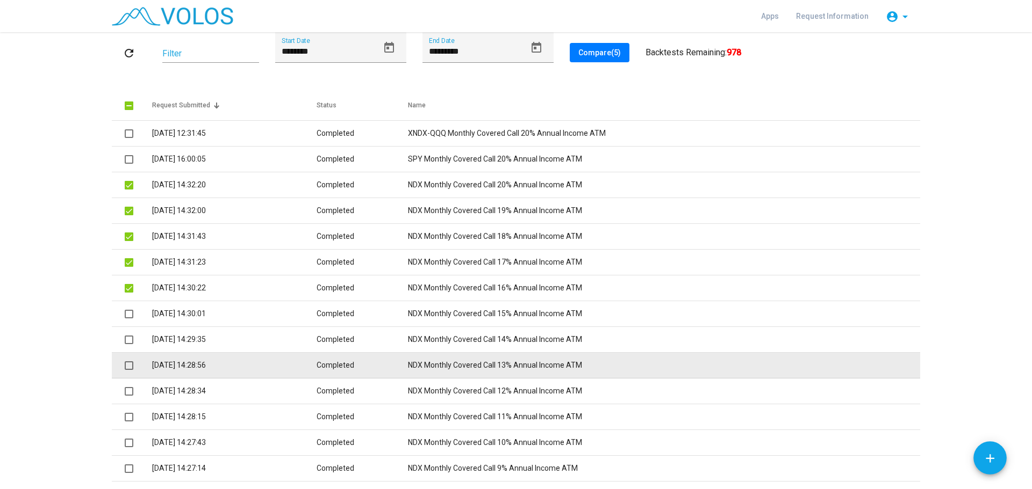
drag, startPoint x: 125, startPoint y: 341, endPoint x: 124, endPoint y: 354, distance: 12.9
click at [125, 343] on span at bounding box center [129, 340] width 9 height 9
click at [125, 368] on span at bounding box center [129, 366] width 9 height 9
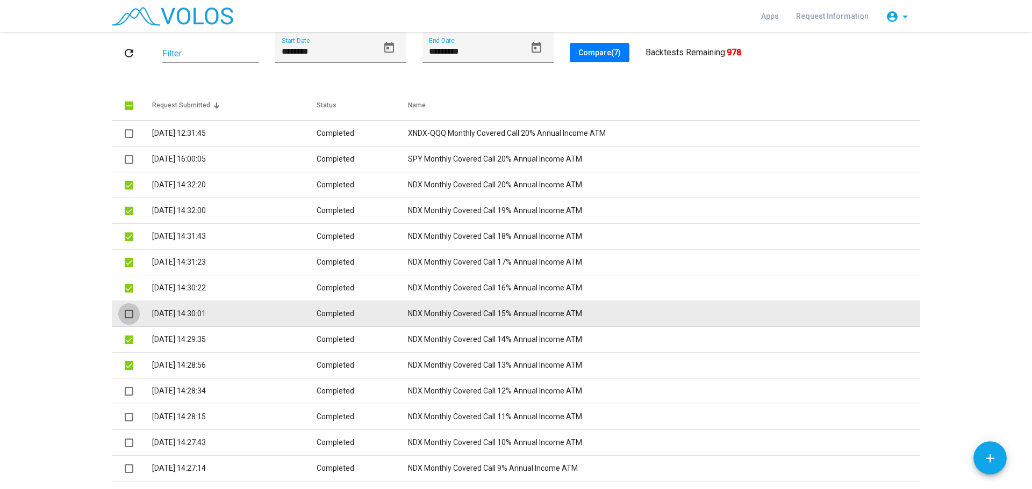
click at [125, 313] on span at bounding box center [129, 314] width 9 height 9
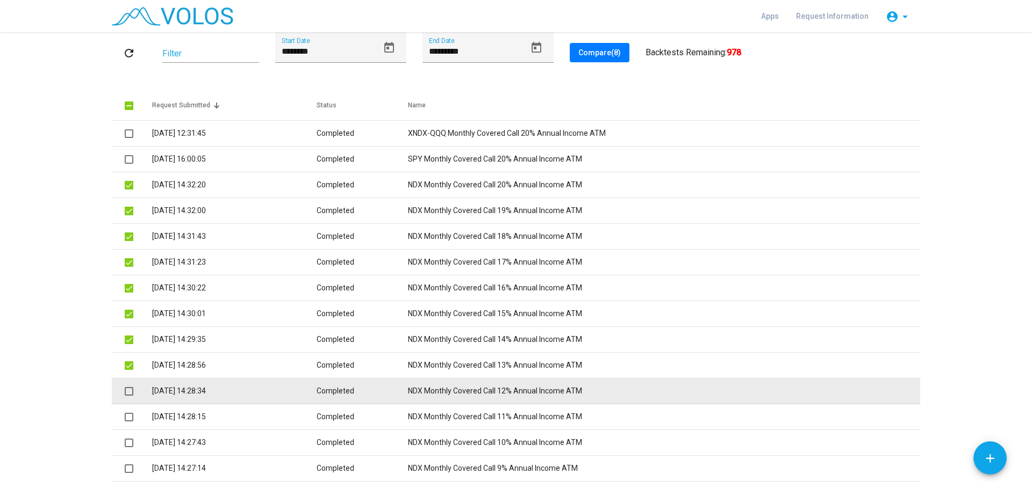
click at [125, 391] on span at bounding box center [129, 391] width 9 height 9
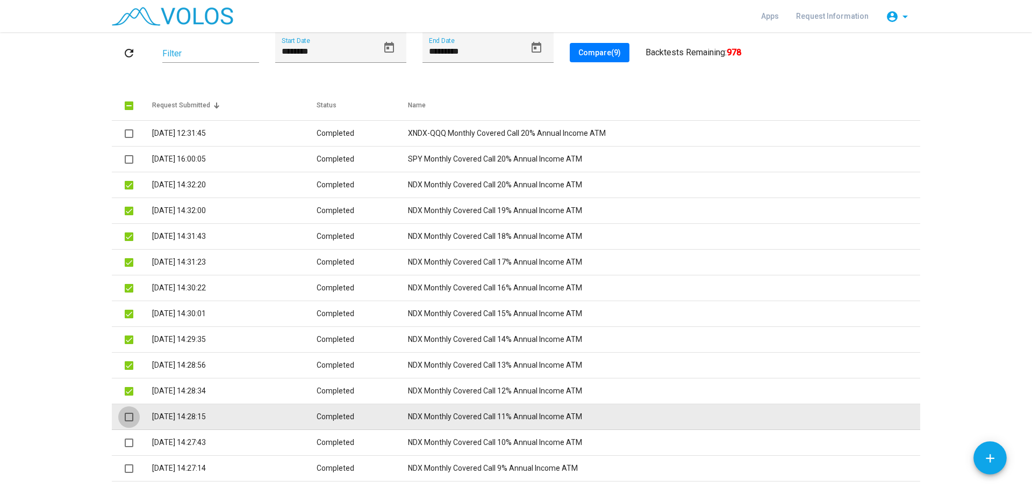
click at [127, 417] on span at bounding box center [129, 417] width 9 height 9
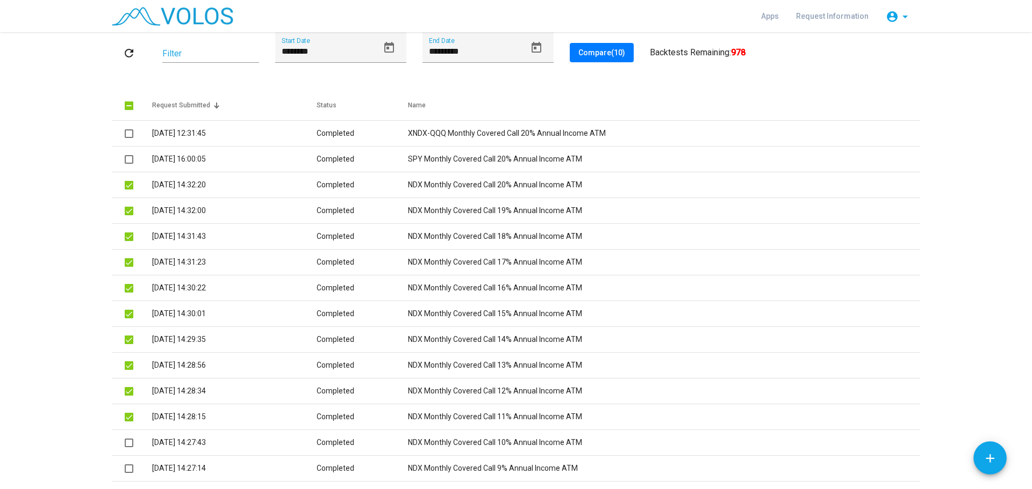
click at [601, 54] on span "Compare (10)" at bounding box center [601, 52] width 47 height 9
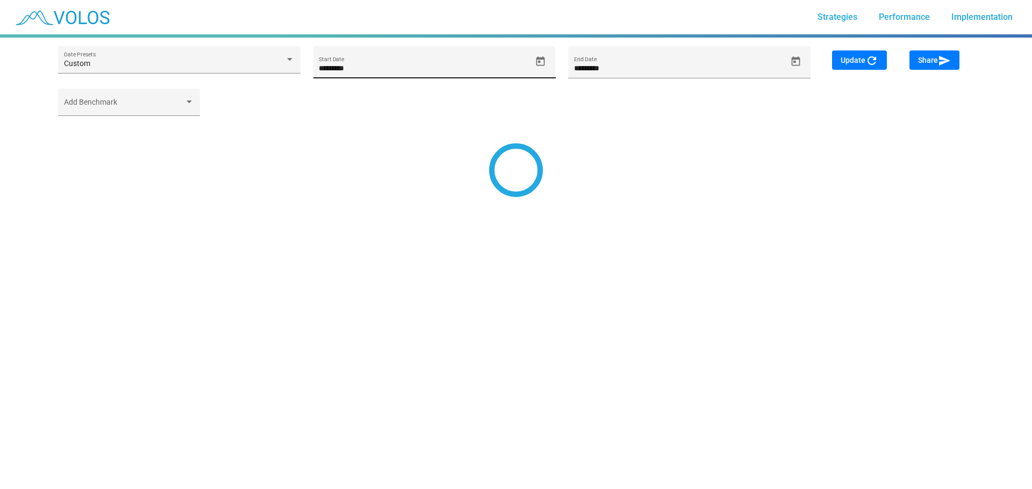
type input "********"
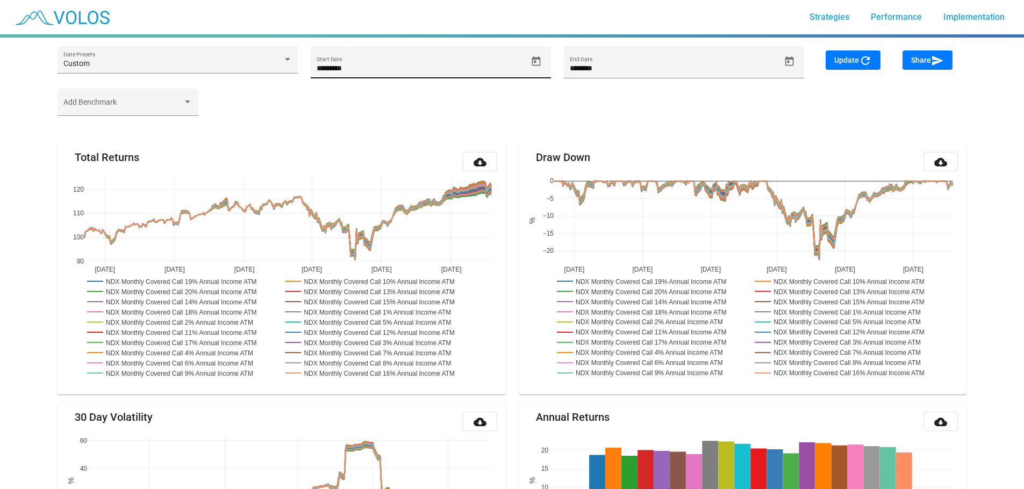
click at [534, 62] on icon "Open calendar" at bounding box center [535, 61] width 9 height 10
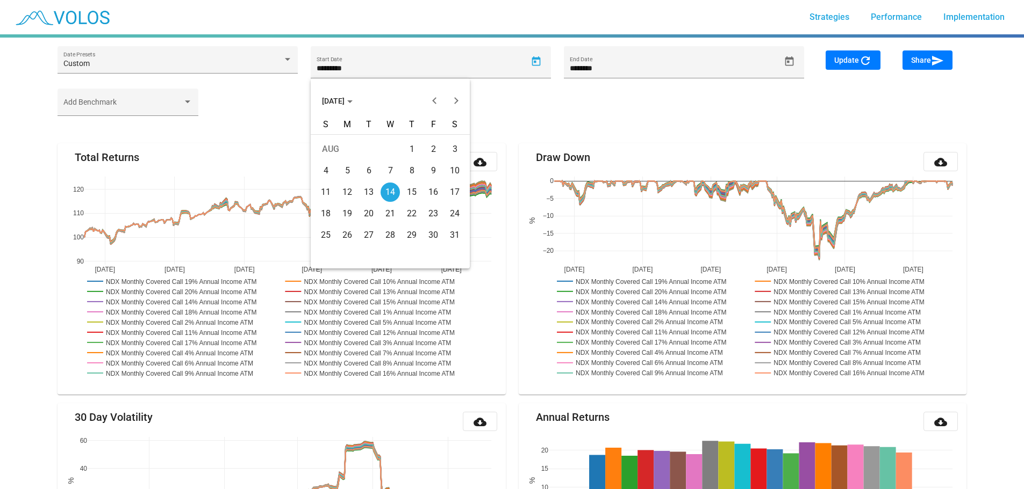
click at [346, 104] on span "[DATE]" at bounding box center [337, 101] width 31 height 9
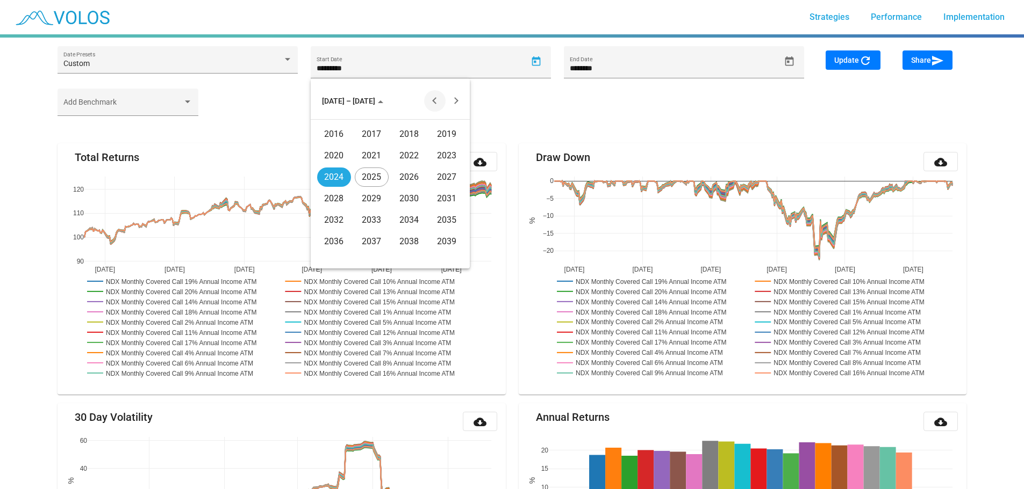
click at [435, 99] on button "Previous 20 years" at bounding box center [434, 100] width 21 height 21
click at [380, 174] on div "2001" at bounding box center [372, 177] width 34 height 19
click at [341, 157] on div "JAN" at bounding box center [334, 155] width 34 height 19
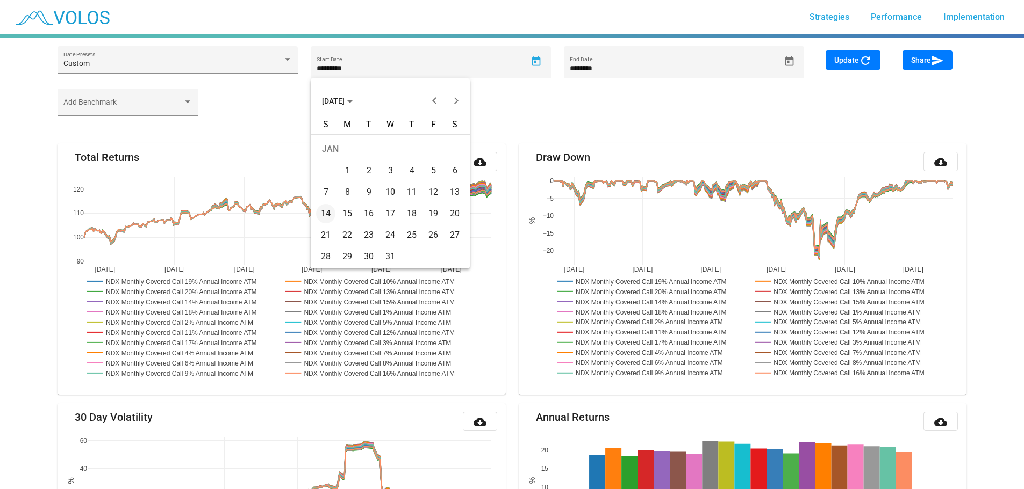
click at [322, 233] on div "21" at bounding box center [325, 235] width 19 height 19
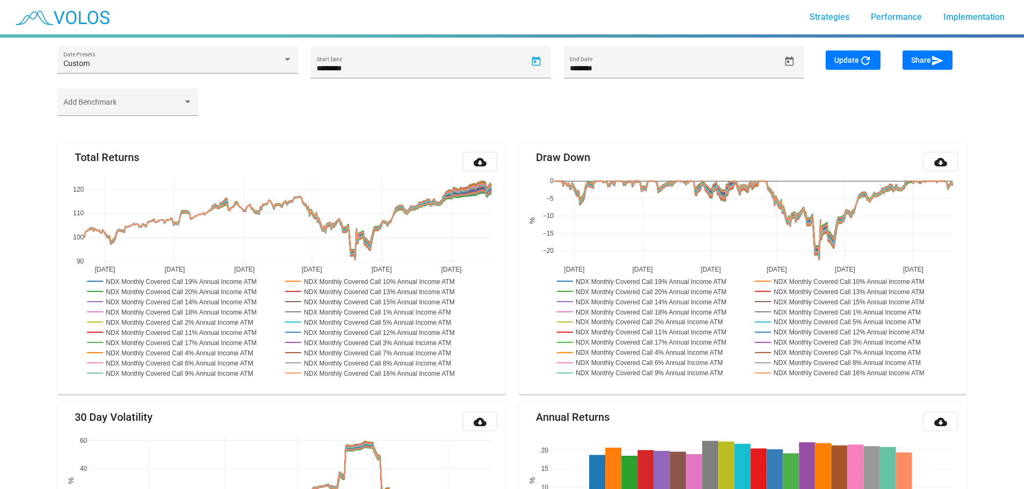
type input "*********"
click at [842, 62] on span "Update refresh" at bounding box center [853, 60] width 38 height 9
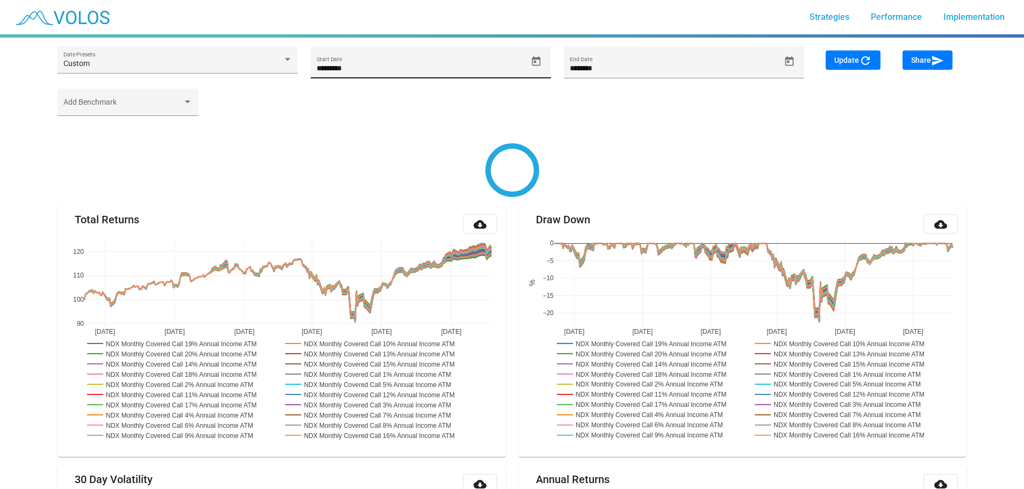
click at [536, 60] on icon "Open calendar" at bounding box center [535, 61] width 11 height 11
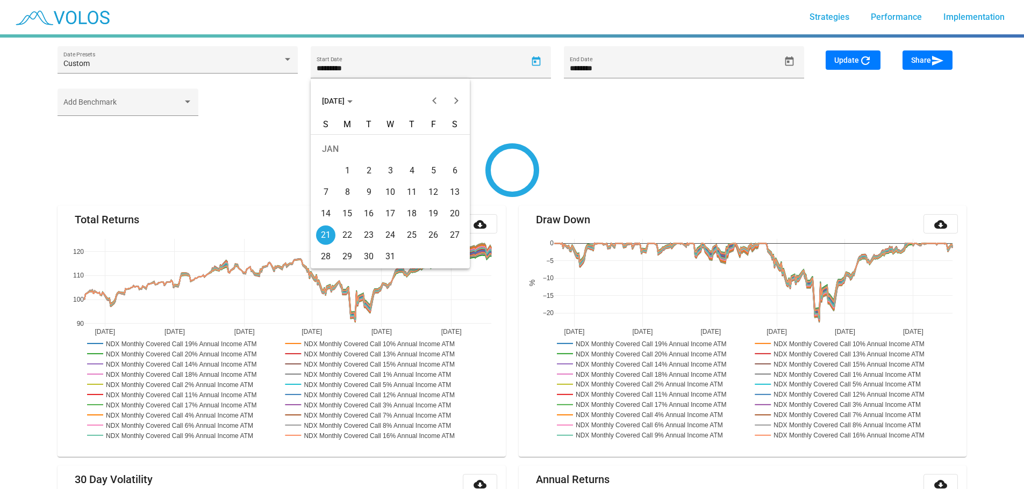
click at [372, 80] on div "[DATE]" at bounding box center [390, 94] width 159 height 33
click at [361, 63] on div at bounding box center [512, 244] width 1024 height 489
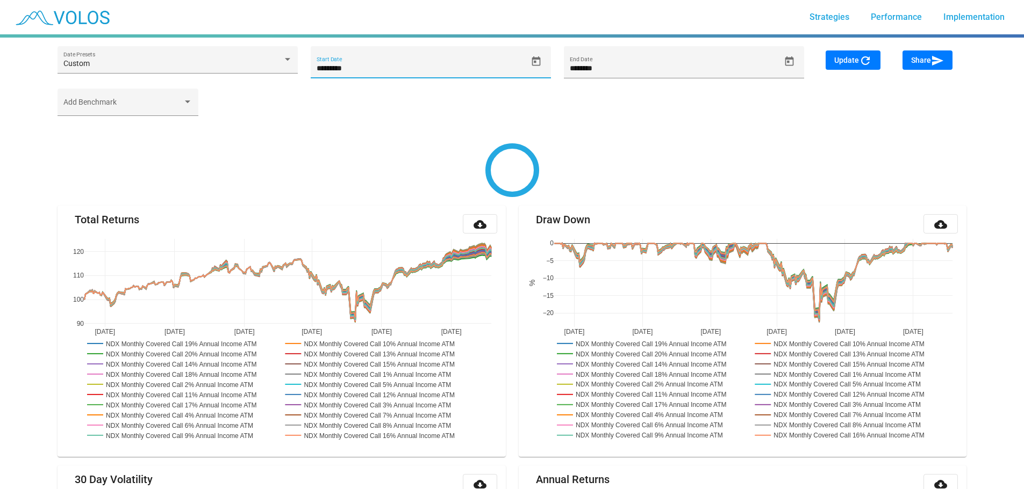
drag, startPoint x: 361, startPoint y: 68, endPoint x: 305, endPoint y: 69, distance: 56.4
click at [305, 69] on mat-form-field "********* Start Date" at bounding box center [430, 67] width 253 height 42
paste input
type input "*********"
click at [838, 54] on button "Update refresh" at bounding box center [852, 60] width 55 height 19
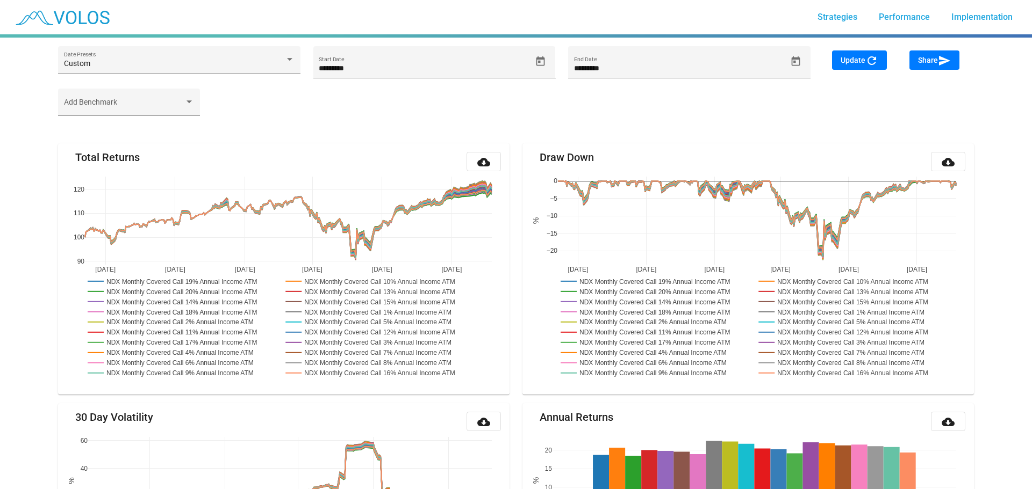
type input "*********"
type input "********"
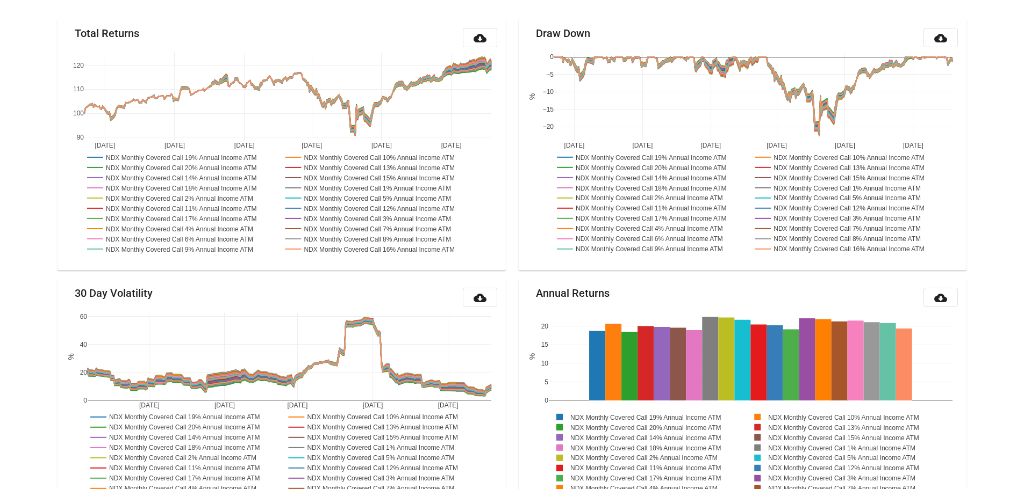
scroll to position [126, 0]
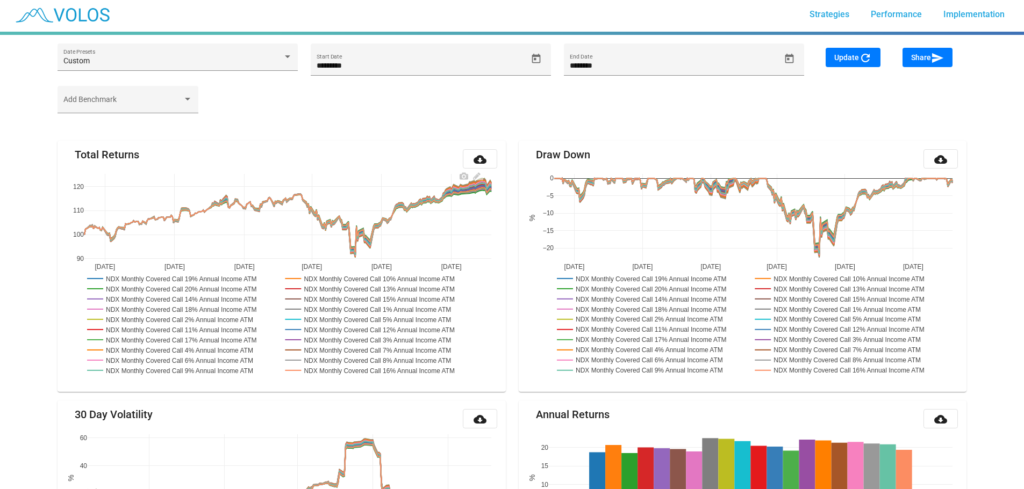
scroll to position [0, 0]
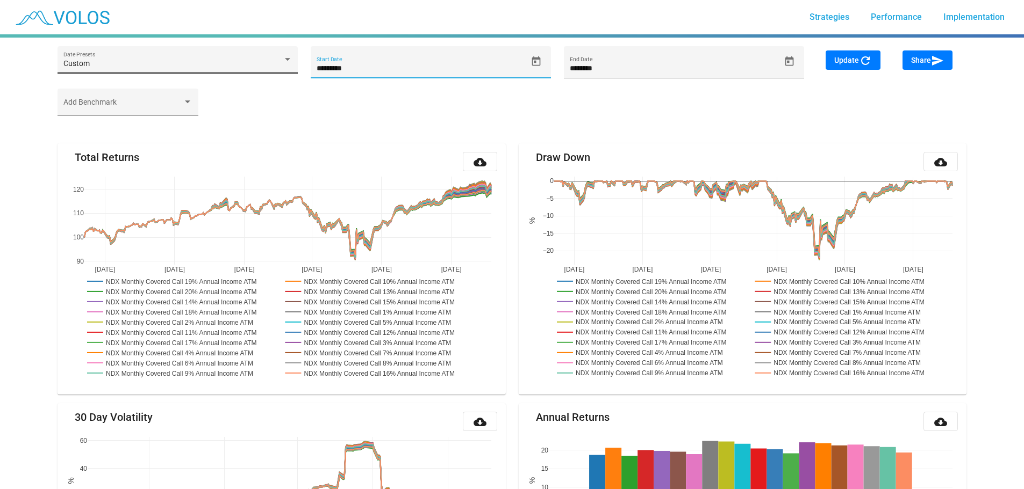
drag, startPoint x: 371, startPoint y: 68, endPoint x: 279, endPoint y: 57, distance: 93.1
click at [279, 57] on div "Custom Date Presets ********* Start Date ******** End Date" at bounding box center [430, 67] width 759 height 42
paste input
type input "*********"
click at [478, 95] on div "Add Benchmark" at bounding box center [511, 108] width 921 height 38
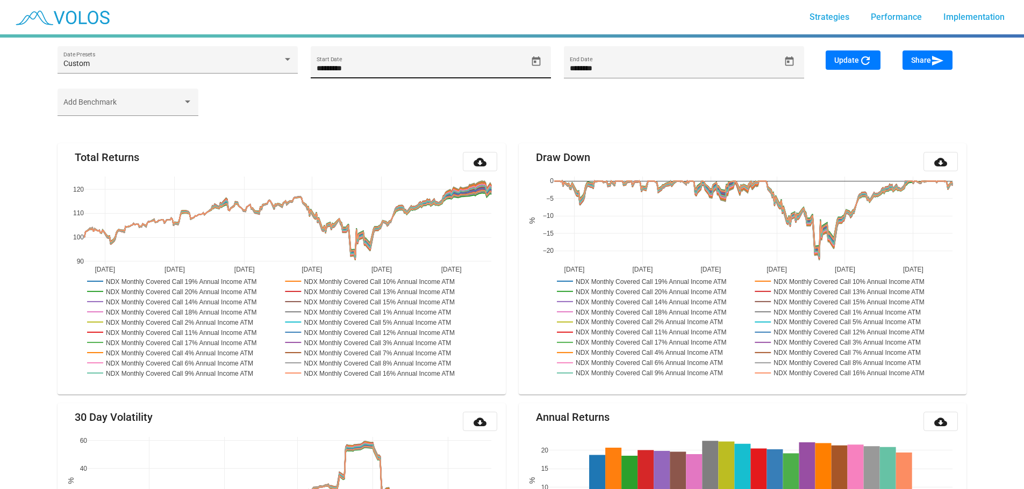
click at [534, 62] on icon "Open calendar" at bounding box center [535, 61] width 9 height 10
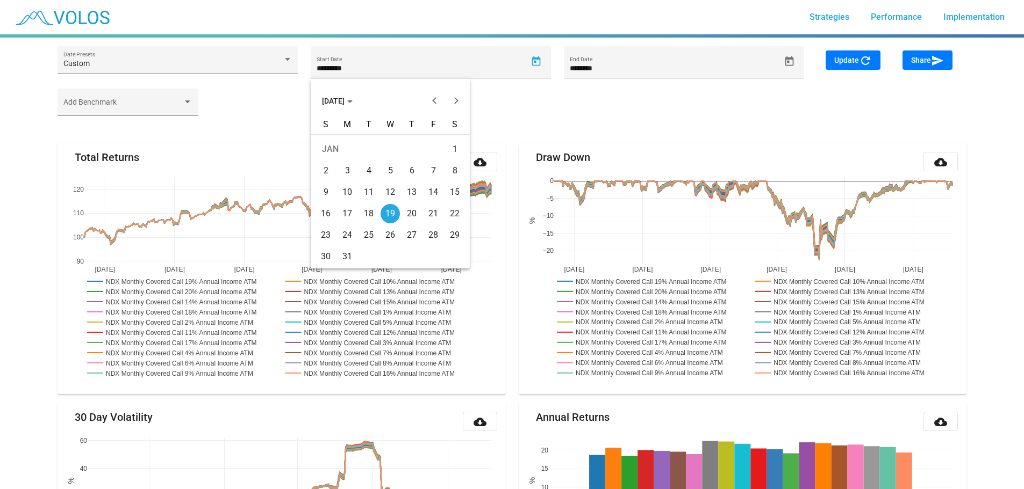
click at [390, 217] on div "19" at bounding box center [389, 213] width 19 height 19
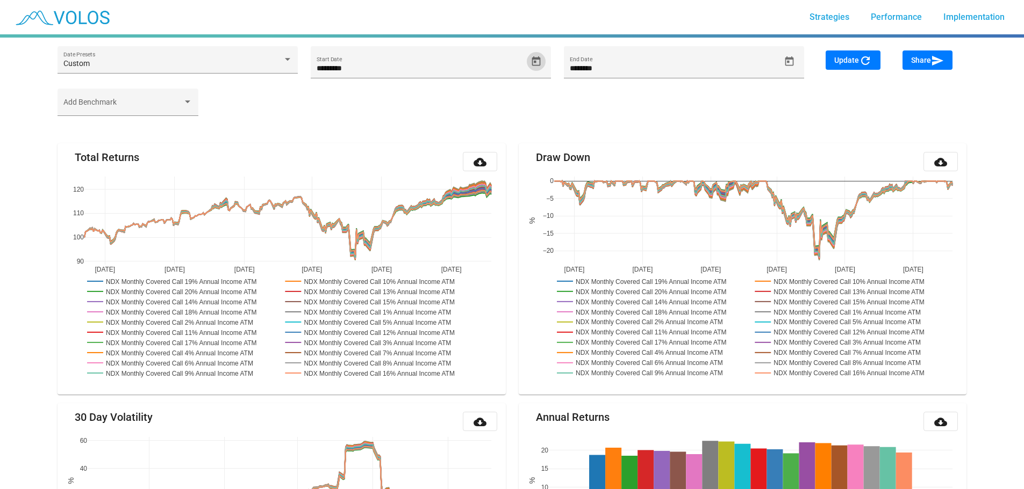
click at [855, 63] on span "Update refresh" at bounding box center [853, 60] width 38 height 9
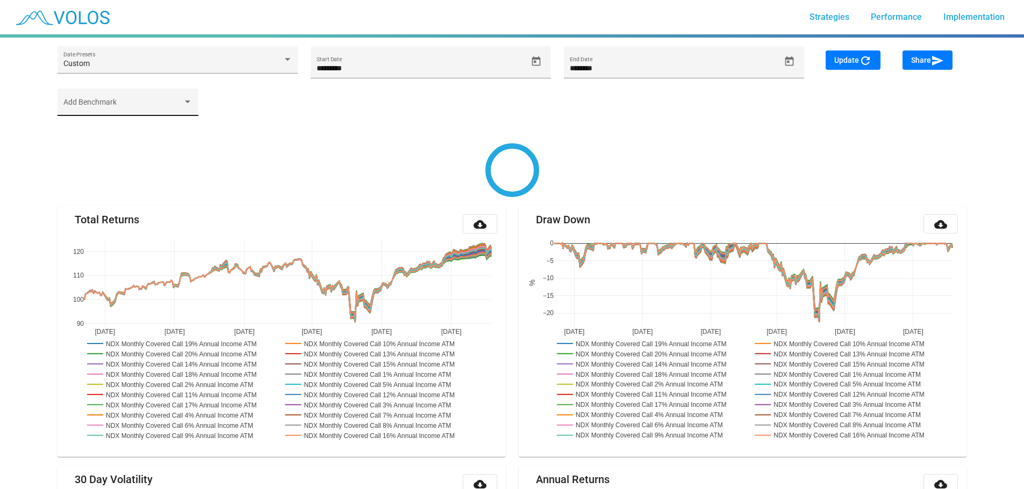
click at [162, 104] on span at bounding box center [123, 106] width 120 height 9
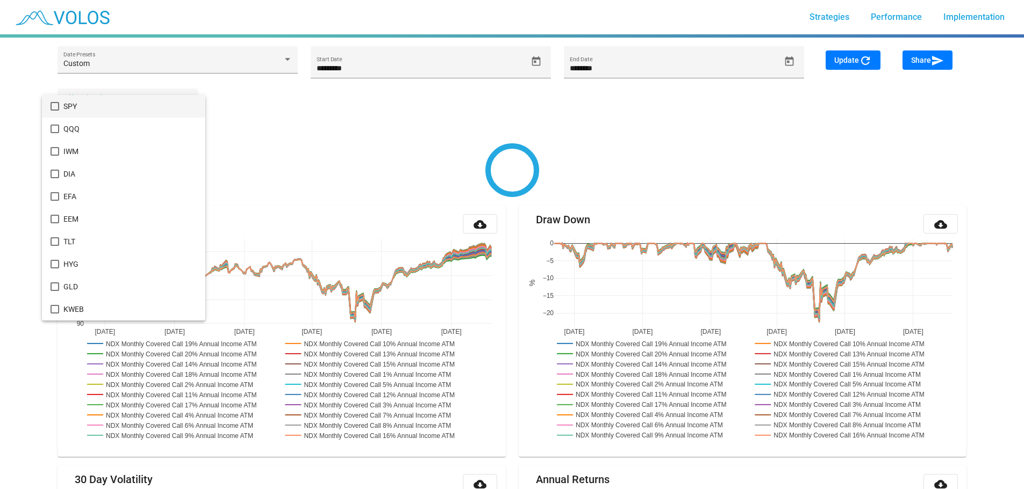
click at [275, 129] on div at bounding box center [512, 244] width 1024 height 489
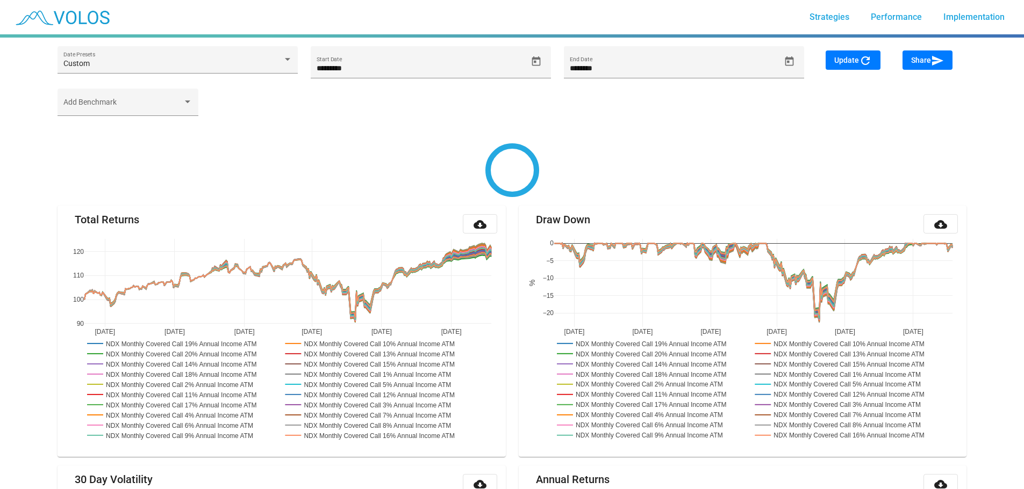
click at [823, 119] on div "Add Benchmark" at bounding box center [511, 108] width 921 height 38
click at [824, 114] on div "Add Benchmark" at bounding box center [511, 108] width 921 height 38
click at [810, 126] on div "Add Benchmark" at bounding box center [511, 108] width 921 height 38
click at [797, 125] on div "Add Benchmark" at bounding box center [511, 108] width 921 height 38
click at [815, 117] on div "Add Benchmark" at bounding box center [511, 108] width 921 height 38
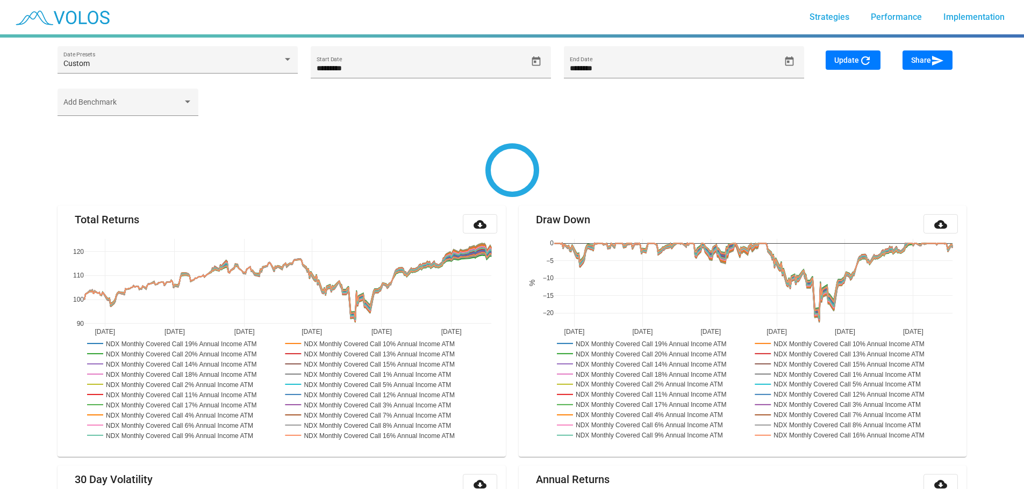
click at [860, 66] on mat-icon "refresh" at bounding box center [865, 60] width 13 height 13
click at [850, 69] on div "Update refresh" at bounding box center [857, 70] width 77 height 38
click at [848, 59] on span "Update refresh" at bounding box center [853, 60] width 38 height 9
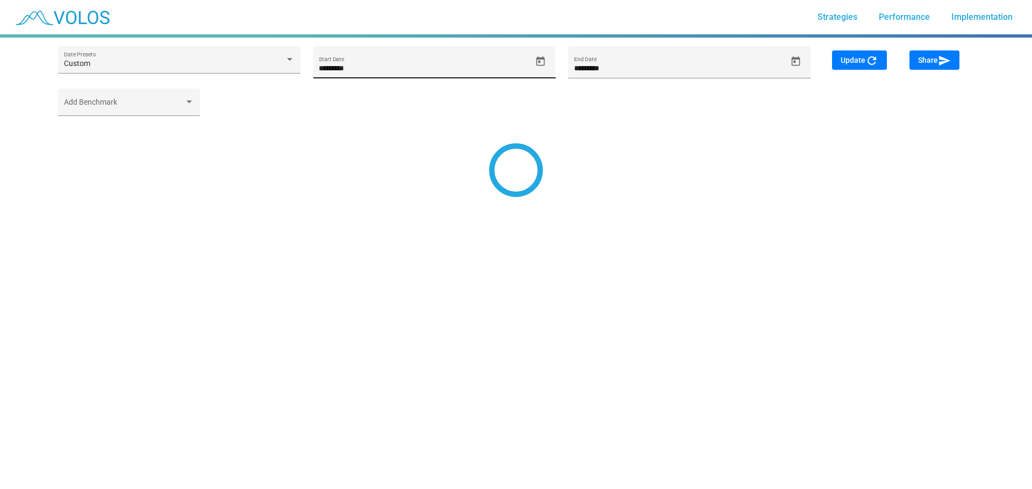
click at [388, 77] on div "********* Start Date" at bounding box center [425, 67] width 212 height 22
drag, startPoint x: 369, startPoint y: 69, endPoint x: 284, endPoint y: 71, distance: 84.9
click at [284, 71] on div "Custom Date Presets ********* Start Date ********* End Date" at bounding box center [434, 67] width 765 height 42
paste input
click at [541, 61] on icon "Open calendar" at bounding box center [540, 61] width 11 height 11
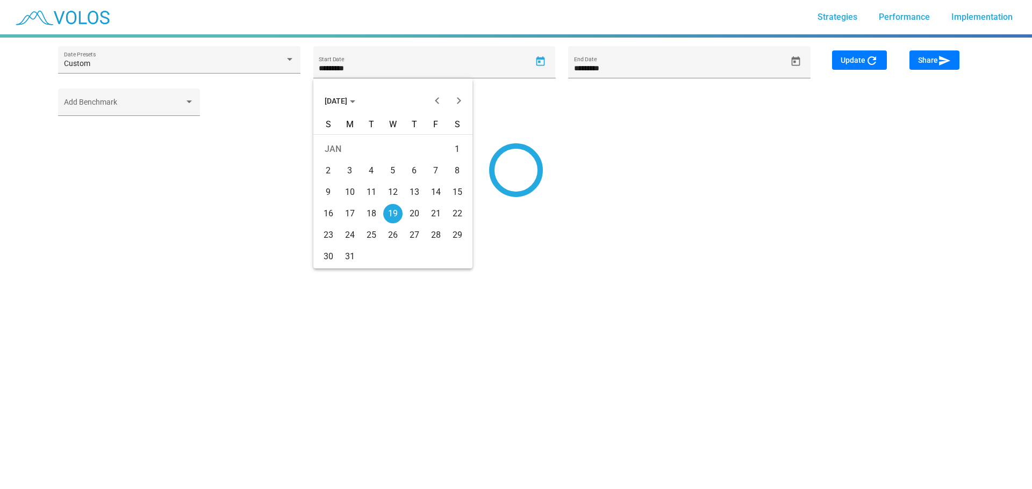
type input "*********"
type input "********"
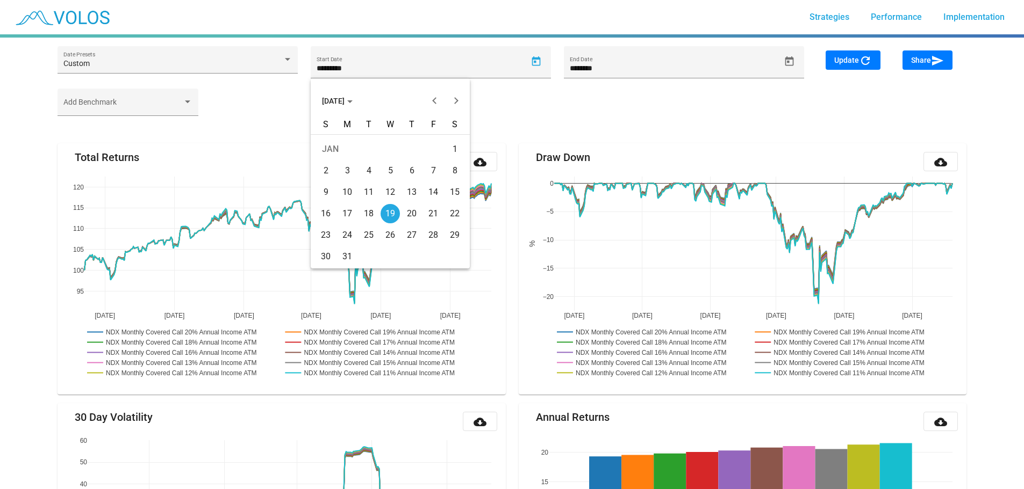
click at [392, 213] on div "19" at bounding box center [389, 213] width 19 height 19
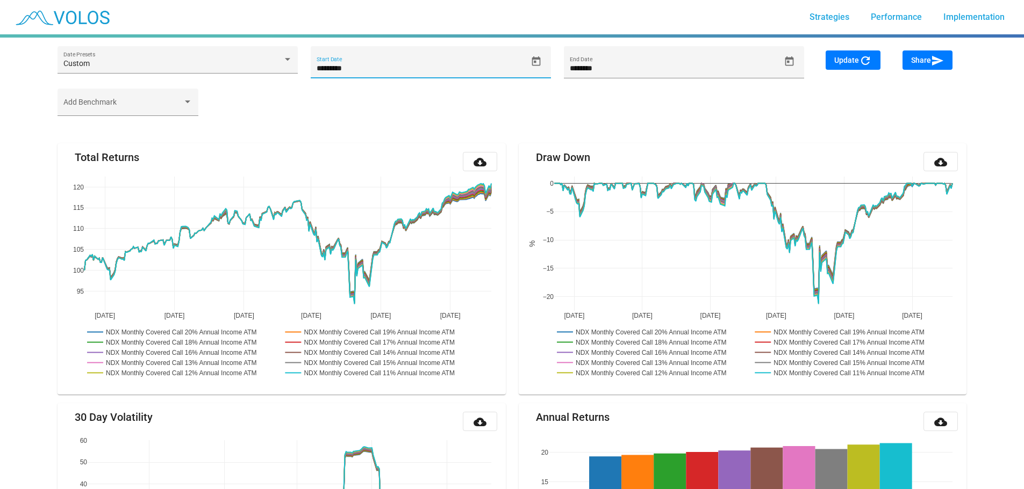
drag, startPoint x: 304, startPoint y: 75, endPoint x: 205, endPoint y: 77, distance: 98.9
click at [205, 77] on div "Custom Date Presets ********* Start Date ******** End Date" at bounding box center [430, 67] width 759 height 42
paste input
type input "*********"
click at [530, 61] on icon "Open calendar" at bounding box center [535, 61] width 11 height 11
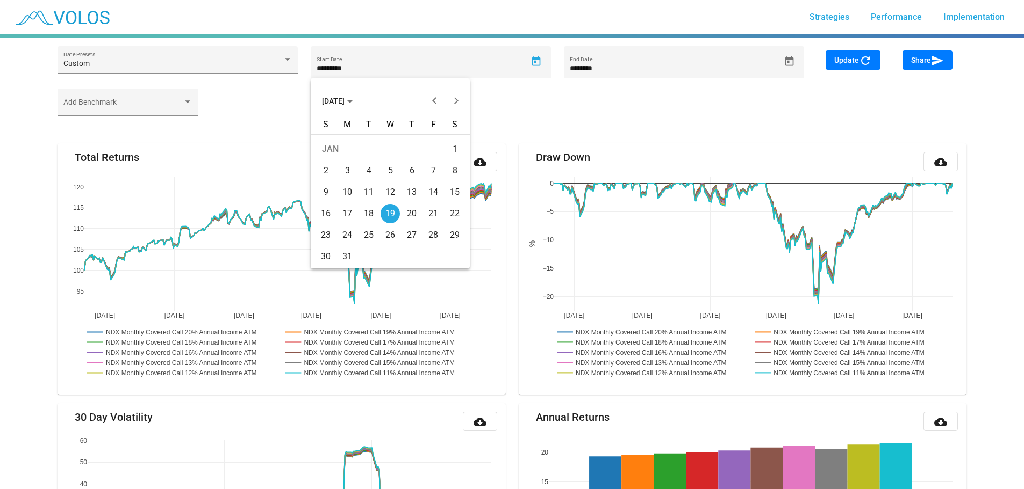
click at [392, 215] on div "19" at bounding box center [389, 213] width 19 height 19
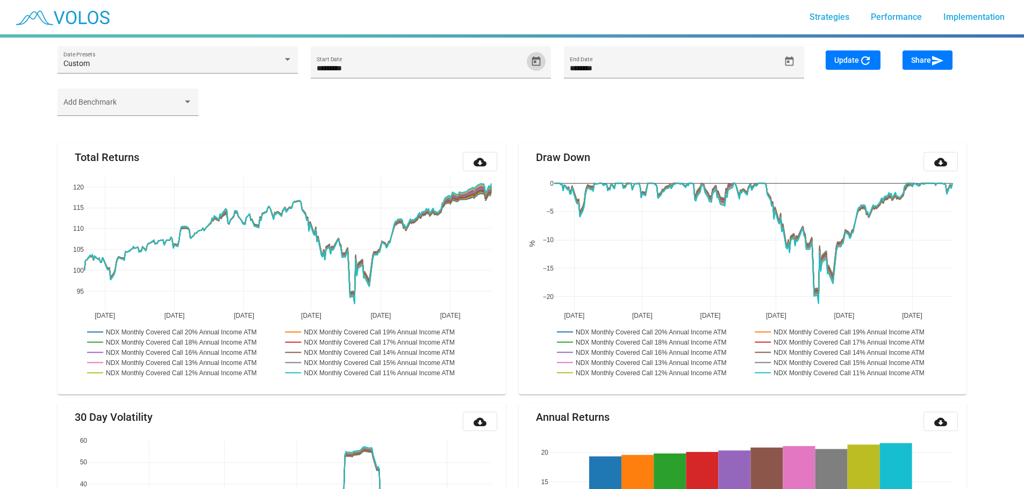
click at [851, 60] on span "Update refresh" at bounding box center [853, 60] width 38 height 9
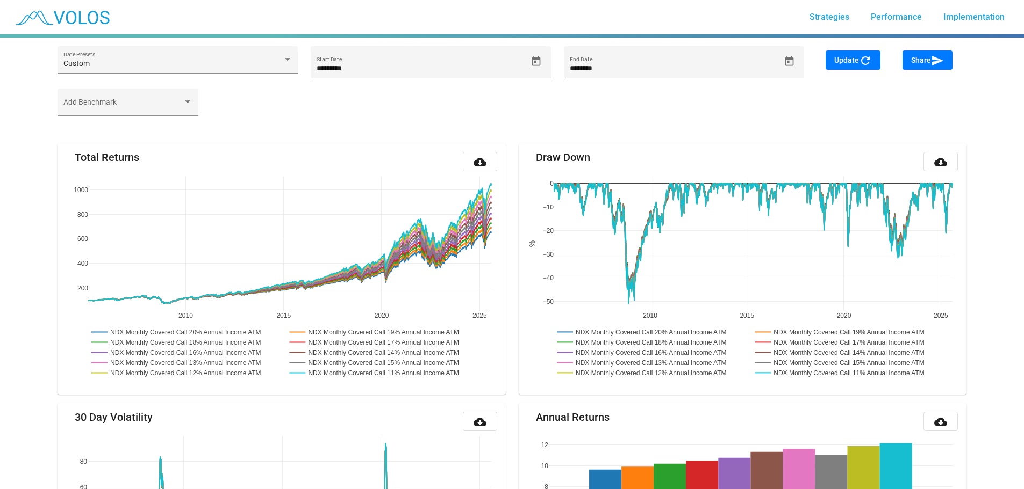
click at [482, 161] on mat-icon "cloud_download" at bounding box center [479, 162] width 13 height 13
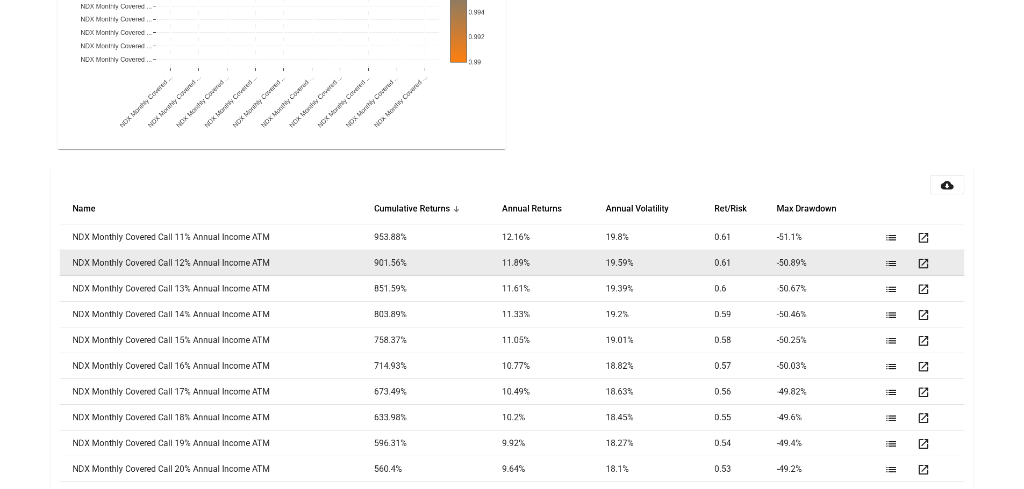
scroll to position [1296, 0]
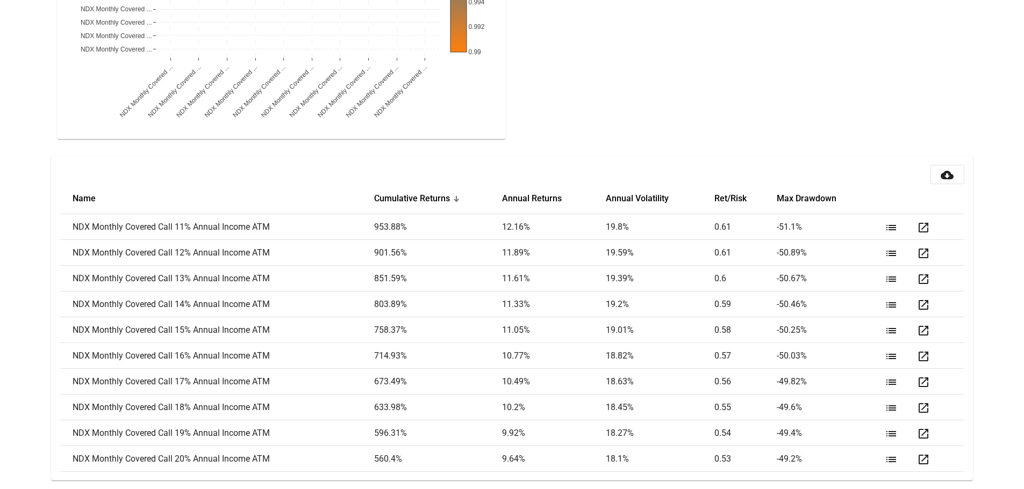
click at [950, 175] on mat-icon "cloud_download" at bounding box center [946, 175] width 13 height 13
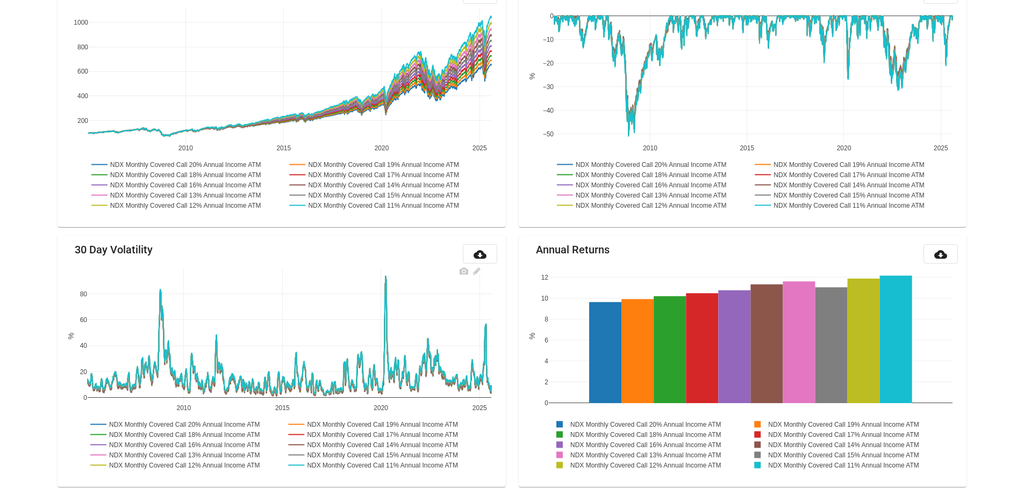
scroll to position [114, 0]
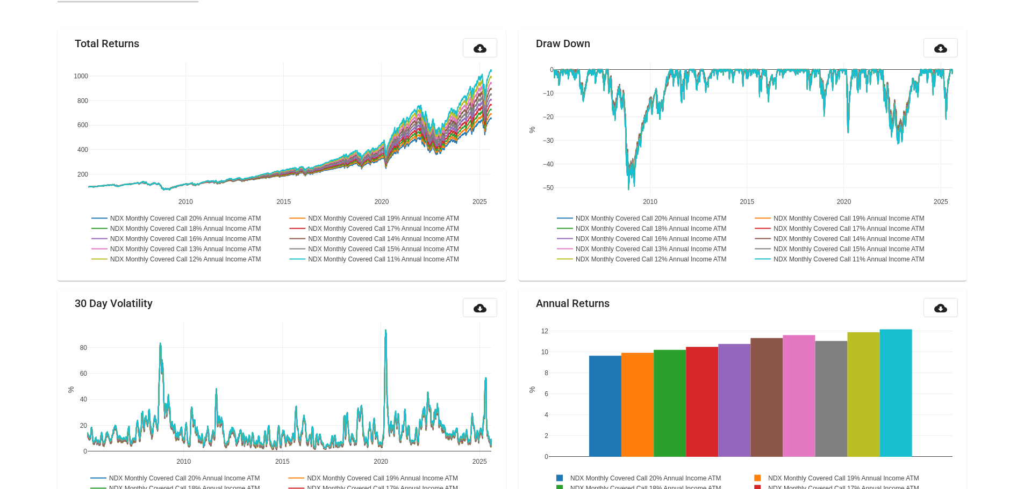
click at [936, 46] on mat-icon "cloud_download" at bounding box center [940, 48] width 13 height 13
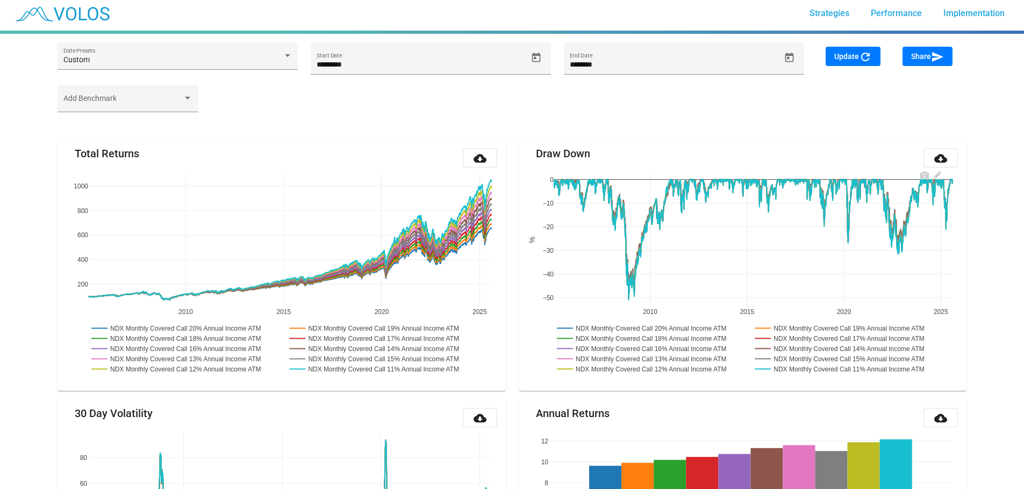
scroll to position [0, 0]
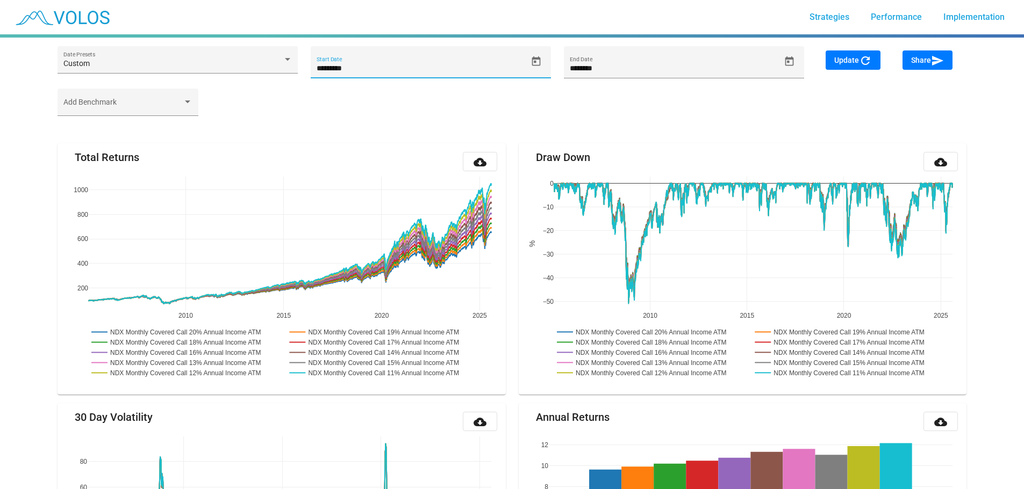
drag, startPoint x: 360, startPoint y: 68, endPoint x: 306, endPoint y: 74, distance: 54.6
click at [306, 73] on mat-form-field "********* Start Date" at bounding box center [430, 67] width 253 height 42
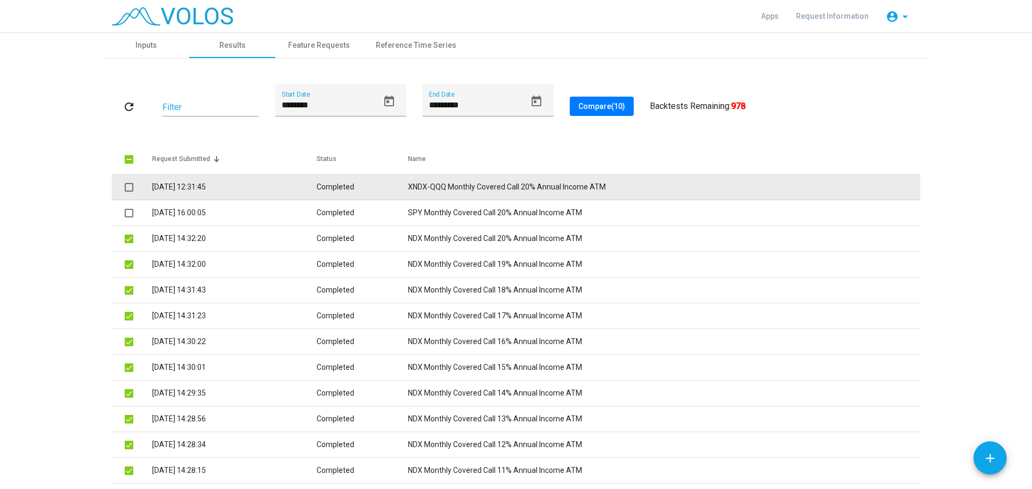
scroll to position [54, 0]
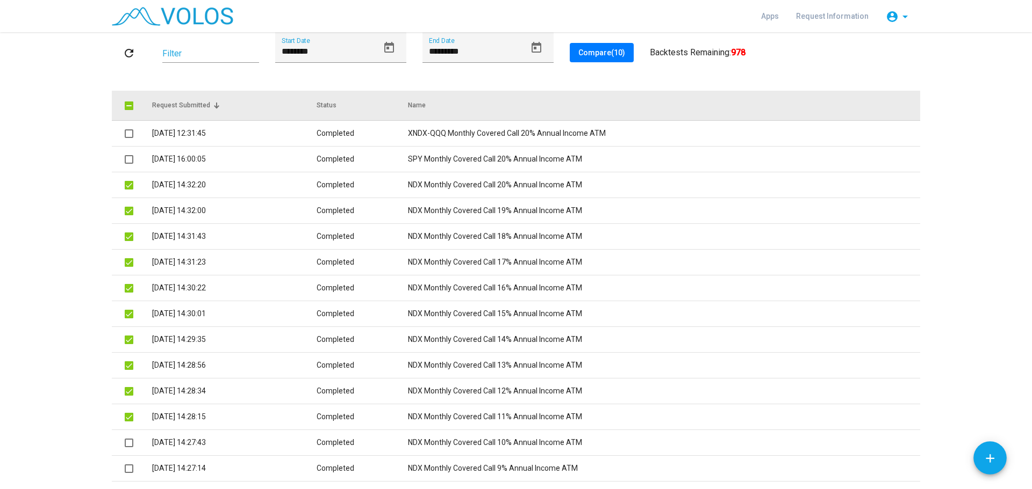
click at [125, 105] on span at bounding box center [129, 106] width 9 height 9
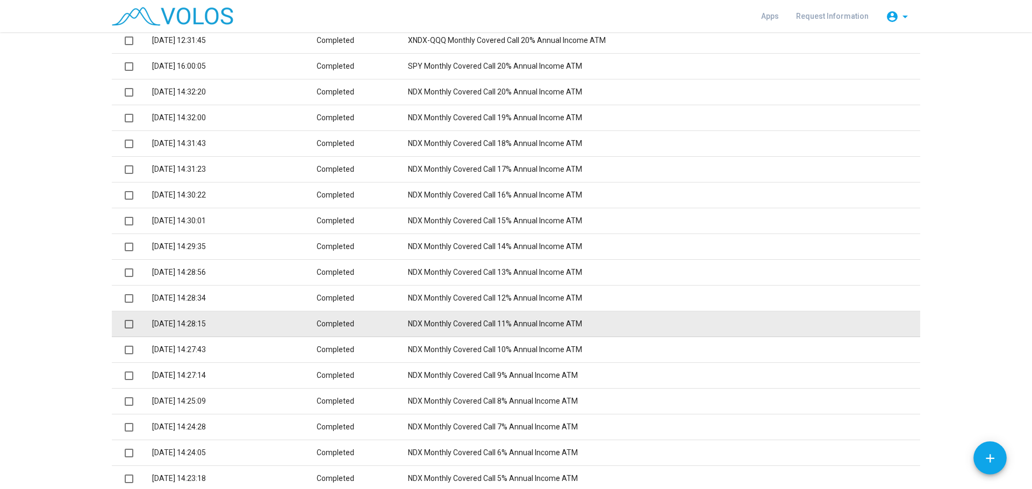
scroll to position [161, 0]
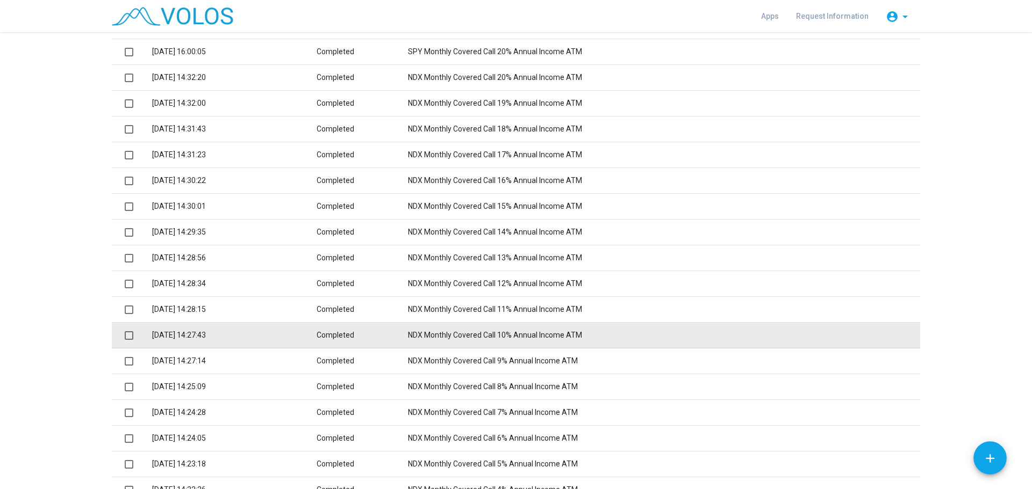
click at [125, 341] on mat-checkbox at bounding box center [129, 335] width 9 height 11
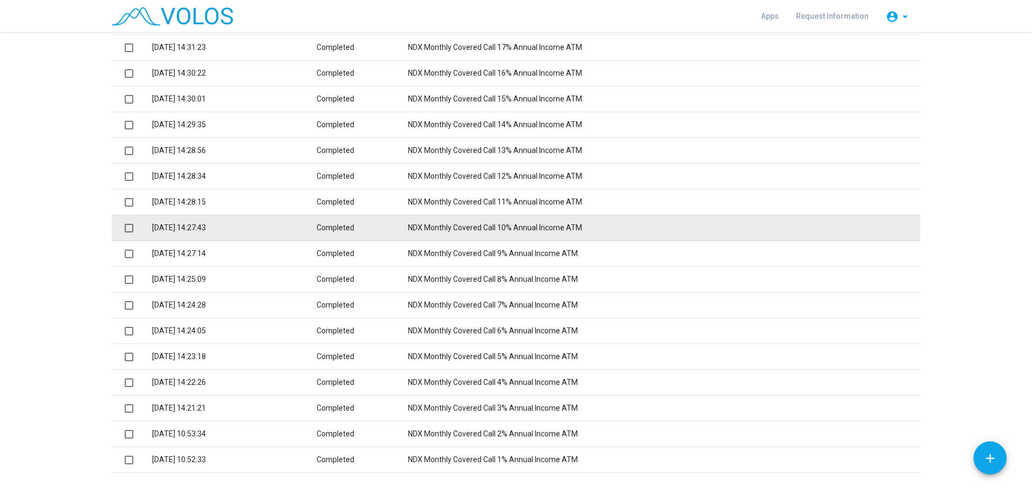
click at [128, 230] on span at bounding box center [129, 228] width 9 height 9
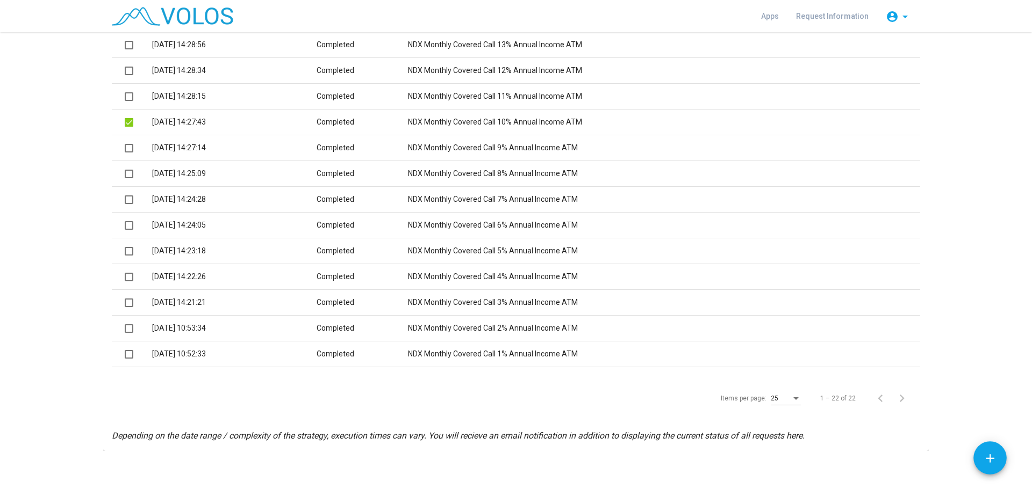
scroll to position [379, 0]
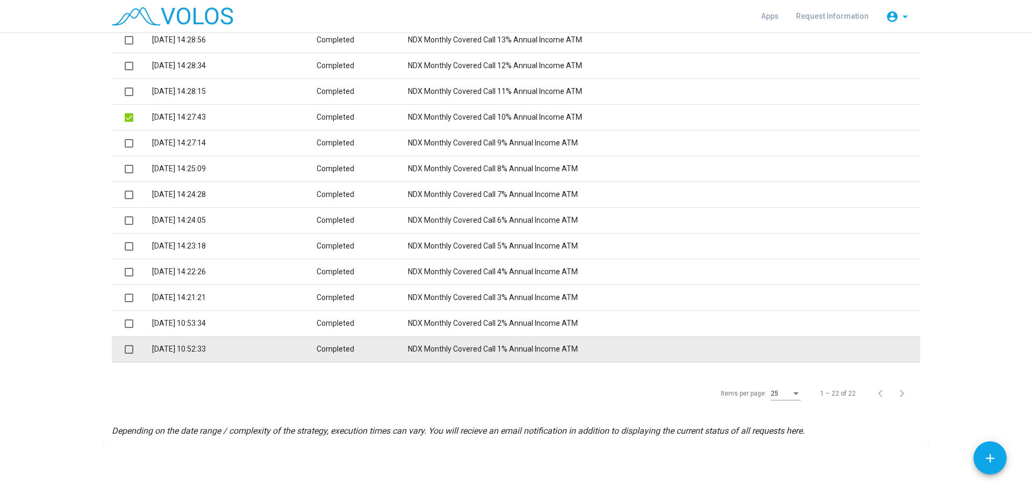
click at [125, 350] on span at bounding box center [129, 349] width 9 height 9
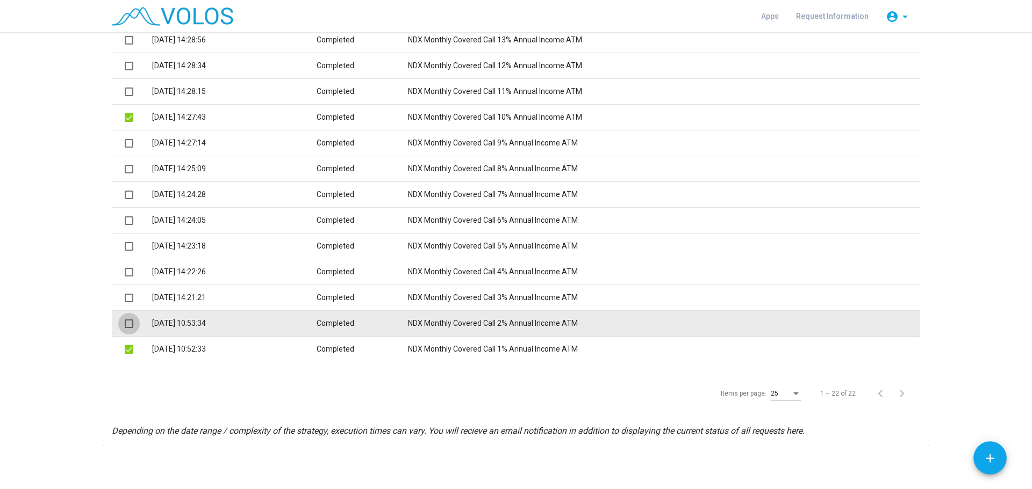
click at [126, 321] on span at bounding box center [129, 324] width 9 height 9
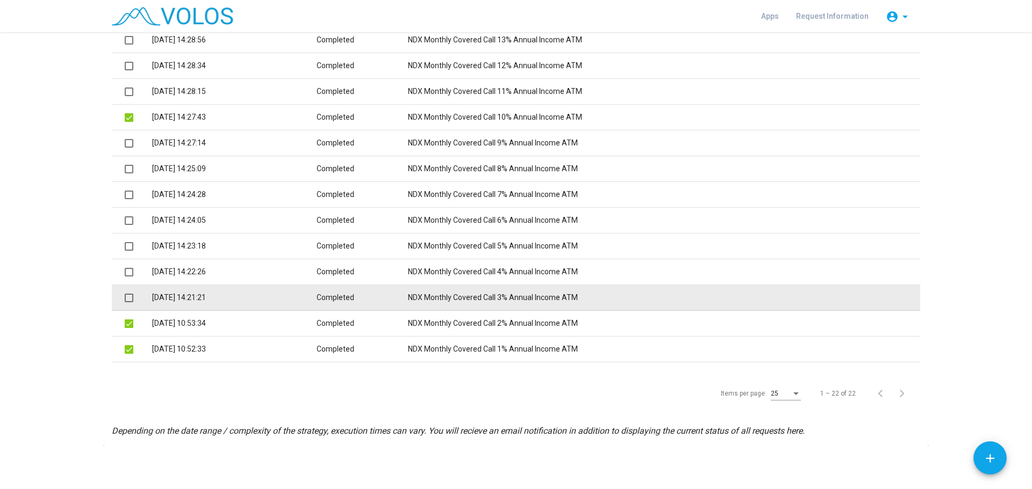
click at [125, 298] on span at bounding box center [129, 298] width 9 height 9
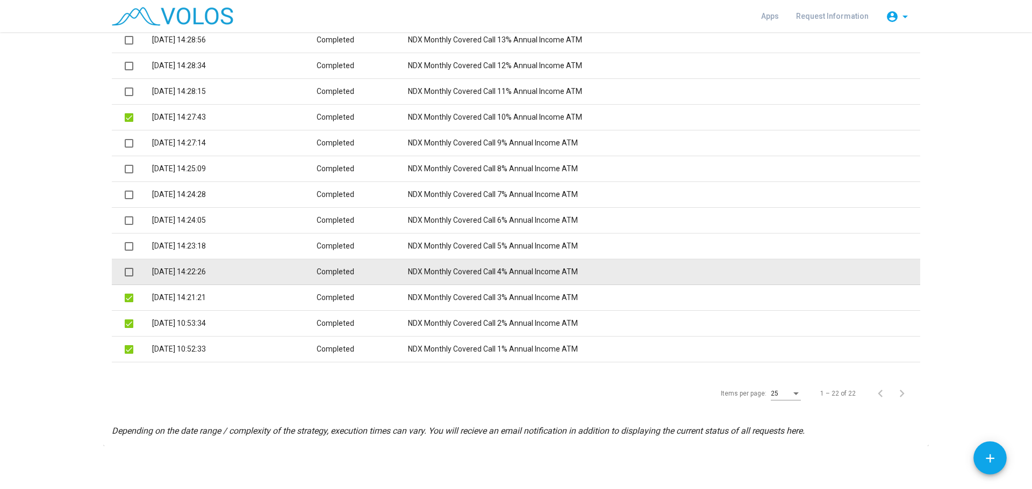
click at [125, 276] on span at bounding box center [129, 272] width 9 height 9
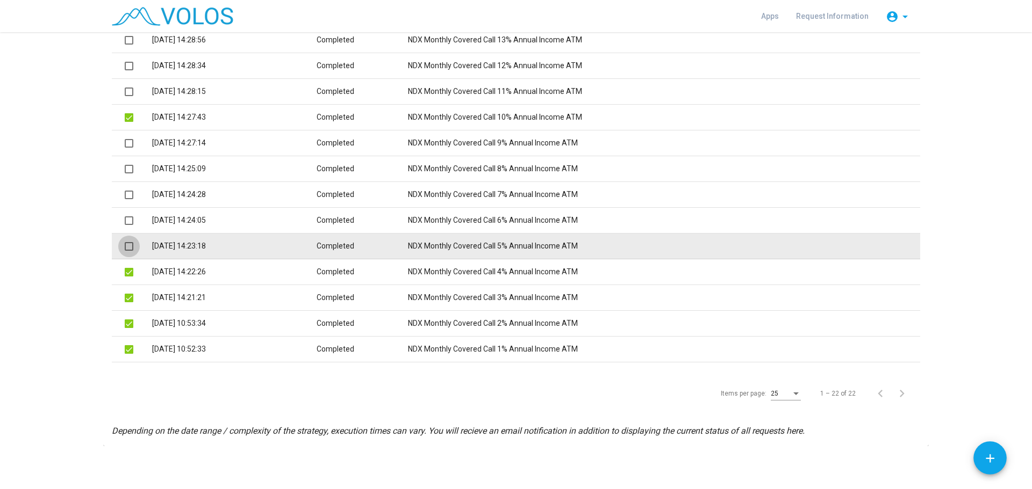
click at [125, 245] on span at bounding box center [129, 246] width 9 height 9
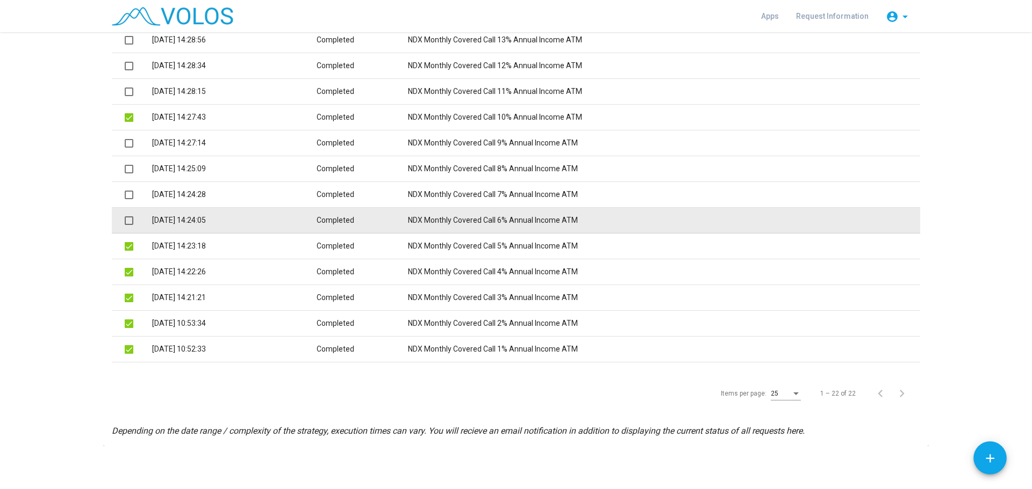
drag, startPoint x: 125, startPoint y: 217, endPoint x: 125, endPoint y: 194, distance: 22.6
click at [125, 216] on mat-checkbox at bounding box center [129, 220] width 9 height 11
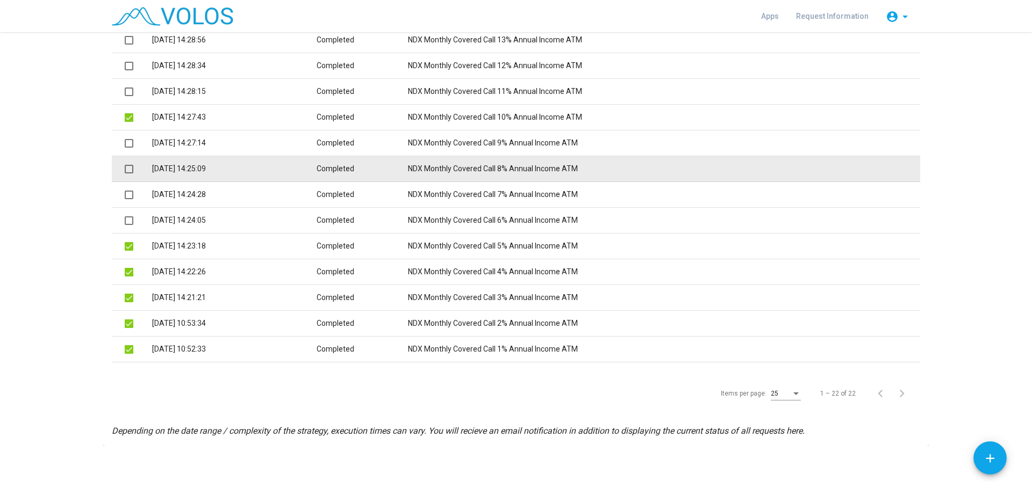
drag, startPoint x: 125, startPoint y: 193, endPoint x: 125, endPoint y: 174, distance: 19.3
click at [125, 191] on span at bounding box center [129, 195] width 9 height 9
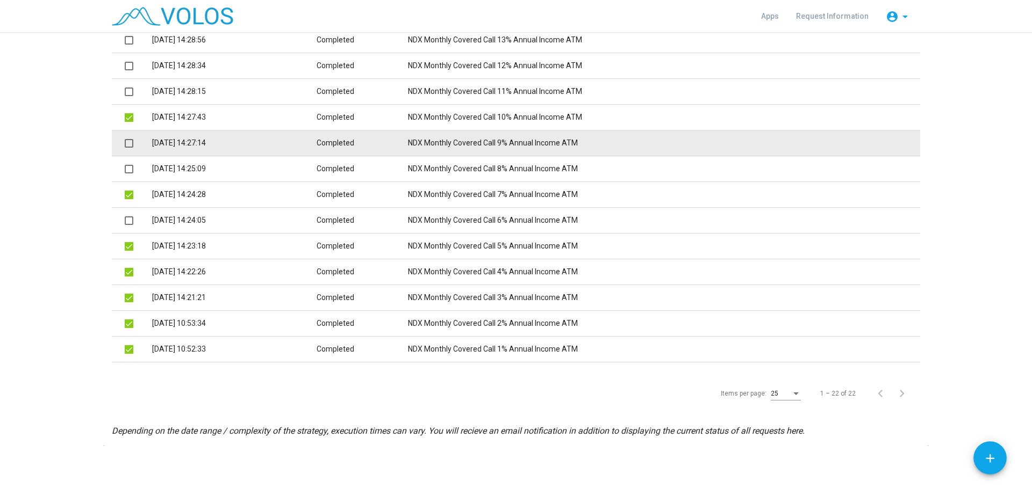
drag, startPoint x: 125, startPoint y: 166, endPoint x: 125, endPoint y: 155, distance: 11.3
click at [125, 165] on span at bounding box center [129, 169] width 9 height 9
click at [125, 140] on span at bounding box center [129, 143] width 9 height 9
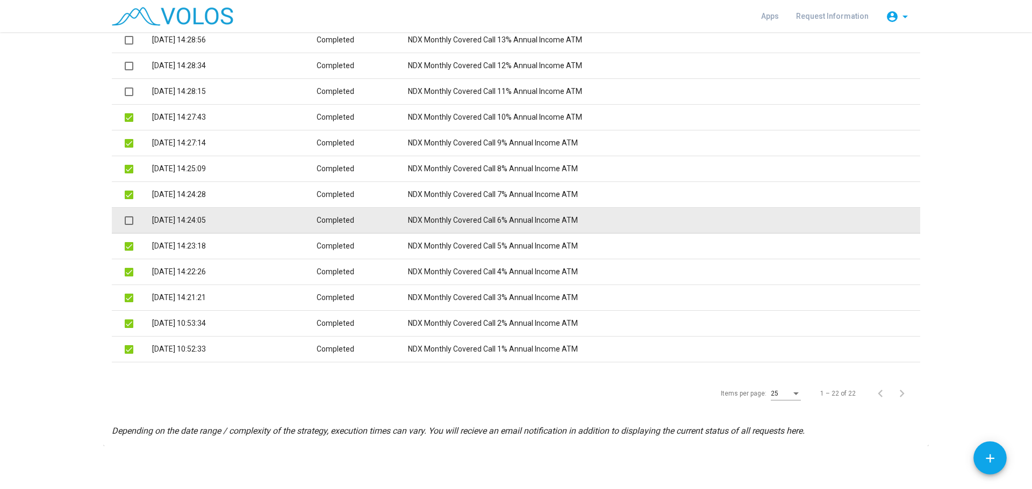
click at [128, 222] on span at bounding box center [129, 221] width 9 height 9
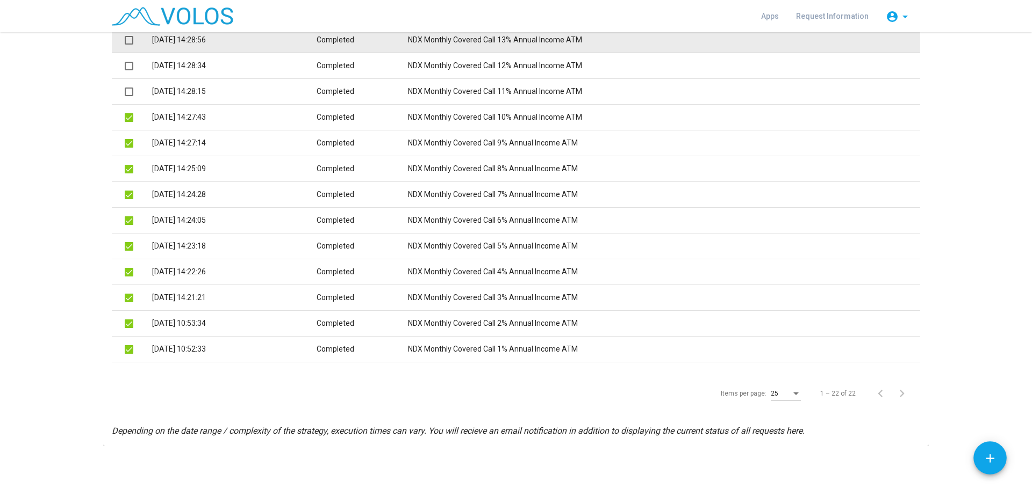
scroll to position [0, 0]
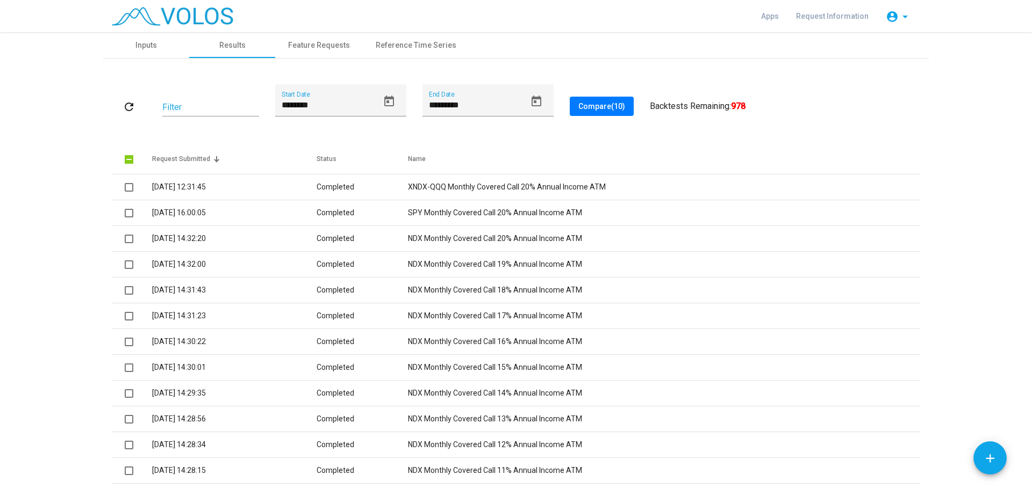
click at [599, 102] on span "Compare (10)" at bounding box center [601, 106] width 47 height 9
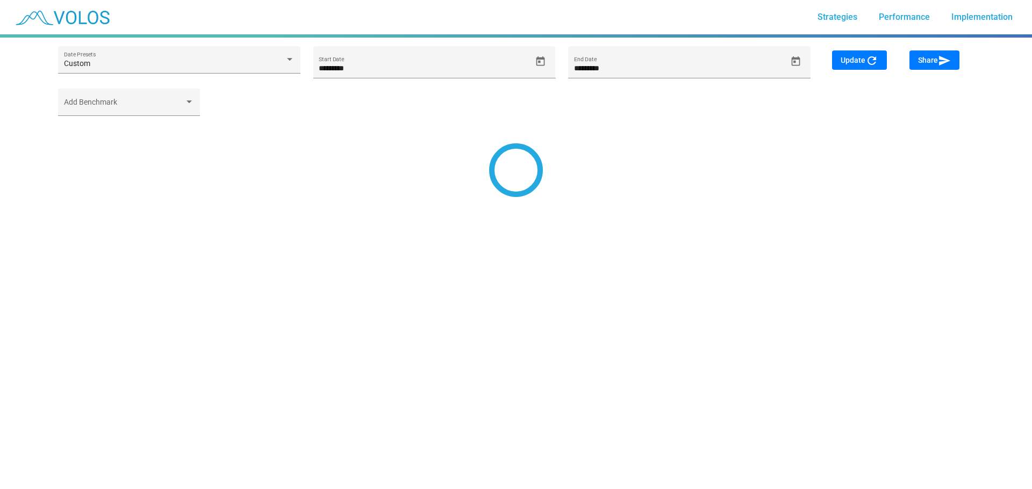
type input "********"
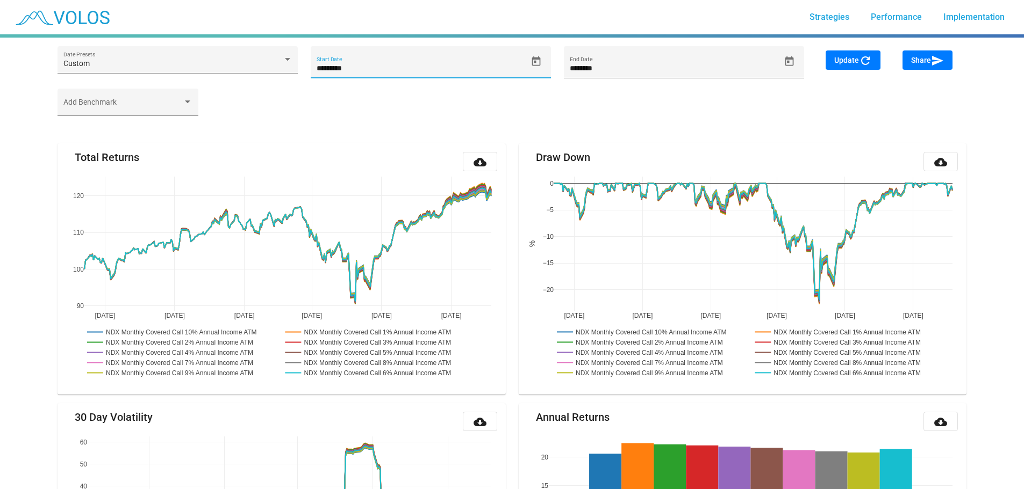
drag, startPoint x: 361, startPoint y: 69, endPoint x: 275, endPoint y: 76, distance: 85.7
click at [275, 74] on div "Custom Date Presets ********* Start Date ******** End Date" at bounding box center [430, 67] width 759 height 42
paste input
type input "*********"
click at [536, 57] on icon "Open calendar" at bounding box center [535, 61] width 9 height 10
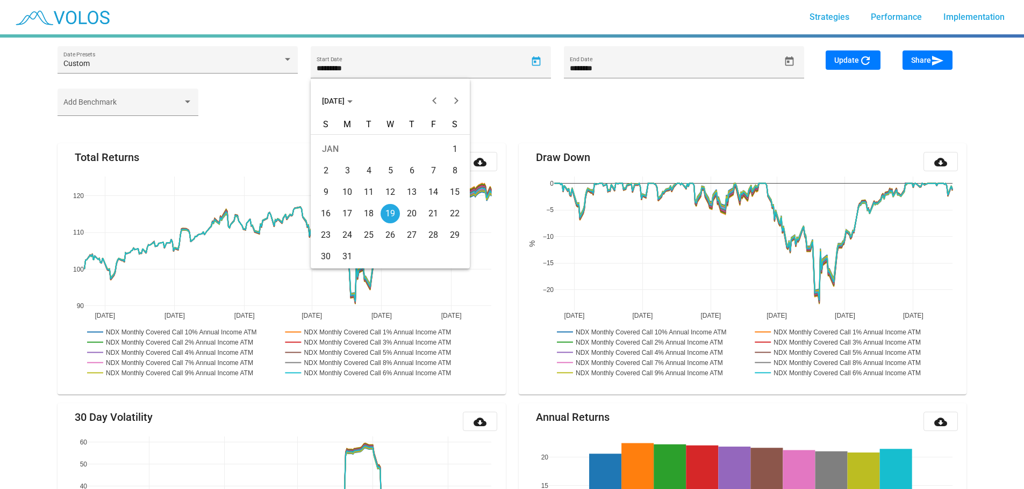
click at [394, 216] on div "19" at bounding box center [389, 213] width 19 height 19
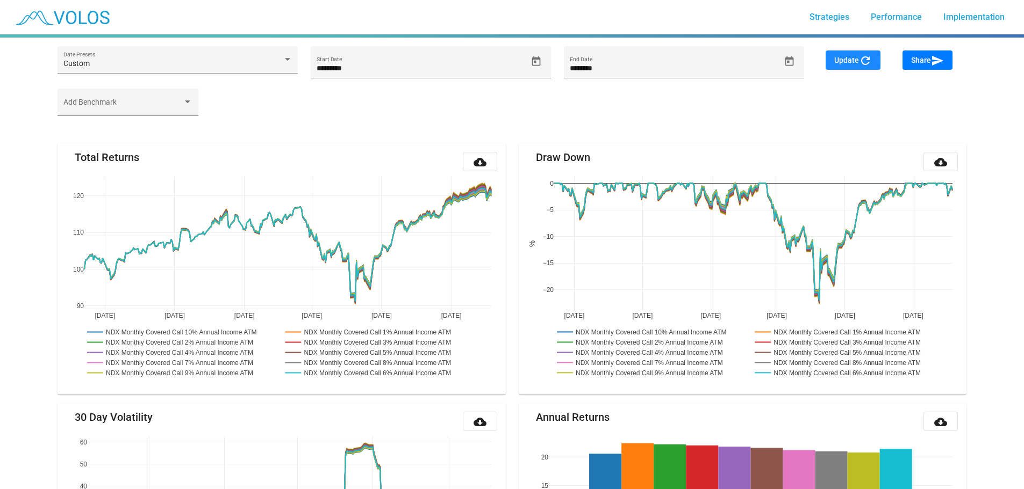
click at [856, 64] on button "Update refresh" at bounding box center [852, 60] width 55 height 19
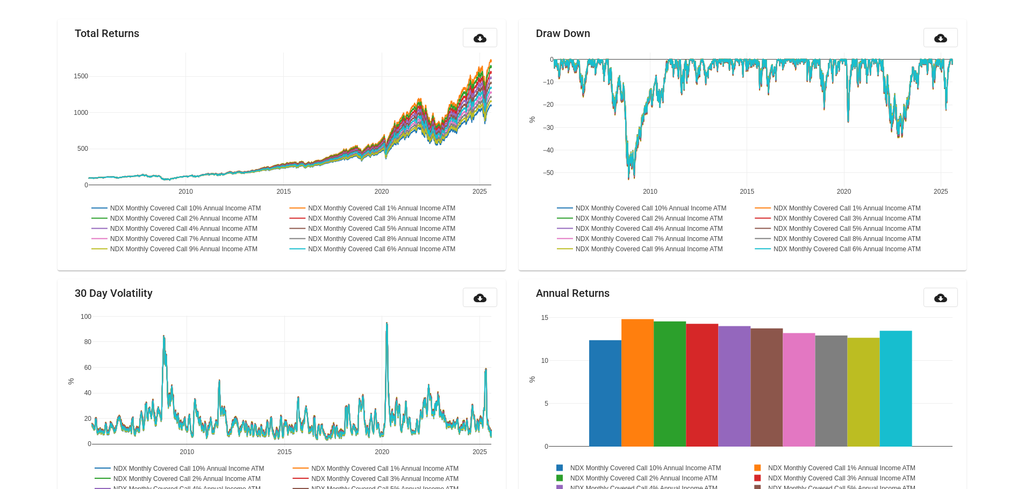
scroll to position [126, 0]
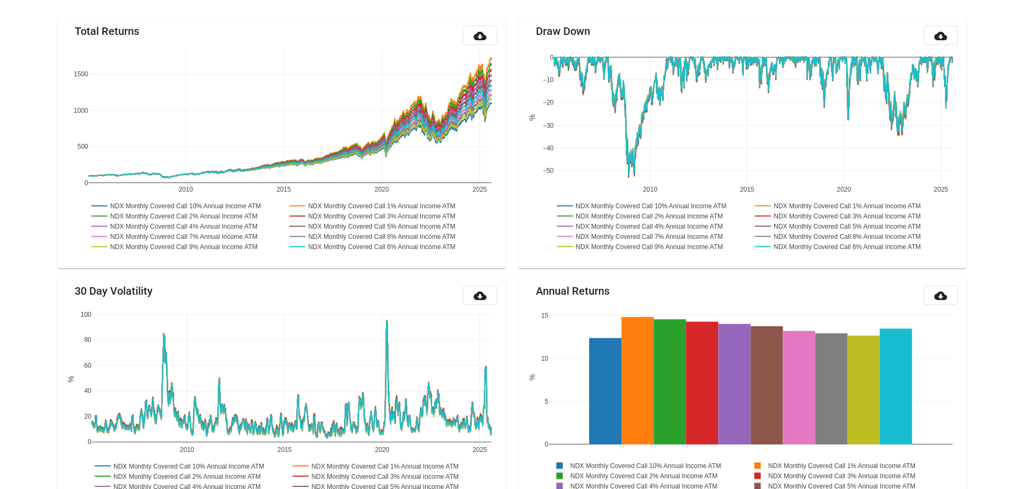
click at [470, 32] on button "cloud_download" at bounding box center [480, 35] width 34 height 19
click at [953, 33] on button "cloud_download" at bounding box center [940, 35] width 34 height 19
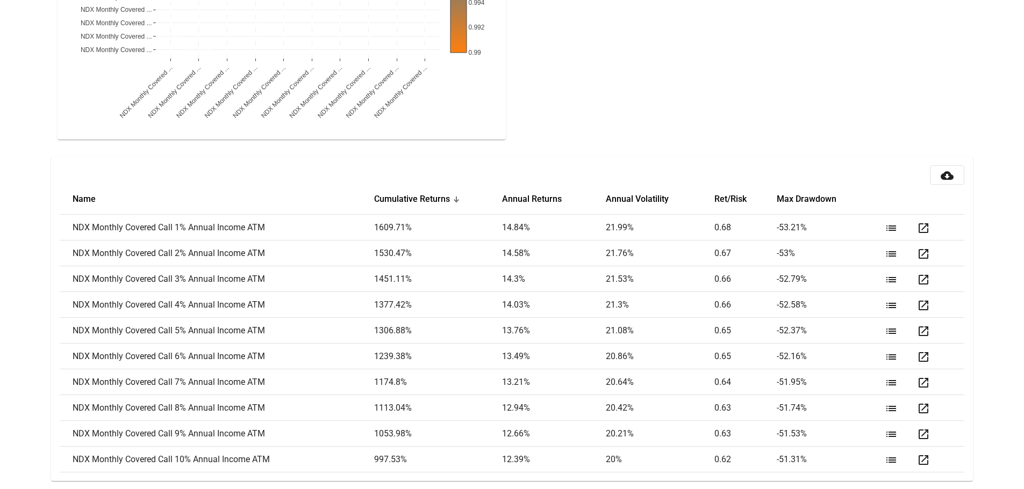
scroll to position [1296, 0]
click at [946, 177] on mat-icon "cloud_download" at bounding box center [946, 175] width 13 height 13
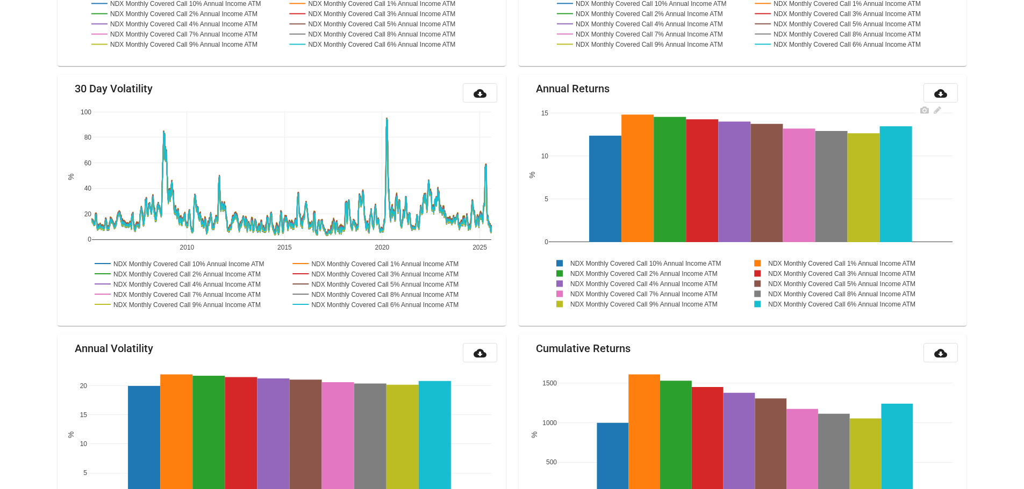
scroll to position [0, 0]
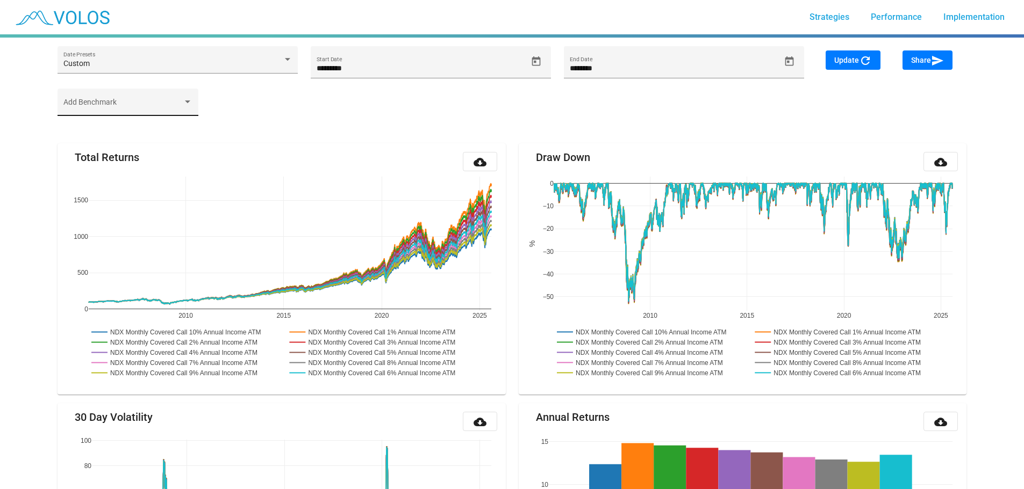
click at [164, 101] on div "Add Benchmark" at bounding box center [127, 105] width 129 height 22
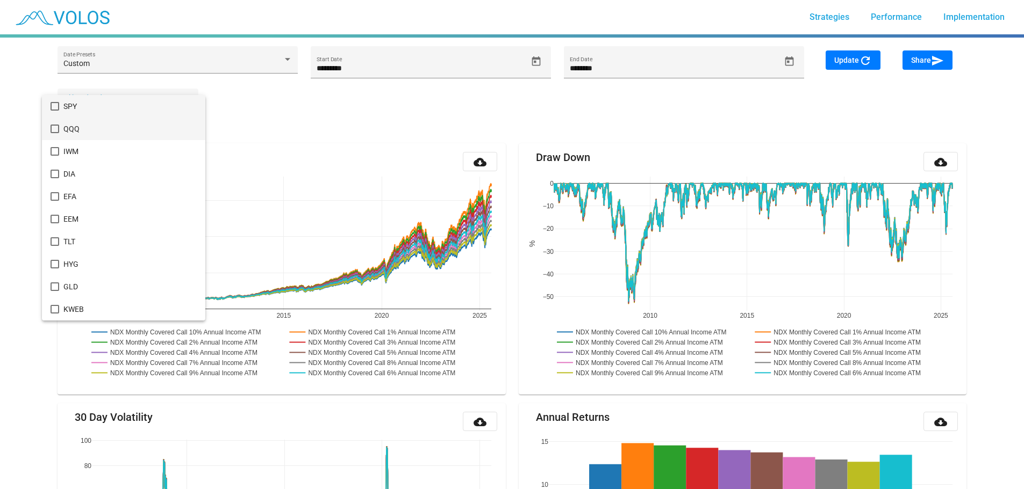
click at [52, 129] on mat-pseudo-checkbox at bounding box center [55, 129] width 9 height 9
click at [266, 112] on div at bounding box center [512, 244] width 1024 height 489
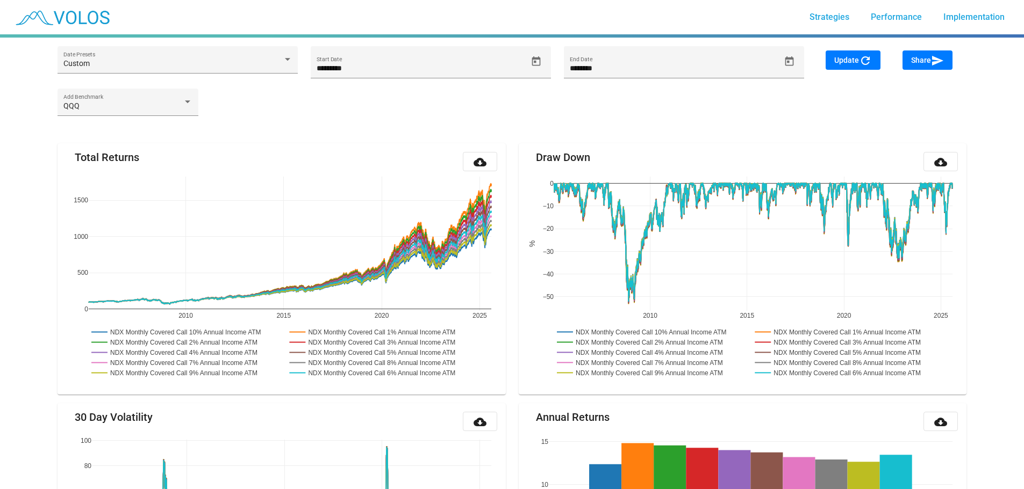
click at [848, 60] on span "Update refresh" at bounding box center [853, 60] width 38 height 9
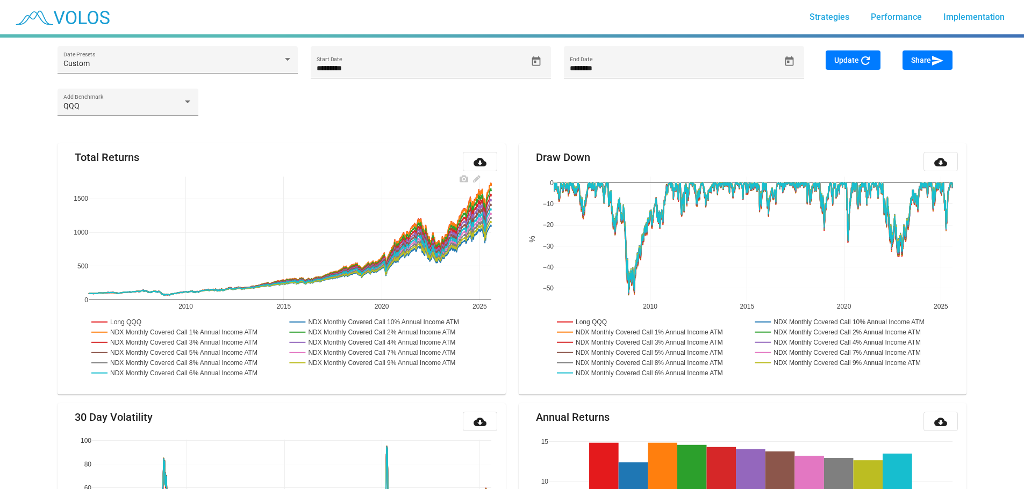
scroll to position [126, 0]
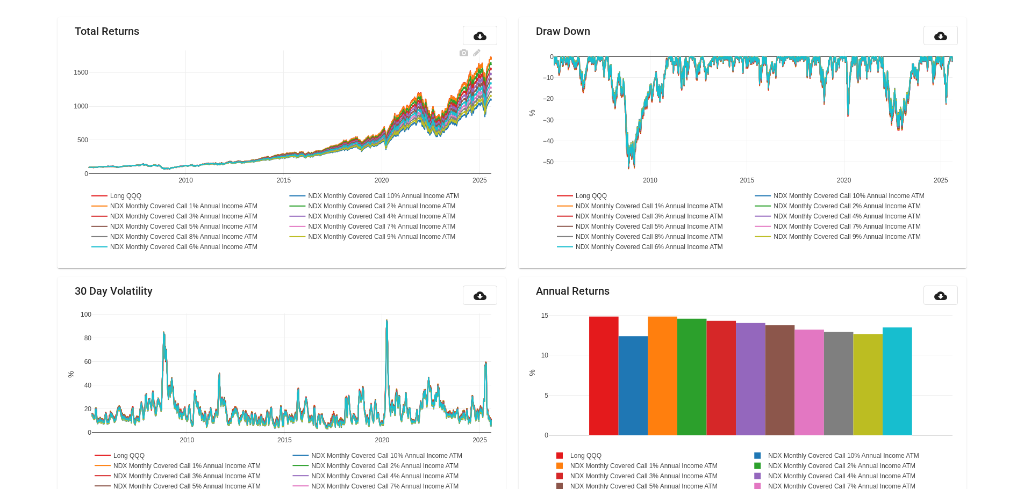
click at [210, 208] on rect at bounding box center [185, 206] width 192 height 10
click at [213, 217] on rect at bounding box center [185, 216] width 192 height 10
click at [212, 228] on rect at bounding box center [185, 226] width 192 height 10
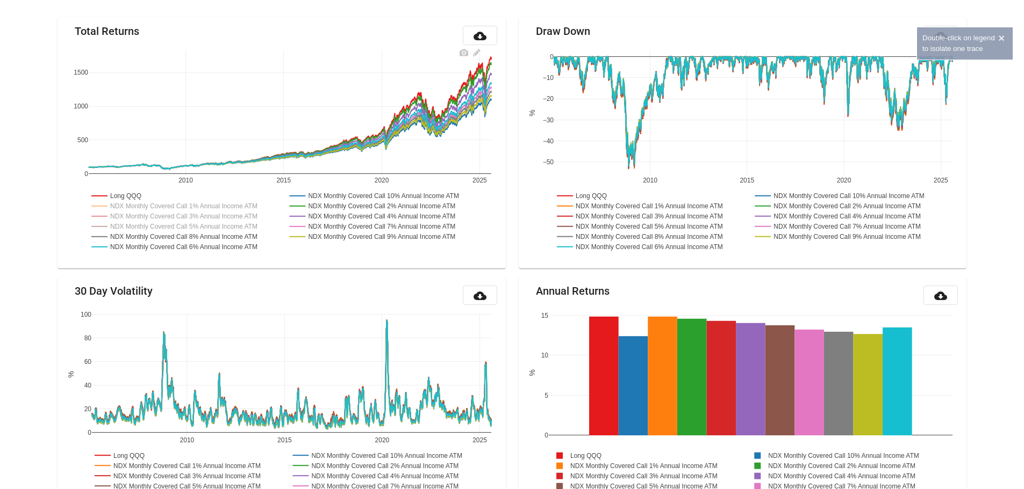
click at [213, 236] on rect at bounding box center [185, 237] width 192 height 10
click at [212, 247] on rect at bounding box center [185, 247] width 192 height 10
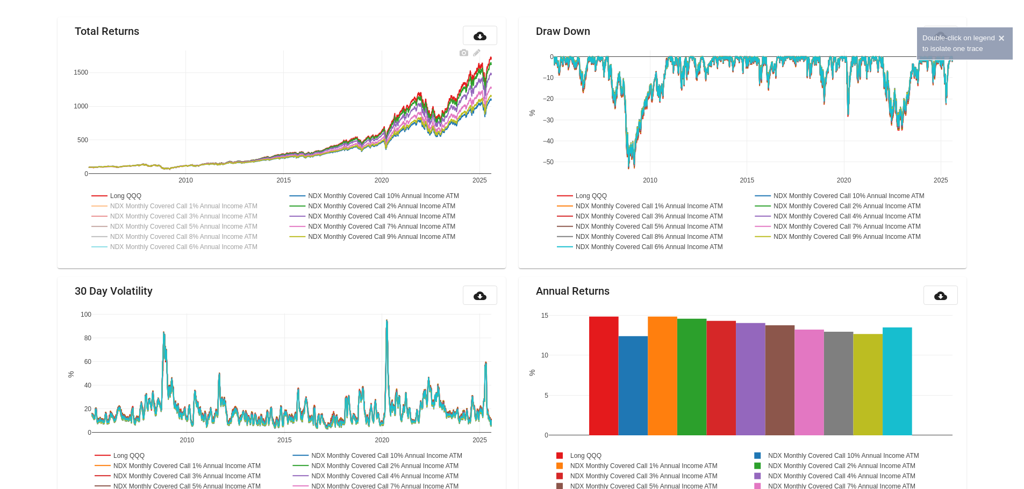
click at [348, 237] on rect at bounding box center [383, 237] width 192 height 10
click at [348, 222] on rect at bounding box center [383, 226] width 192 height 10
click at [348, 214] on rect at bounding box center [383, 216] width 192 height 10
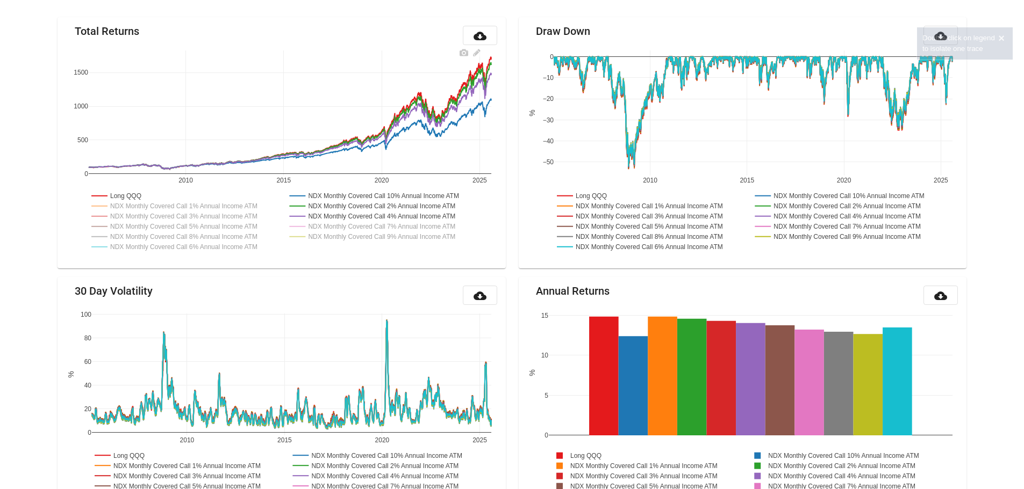
drag, startPoint x: 348, startPoint y: 207, endPoint x: 348, endPoint y: 193, distance: 14.0
click at [348, 206] on rect at bounding box center [382, 206] width 190 height 10
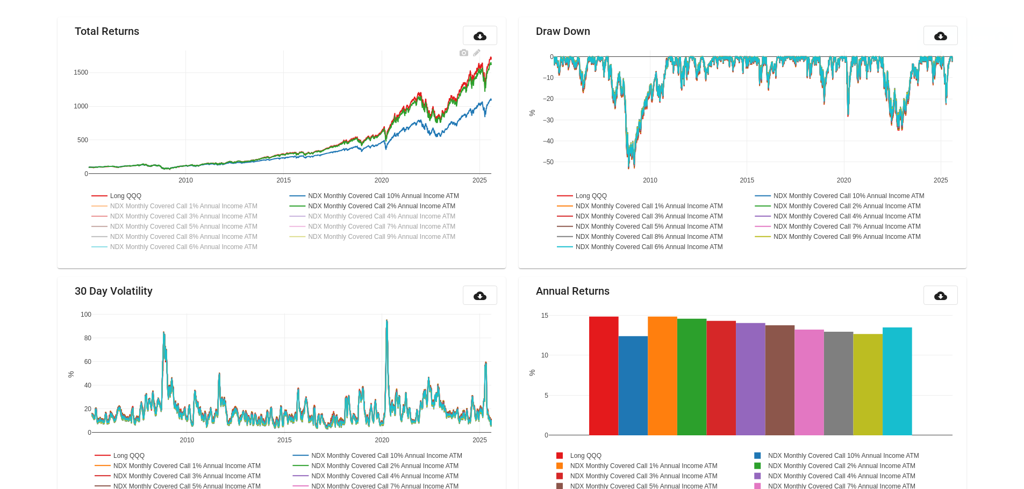
click at [348, 193] on rect at bounding box center [385, 196] width 197 height 10
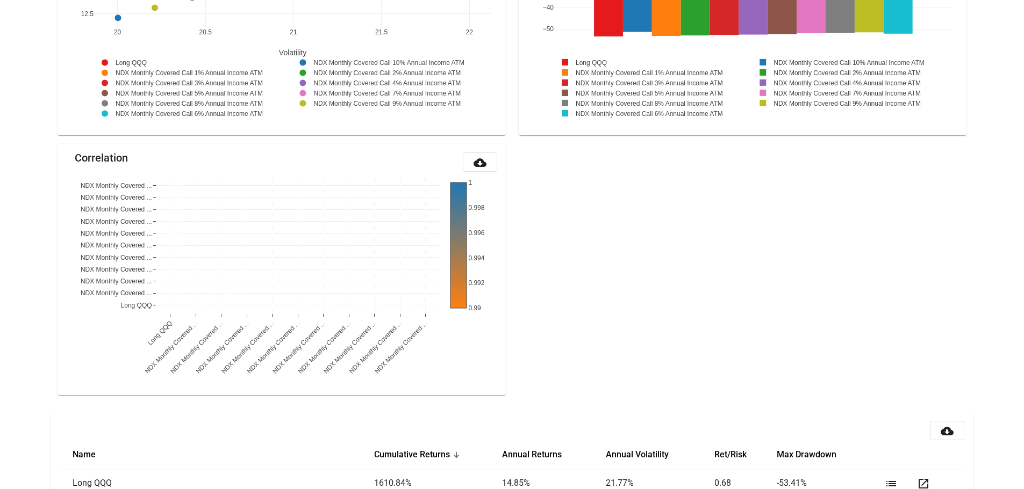
scroll to position [1322, 0]
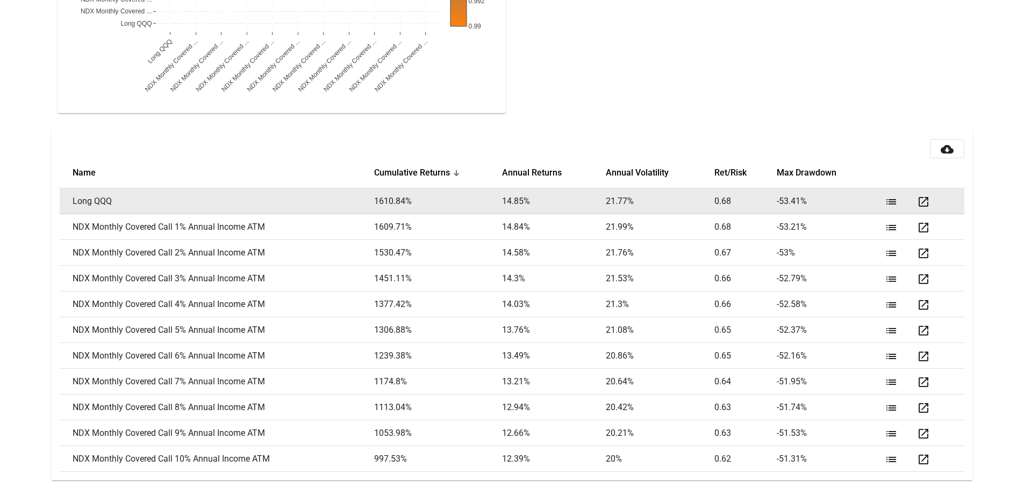
drag, startPoint x: 823, startPoint y: 200, endPoint x: 374, endPoint y: 201, distance: 448.6
click at [374, 201] on tr "Long QQQ 1610.84 % 14.85 % 21.77 % 0.68 -53.41 % list open_in_new" at bounding box center [512, 202] width 904 height 26
copy tr "1610.84 % 14.85 % 21.77 % 0.68 -53.41 %"
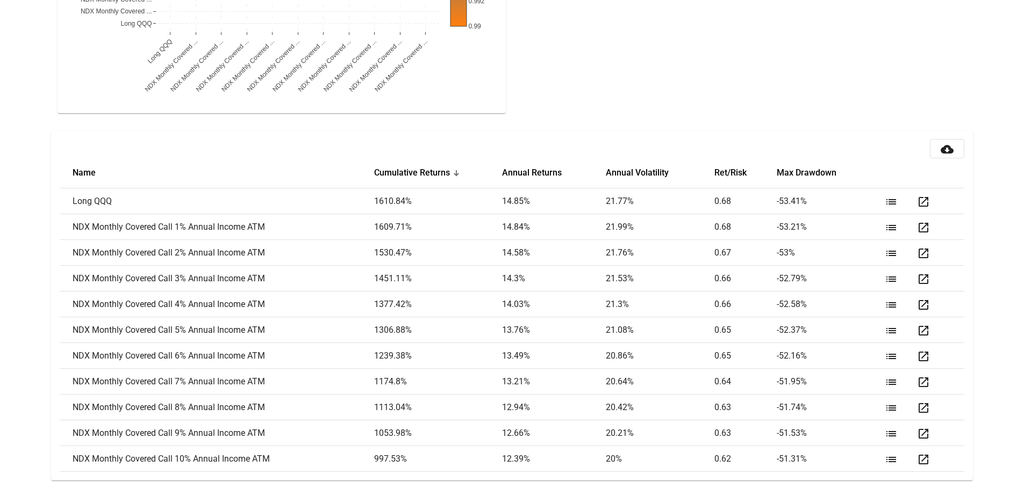
click at [680, 133] on mat-card "cloud_download Name Cumulative Returns Annual Returns Annual Volatility Ret/Ris…" at bounding box center [511, 306] width 921 height 351
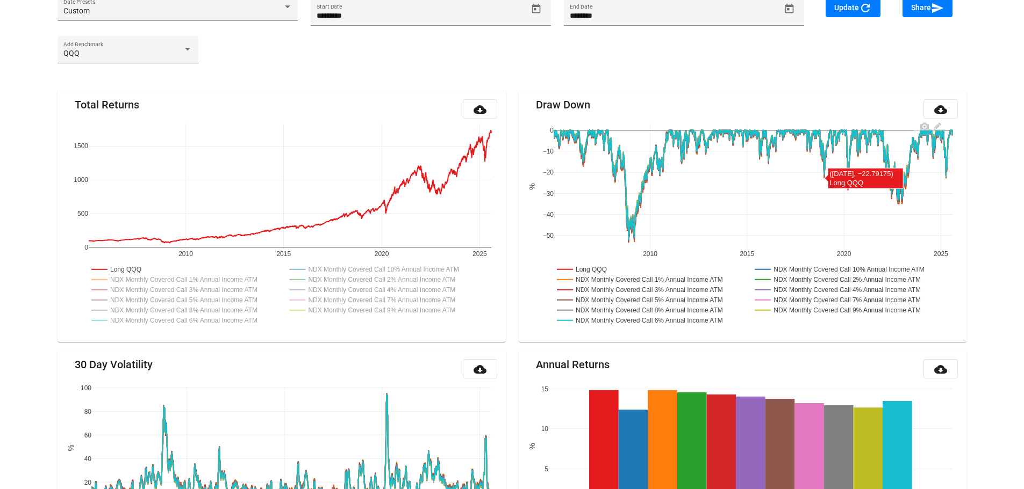
scroll to position [0, 0]
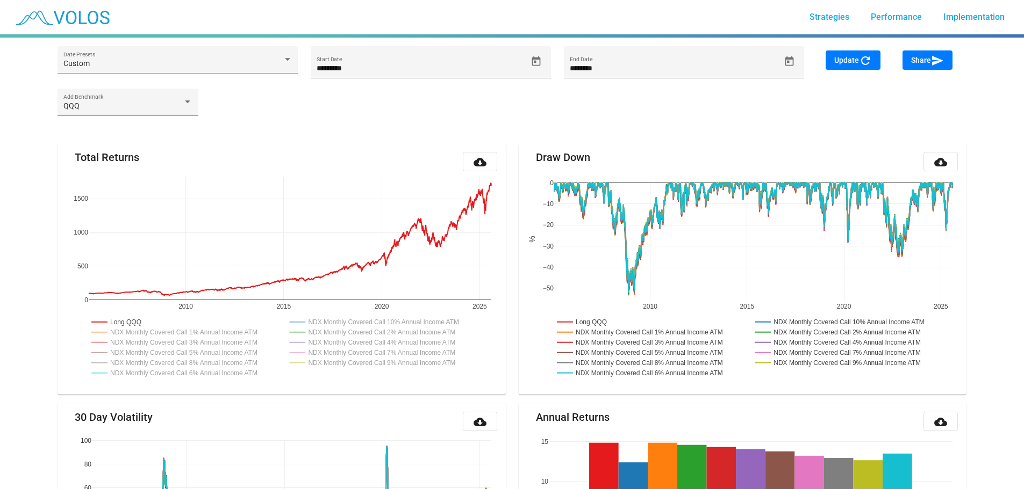
click at [479, 163] on mat-icon "cloud_download" at bounding box center [479, 162] width 13 height 13
click at [152, 335] on rect at bounding box center [185, 332] width 192 height 10
click at [155, 341] on rect at bounding box center [185, 342] width 192 height 10
click at [155, 351] on rect at bounding box center [185, 353] width 192 height 10
click at [156, 358] on rect at bounding box center [185, 363] width 192 height 10
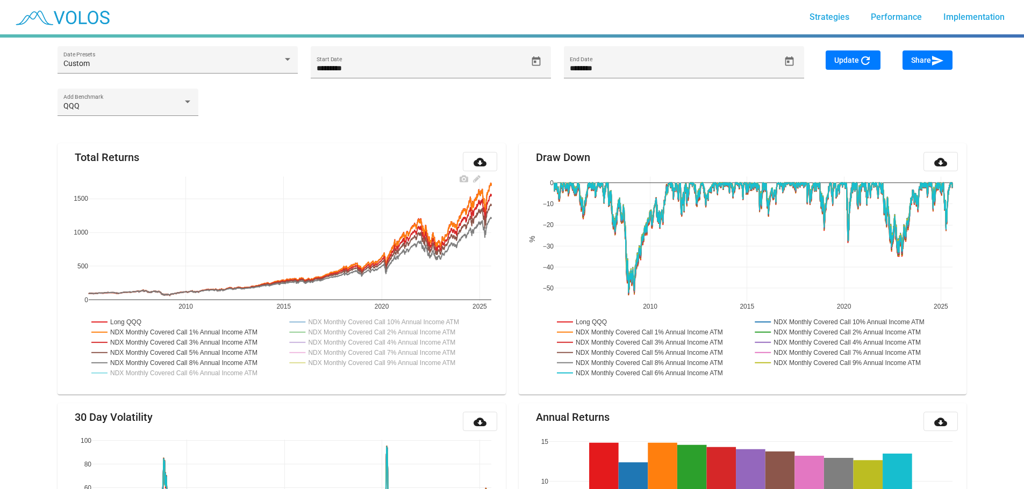
click at [157, 374] on rect at bounding box center [185, 373] width 192 height 10
click at [321, 365] on rect at bounding box center [383, 363] width 192 height 10
click at [324, 353] on rect at bounding box center [383, 353] width 192 height 10
click at [325, 340] on rect at bounding box center [383, 342] width 192 height 10
click at [327, 330] on rect at bounding box center [382, 332] width 190 height 10
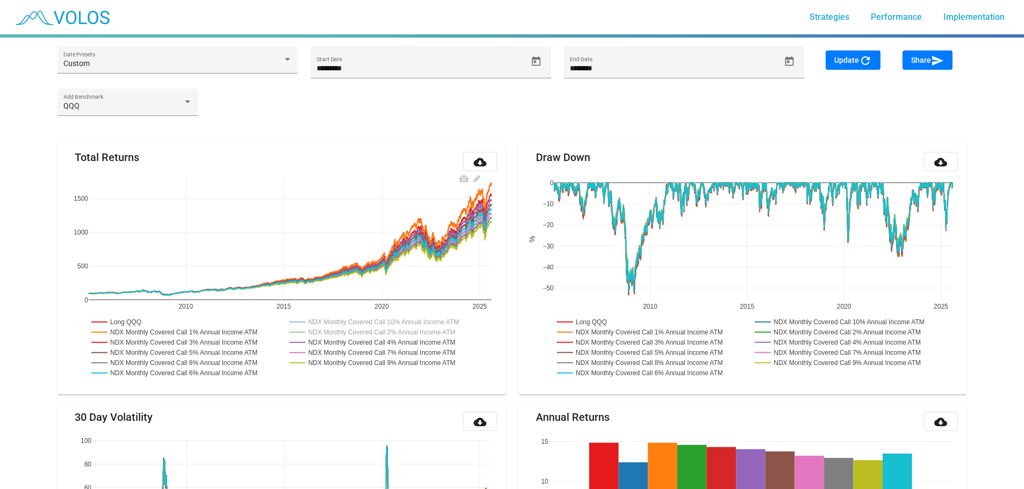
drag, startPoint x: 327, startPoint y: 321, endPoint x: 369, endPoint y: 338, distance: 44.6
click at [327, 321] on rect at bounding box center [385, 322] width 197 height 10
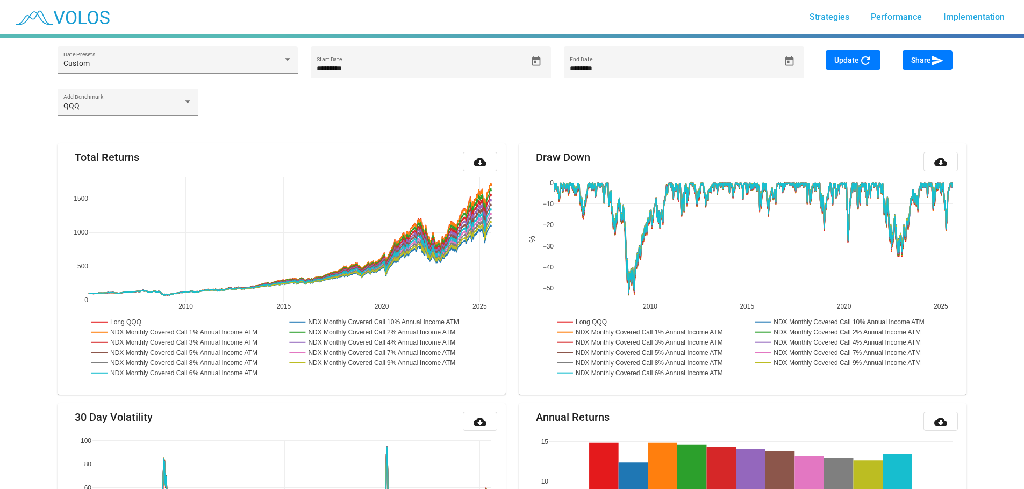
click at [497, 99] on div "QQQ Add Benchmark" at bounding box center [511, 108] width 921 height 38
click at [384, 99] on div "QQQ Add Benchmark" at bounding box center [511, 108] width 921 height 38
click at [402, 109] on div "QQQ Add Benchmark" at bounding box center [511, 108] width 921 height 38
click at [472, 93] on div "QQQ Add Benchmark" at bounding box center [511, 108] width 921 height 38
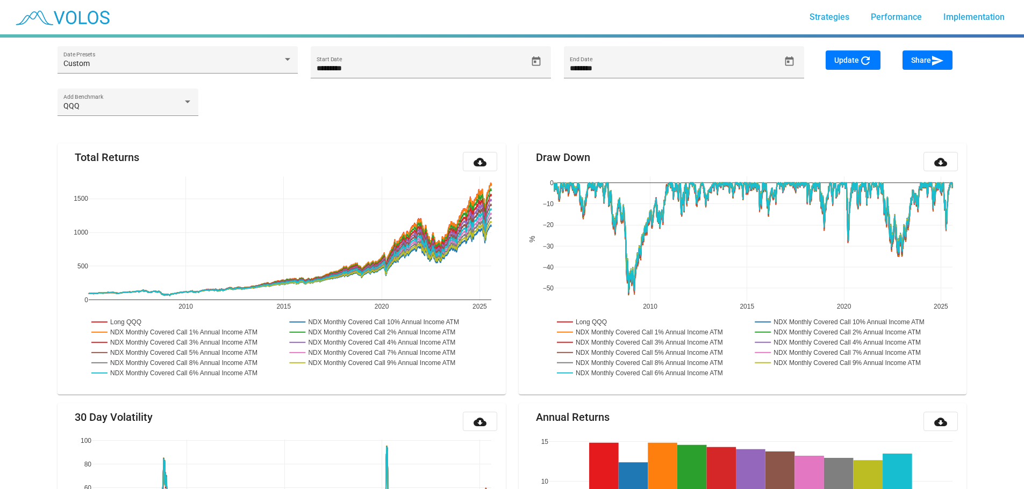
click at [471, 107] on div "QQQ Add Benchmark" at bounding box center [511, 108] width 921 height 38
